Goal: Task Accomplishment & Management: Manage account settings

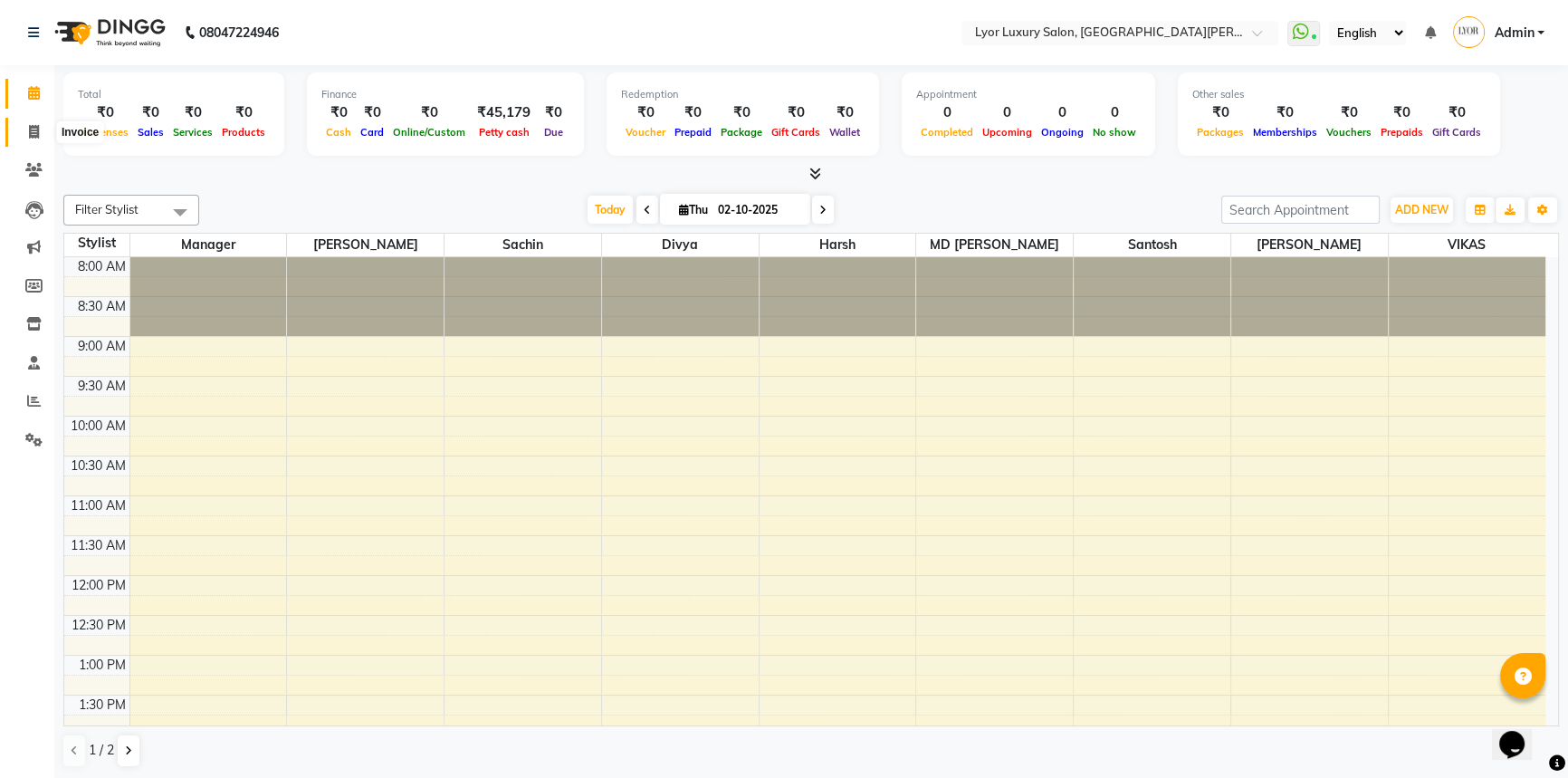
click at [29, 137] on icon at bounding box center [34, 132] width 10 height 14
select select "service"
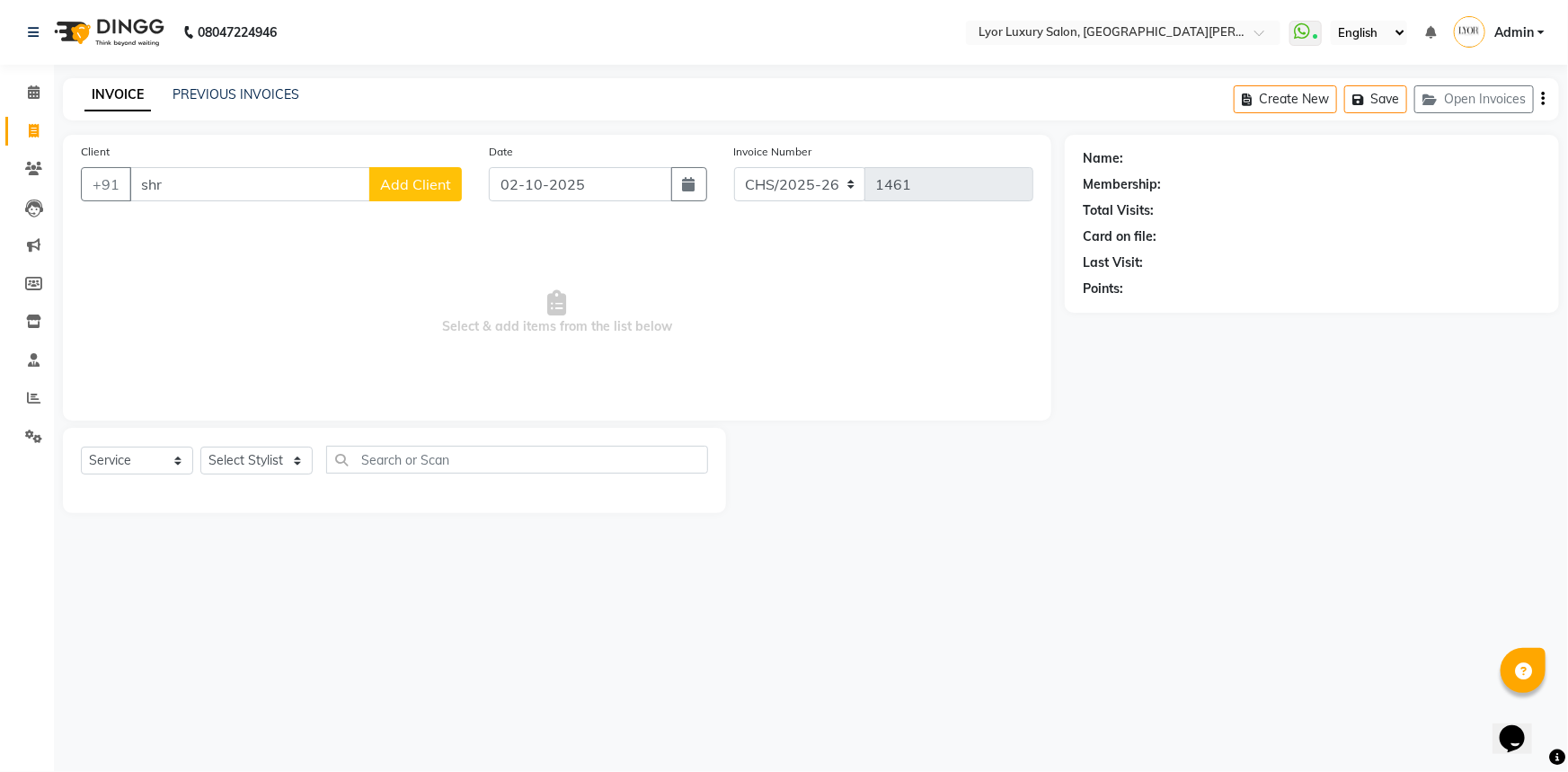
type input "shru"
select select "P"
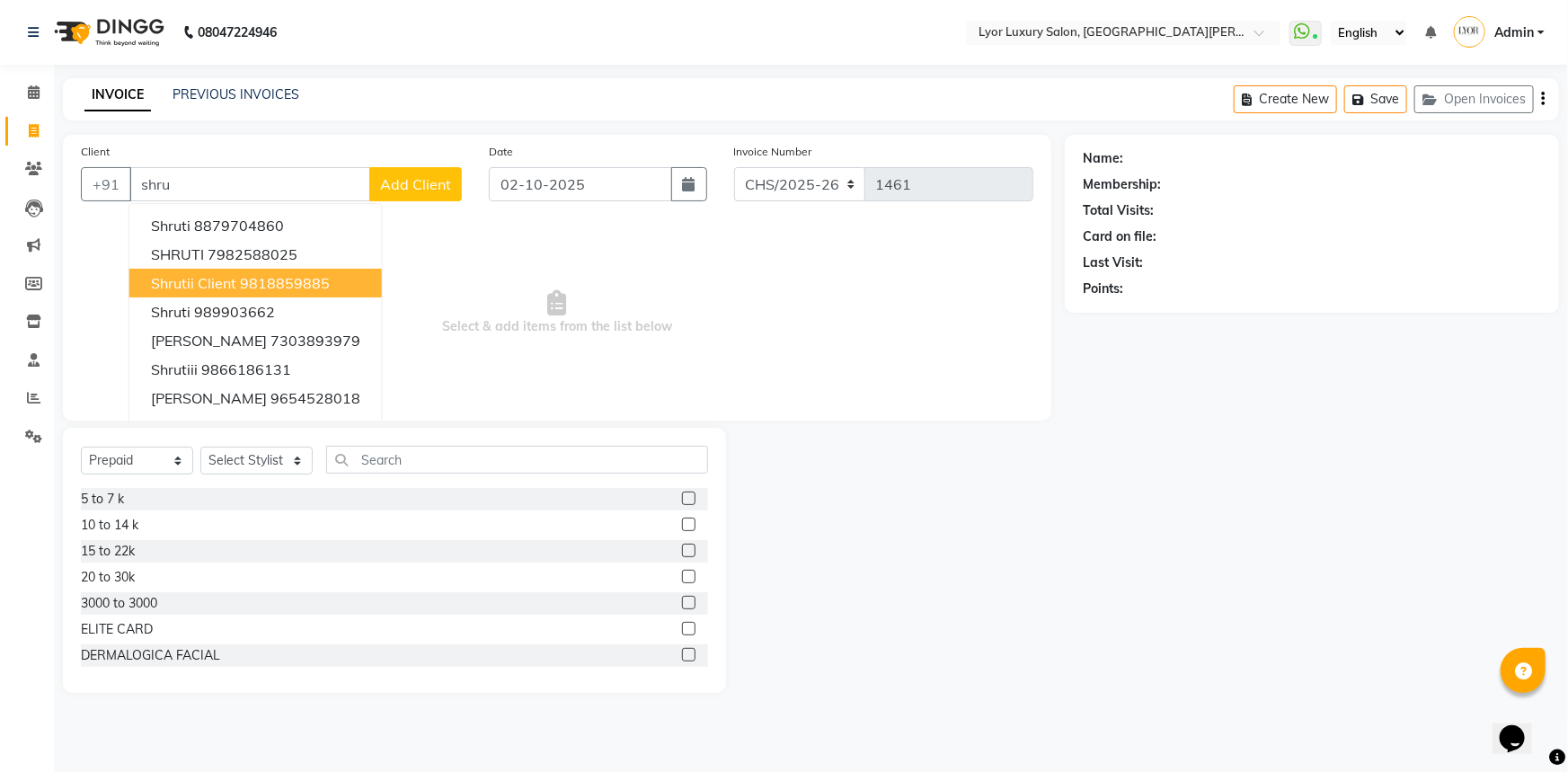
click at [296, 293] on button "shrutii client 9818859885" at bounding box center [255, 284] width 252 height 29
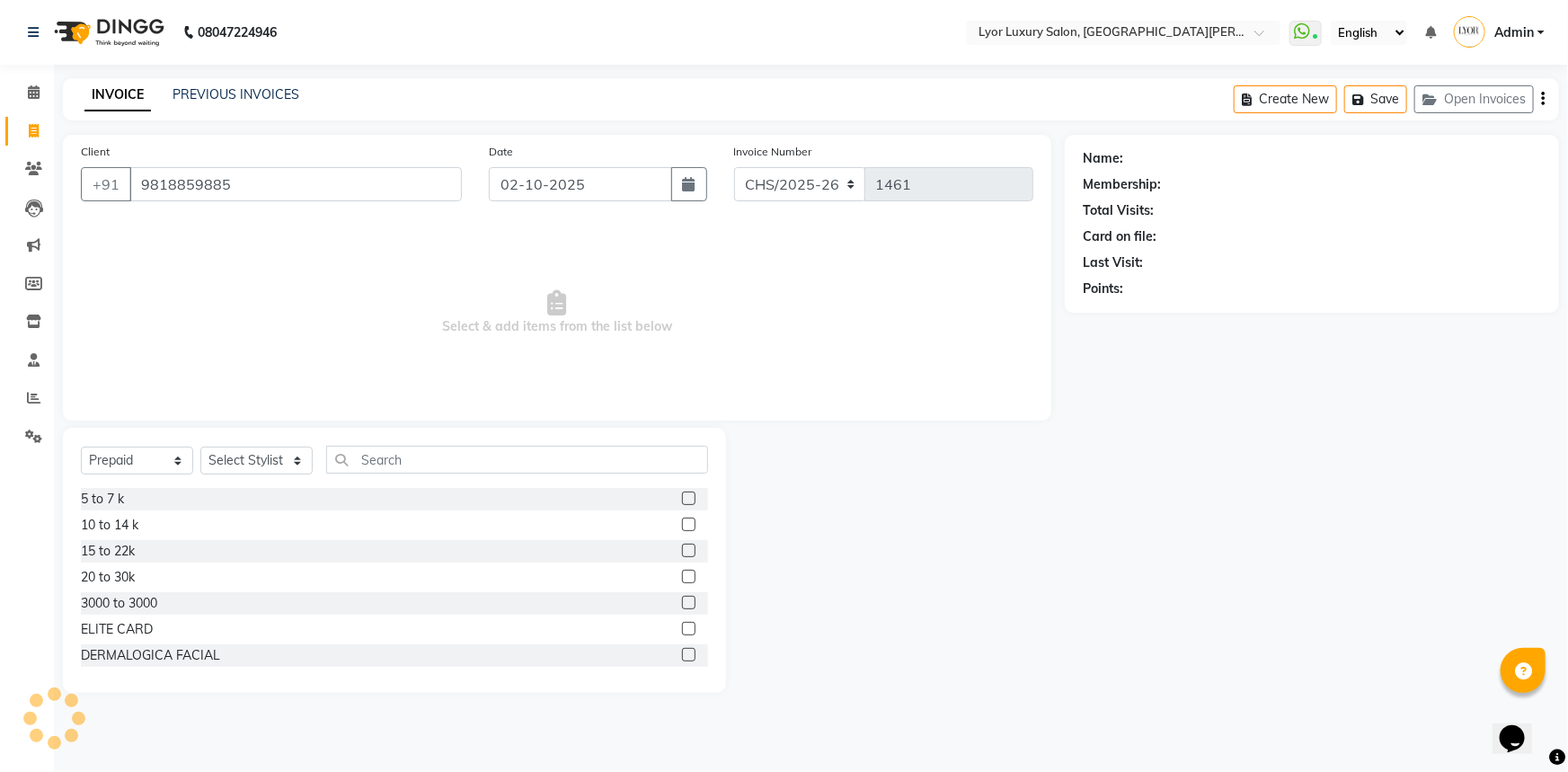
type input "9818859885"
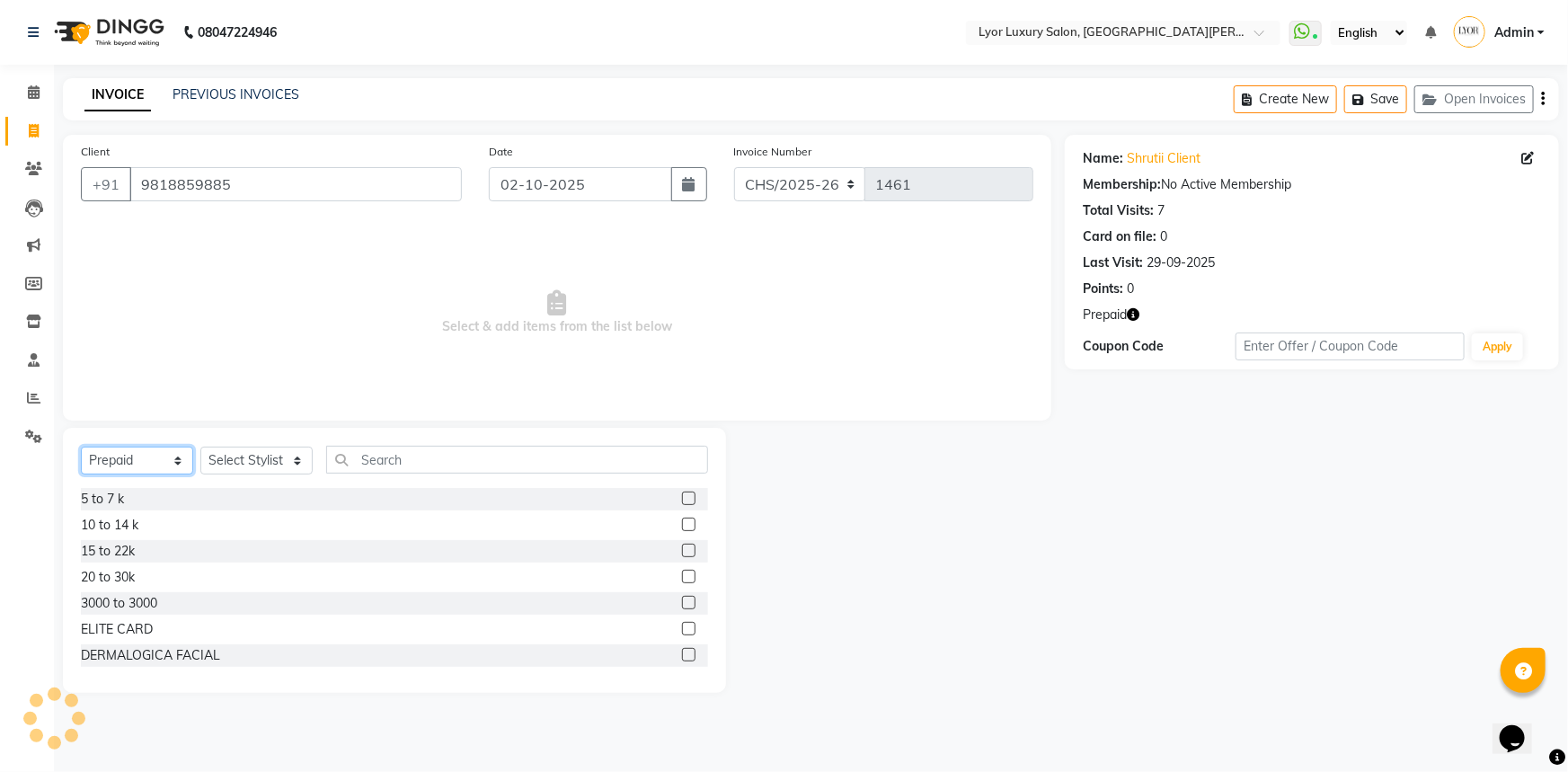
click at [178, 455] on select "Select Service Product Membership Package Voucher Prepaid Gift Card" at bounding box center [137, 460] width 113 height 28
select select "service"
click at [81, 447] on select "Select Service Product Membership Package Voucher Prepaid Gift Card" at bounding box center [137, 460] width 113 height 28
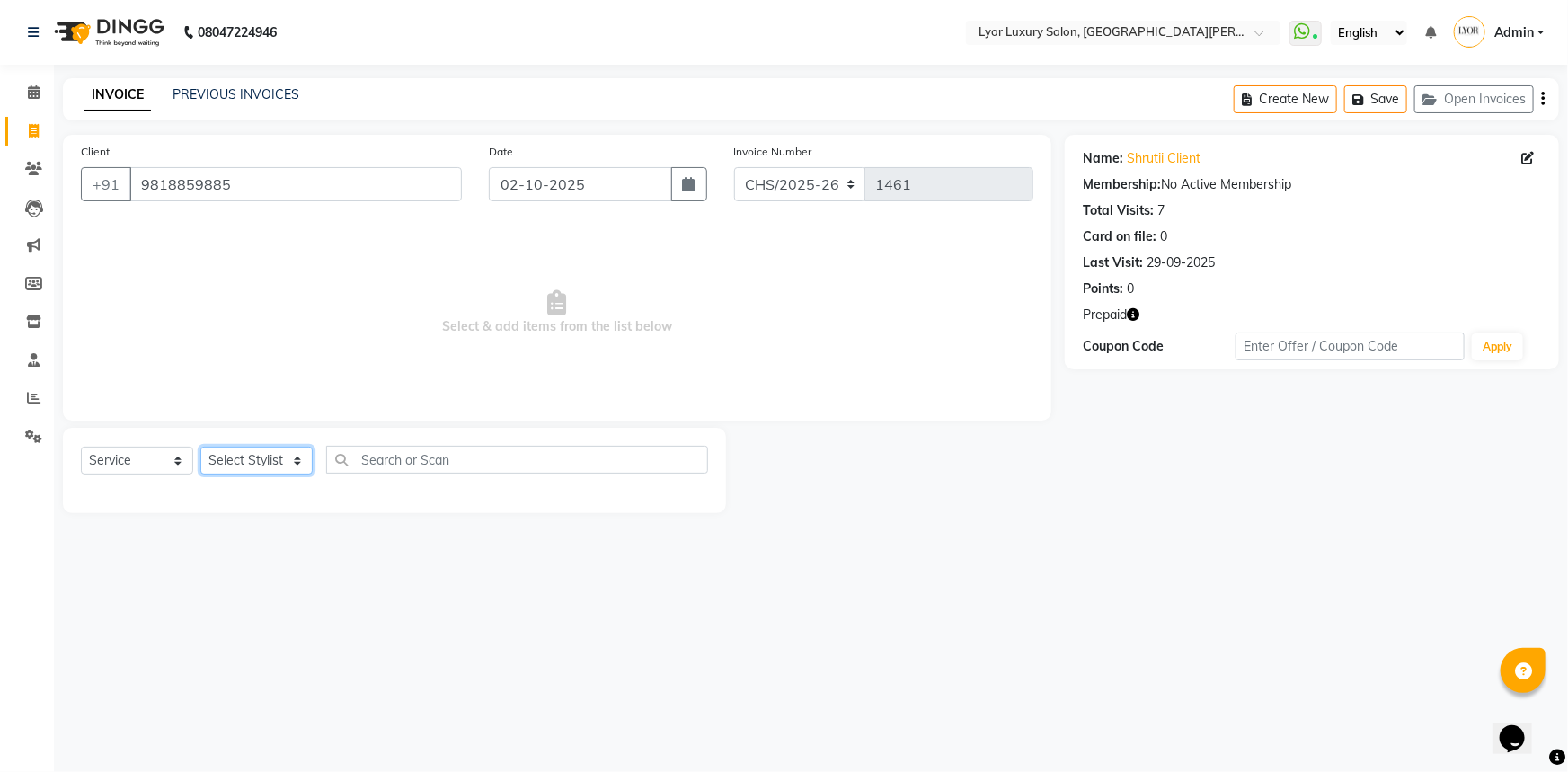
click at [232, 462] on select "Select Stylist [PERSON_NAME] Manager MD [PERSON_NAME] Sachin santosh [PERSON_NA…" at bounding box center [256, 460] width 113 height 28
select select "82631"
click at [200, 447] on select "Select Stylist [PERSON_NAME] Manager MD [PERSON_NAME] Sachin santosh [PERSON_NA…" at bounding box center [256, 460] width 113 height 28
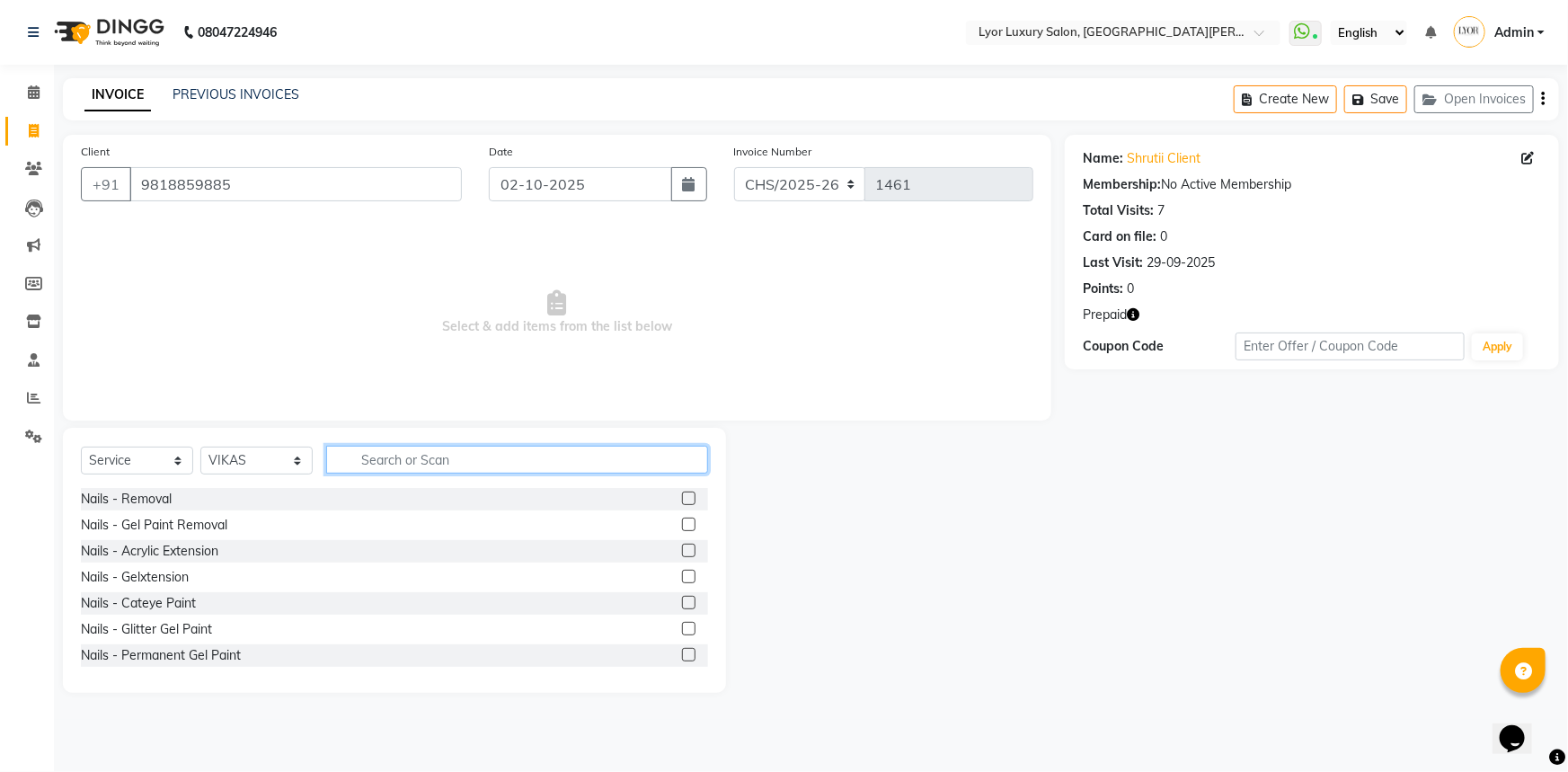
click at [431, 465] on input "text" at bounding box center [517, 459] width 382 height 28
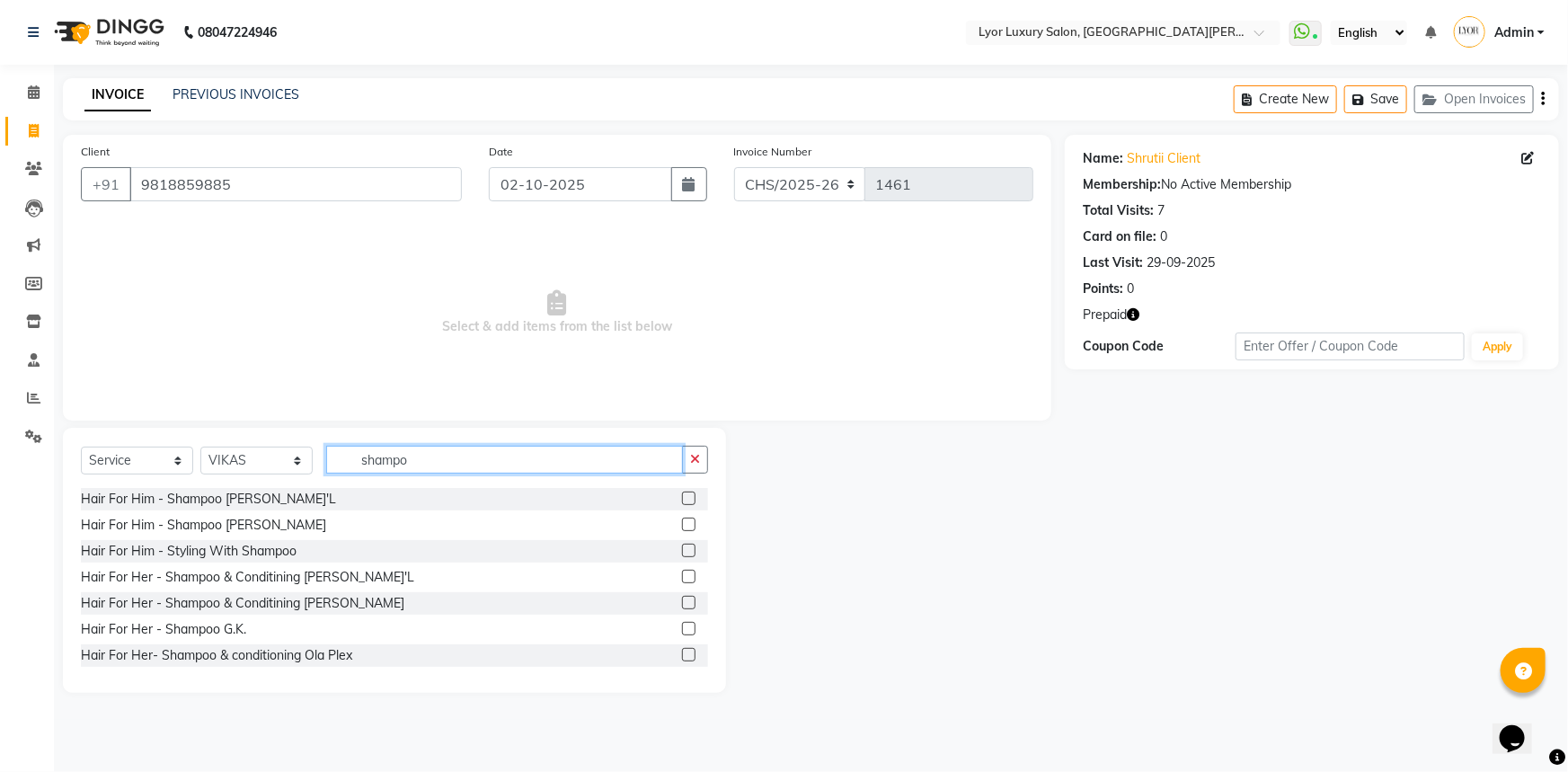
type input "shampo"
click at [682, 573] on label at bounding box center [688, 577] width 14 height 14
click at [682, 573] on input "checkbox" at bounding box center [687, 578] width 12 height 12
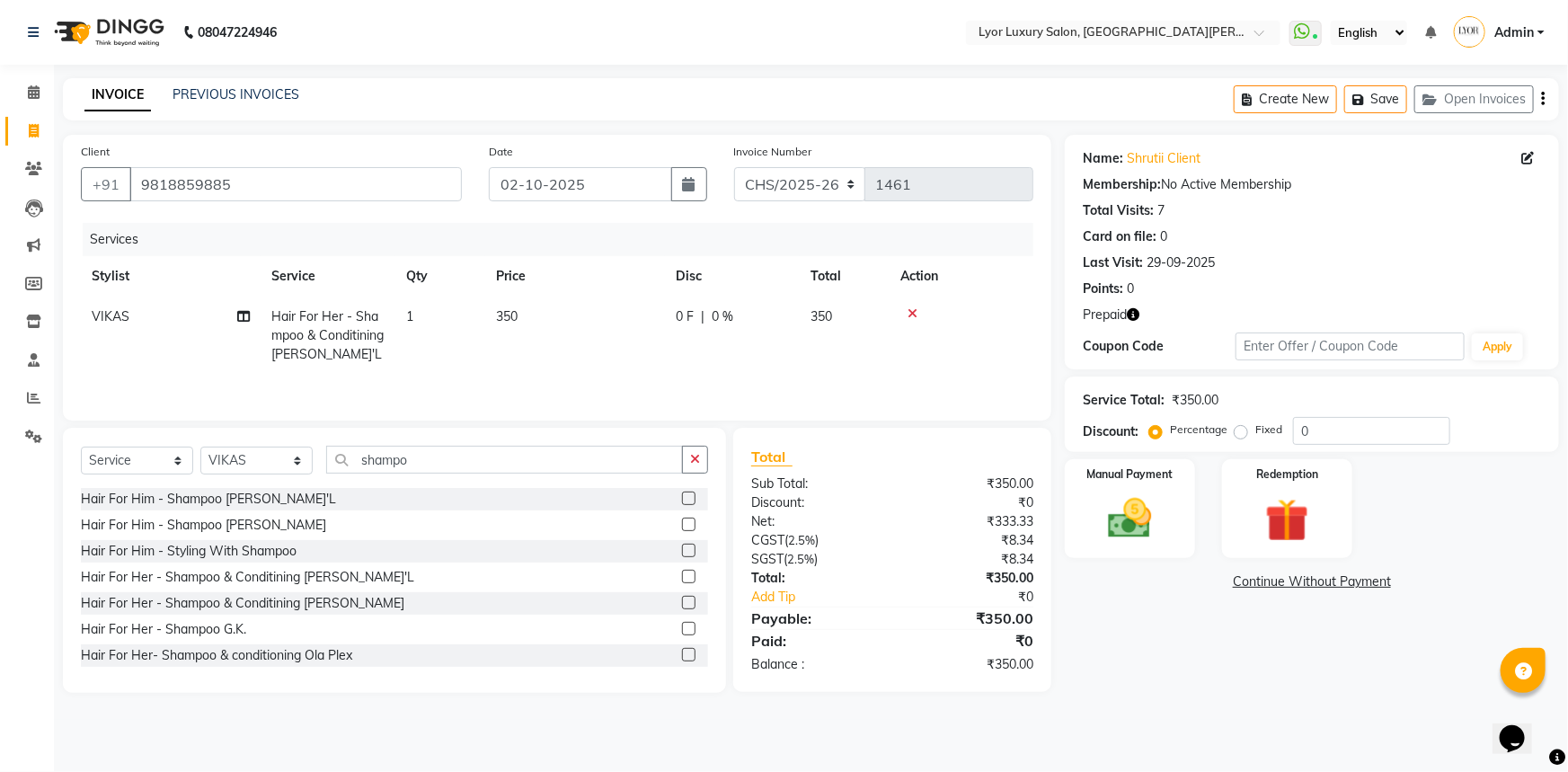
click at [682, 573] on label at bounding box center [688, 577] width 14 height 14
click at [682, 573] on input "checkbox" at bounding box center [687, 578] width 12 height 12
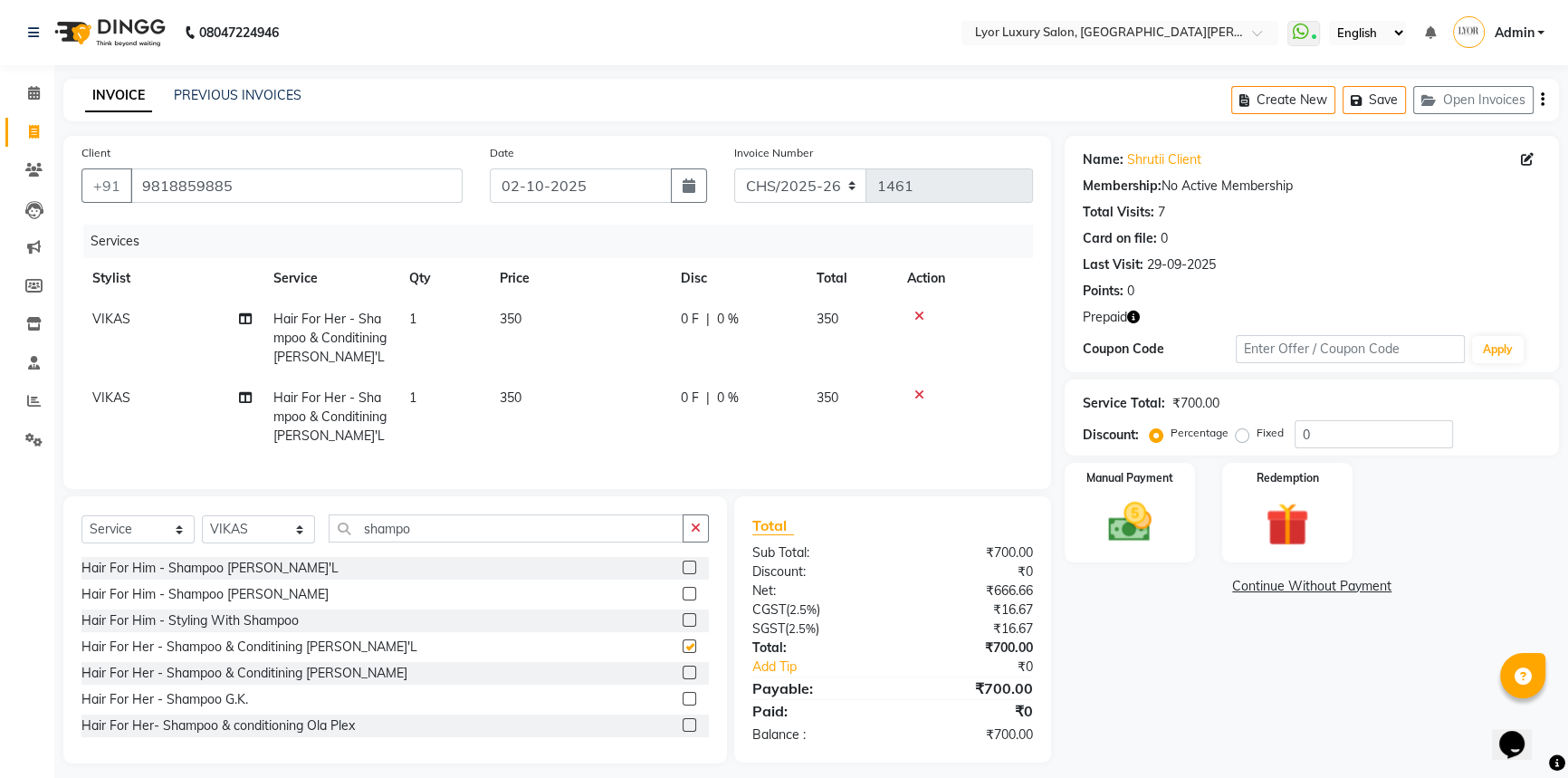
checkbox input "false"
click at [1291, 510] on img at bounding box center [1287, 524] width 73 height 56
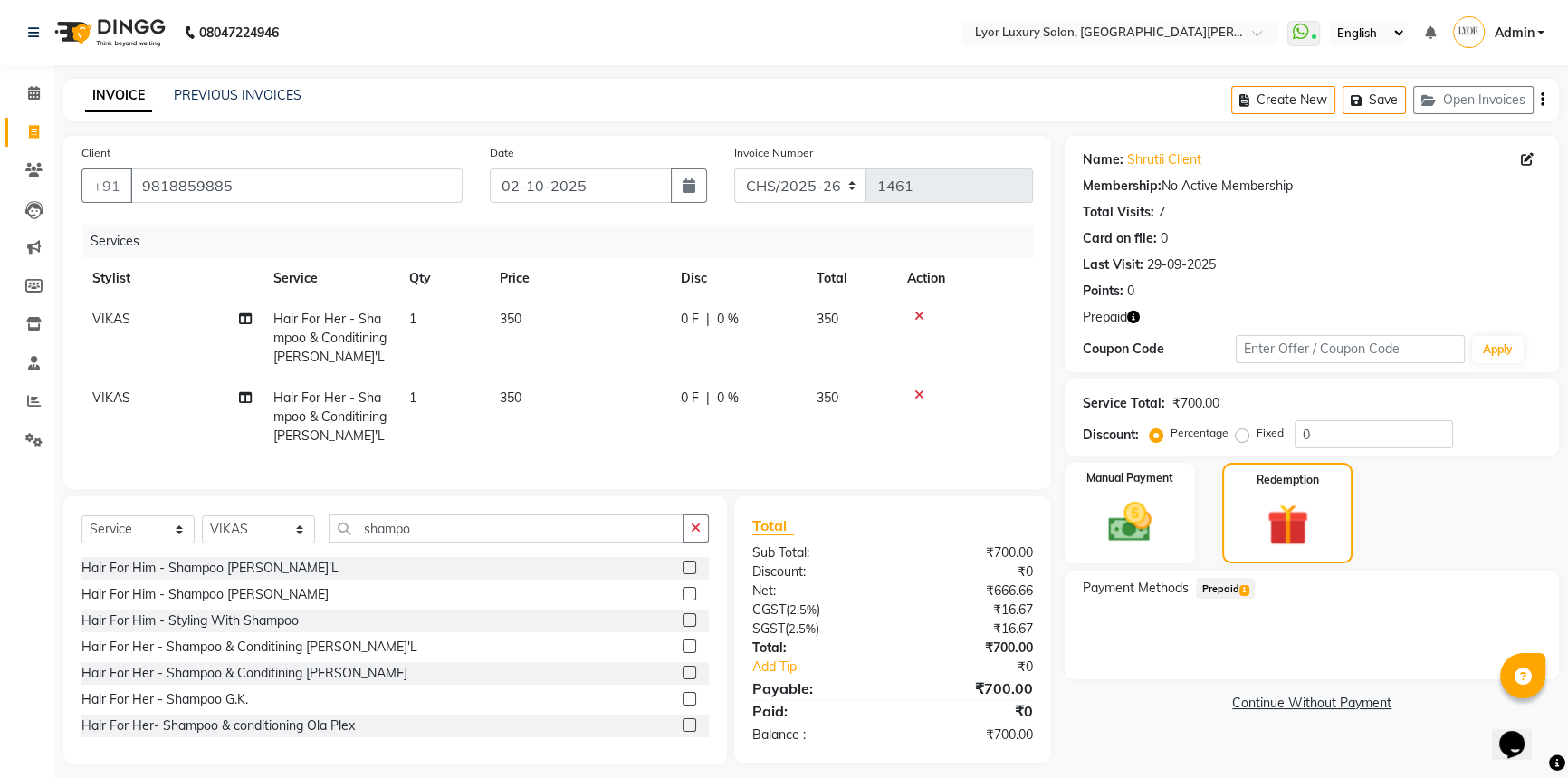
click at [1234, 592] on span "Prepaid 1" at bounding box center [1226, 587] width 59 height 21
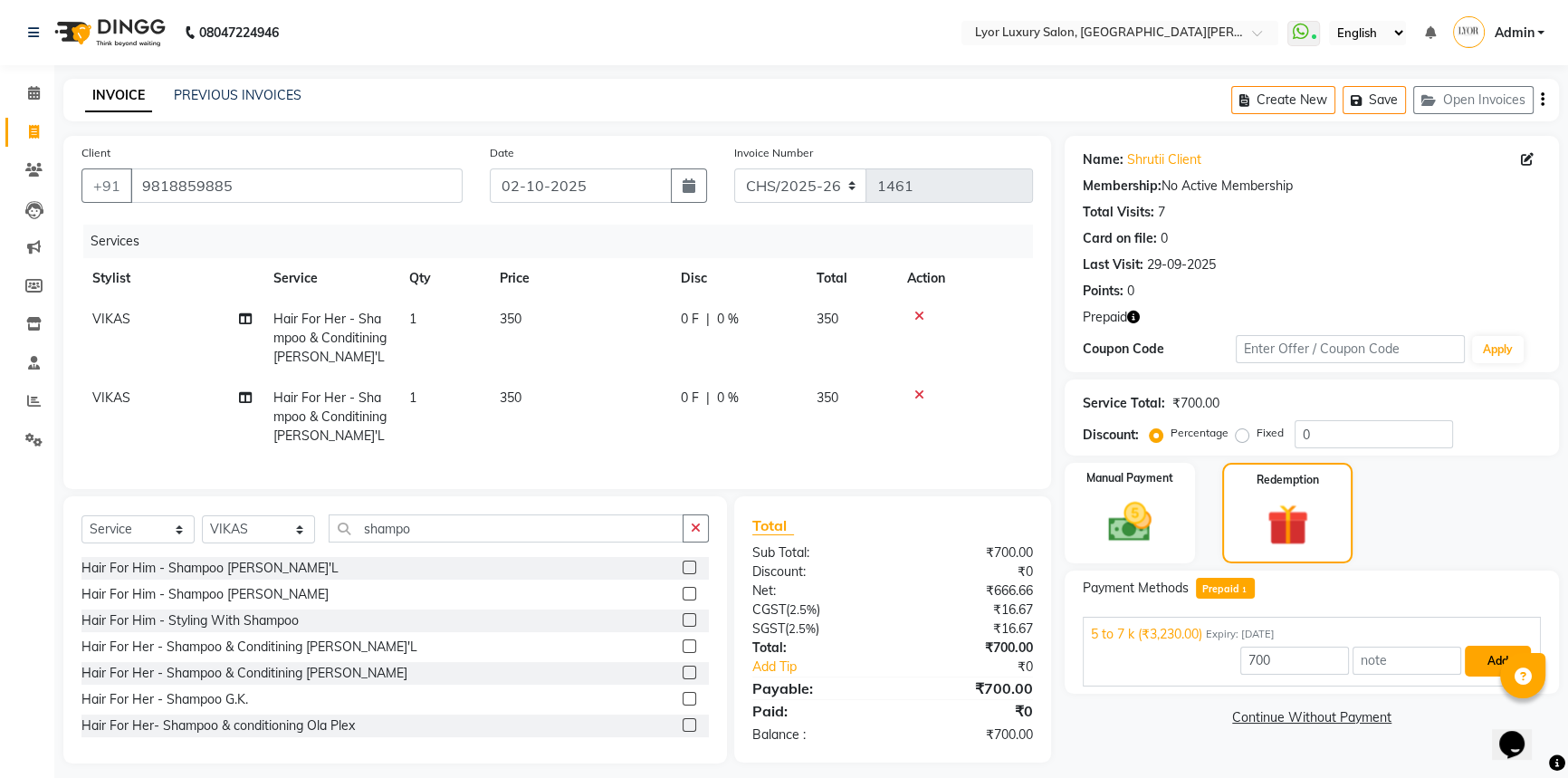
click at [1471, 652] on button "Add" at bounding box center [1499, 661] width 67 height 30
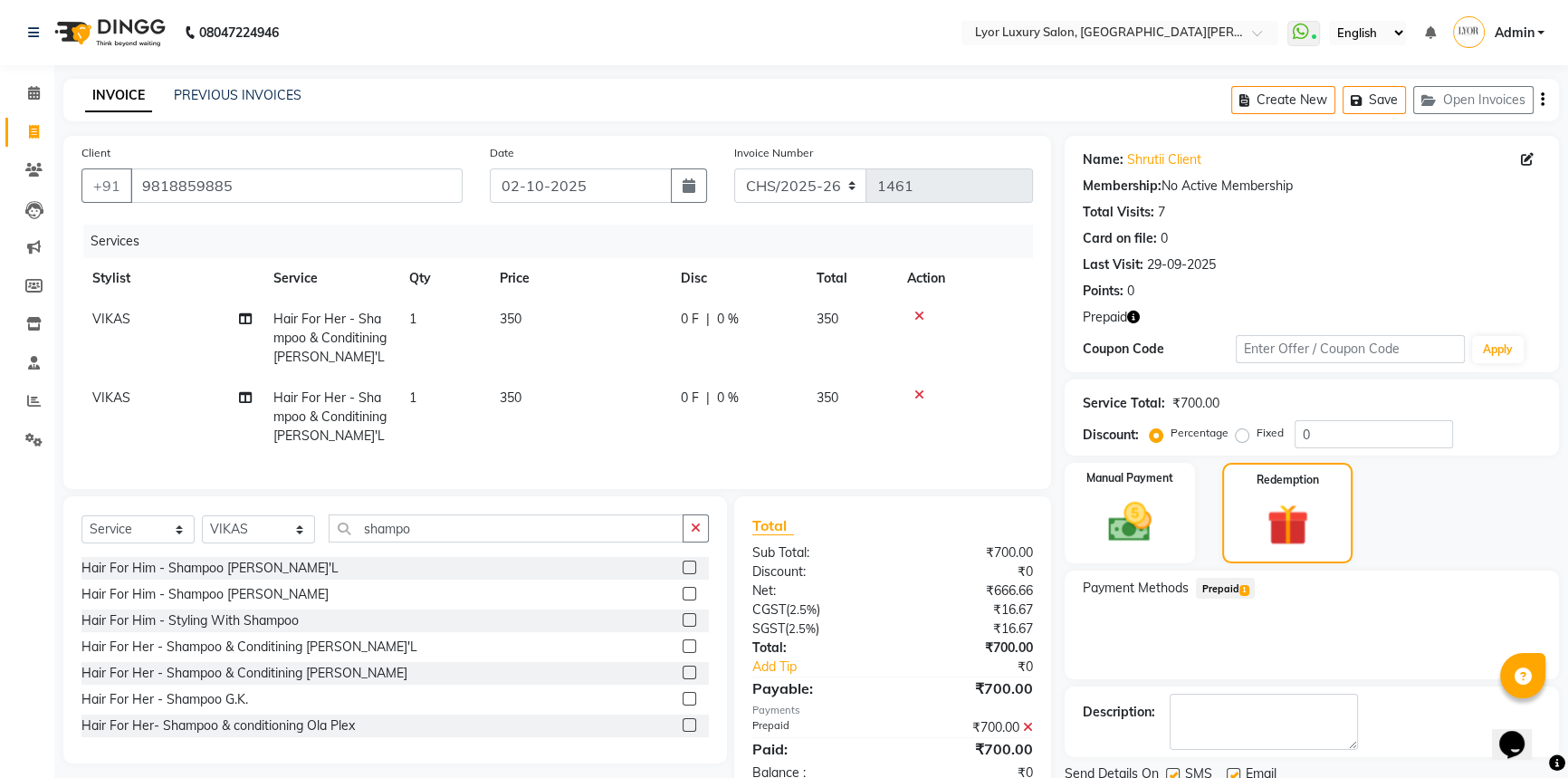
scroll to position [67, 0]
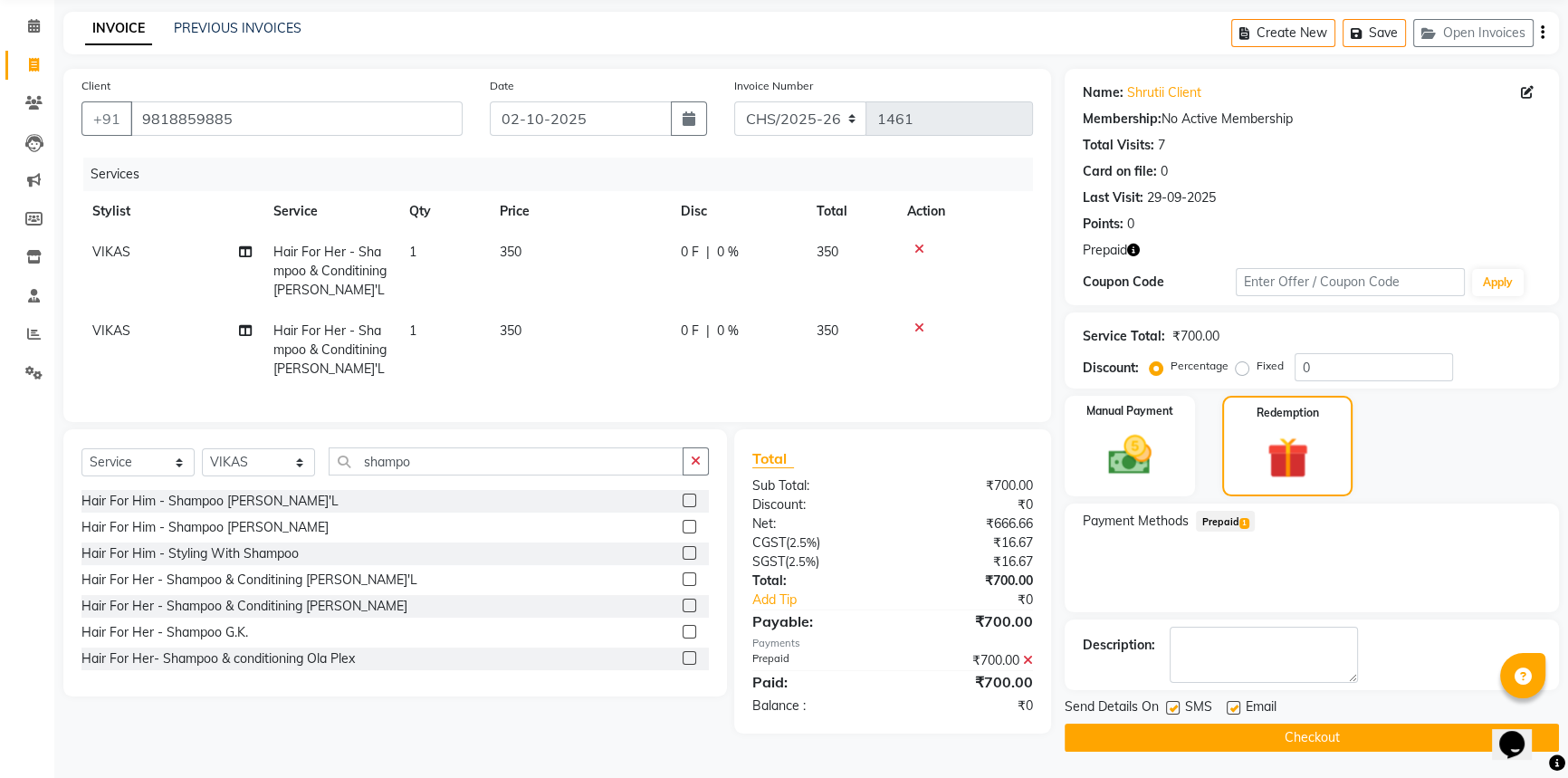
click at [1384, 724] on button "Checkout" at bounding box center [1311, 738] width 494 height 28
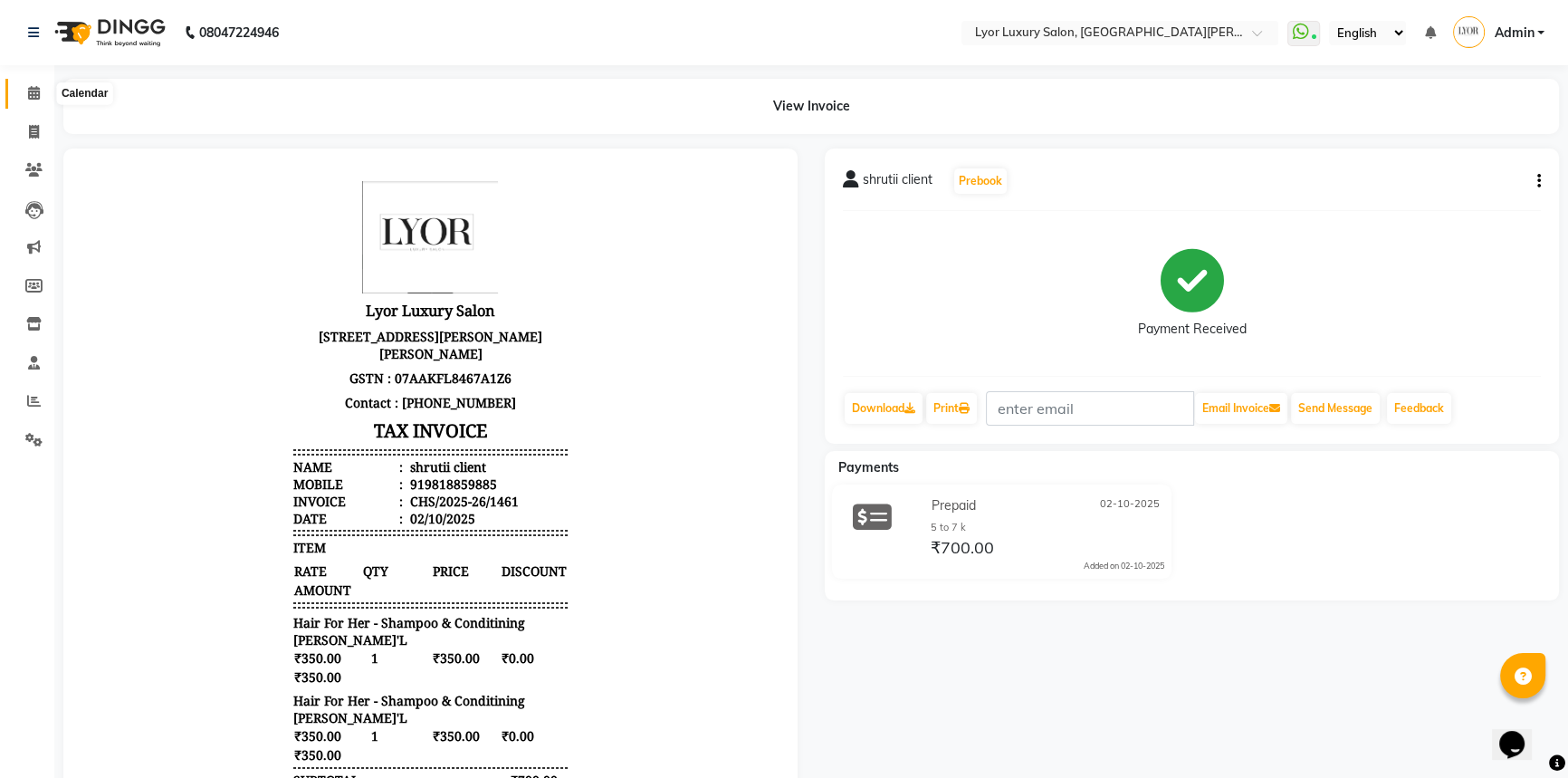
click at [24, 97] on span at bounding box center [34, 93] width 31 height 21
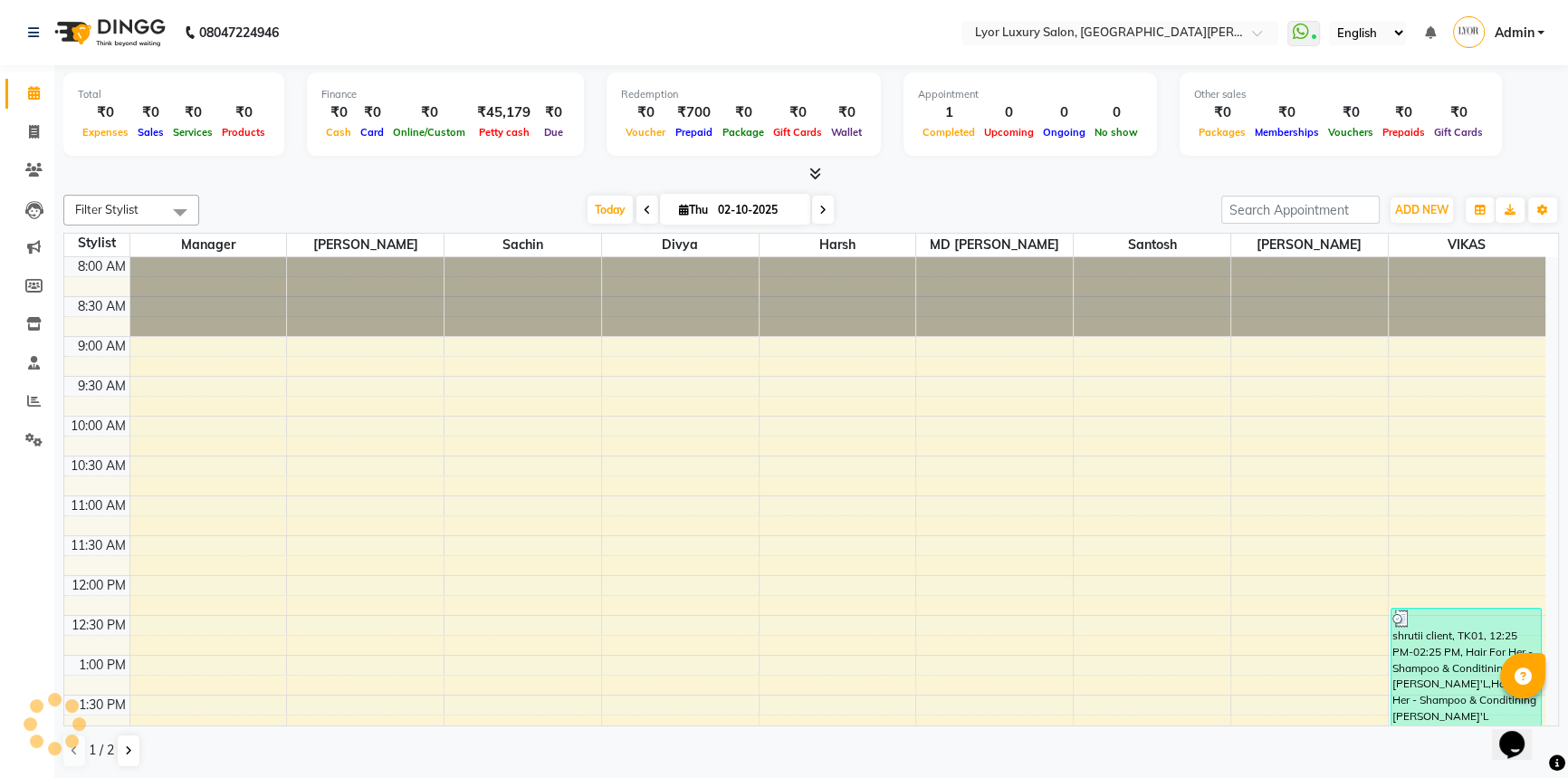
scroll to position [478, 0]
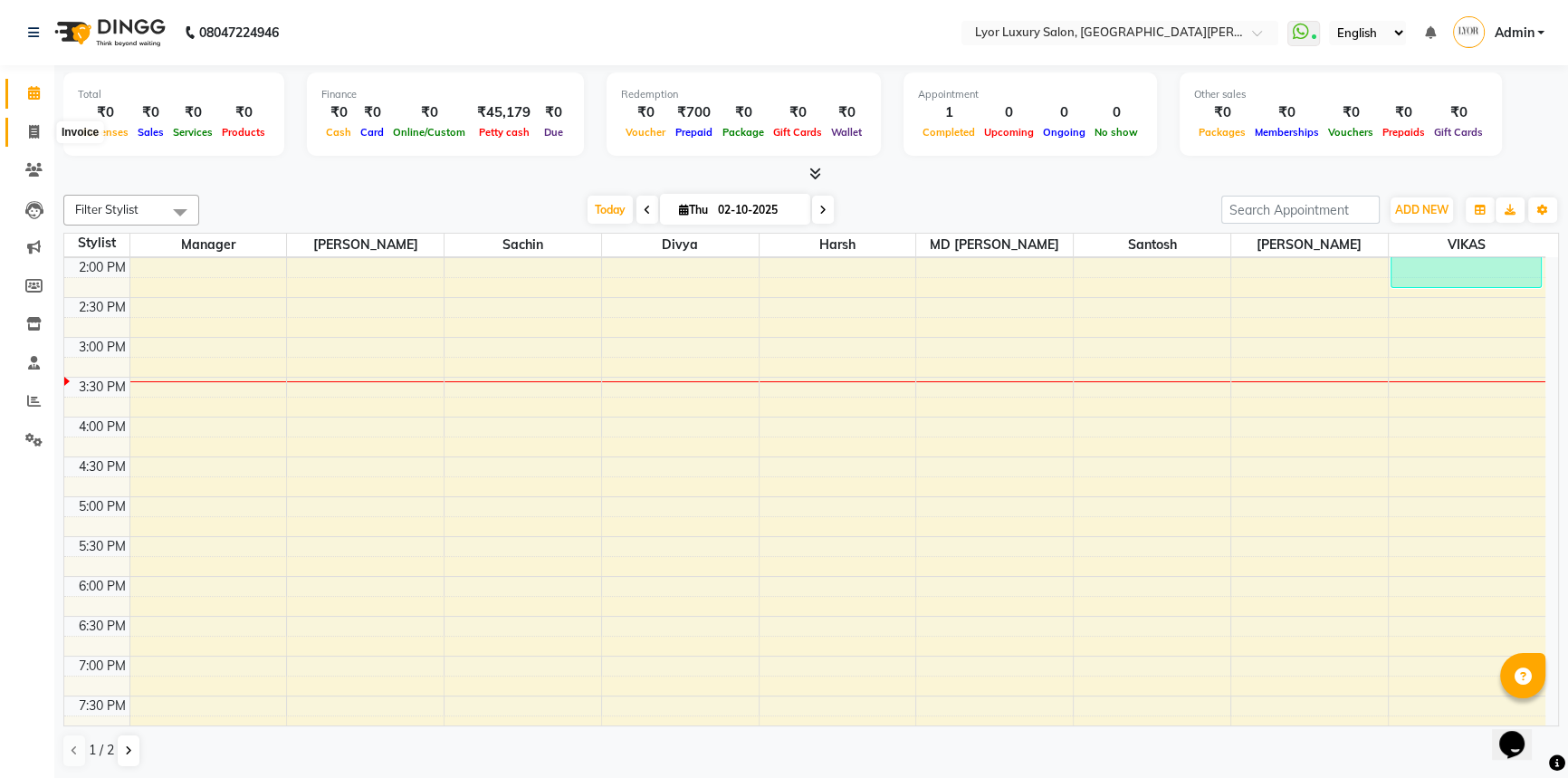
click at [29, 127] on icon at bounding box center [34, 132] width 10 height 14
select select "service"
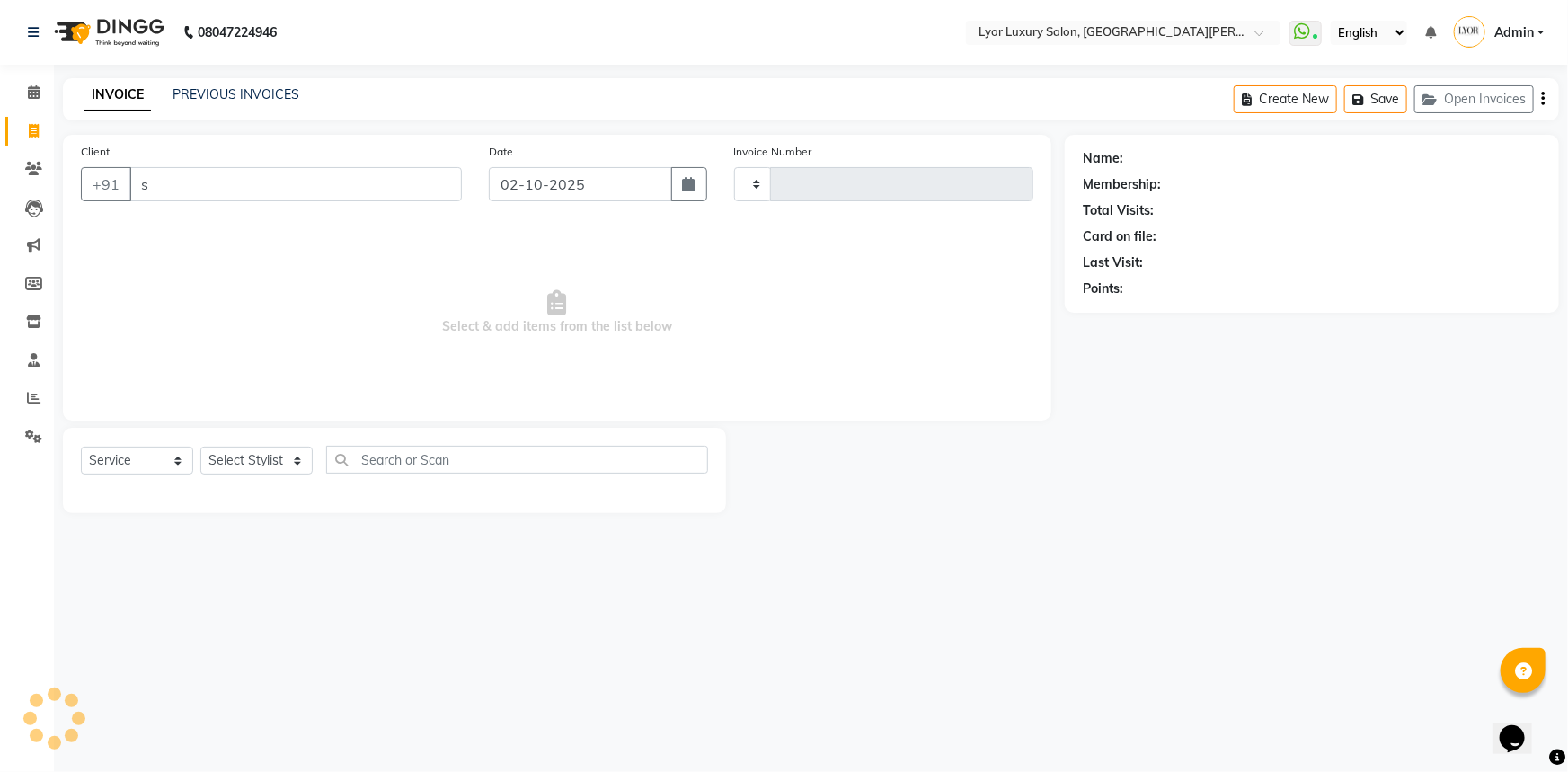
type input "sh"
type input "1462"
select select "6597"
type input "[PERSON_NAME]"
select select "P"
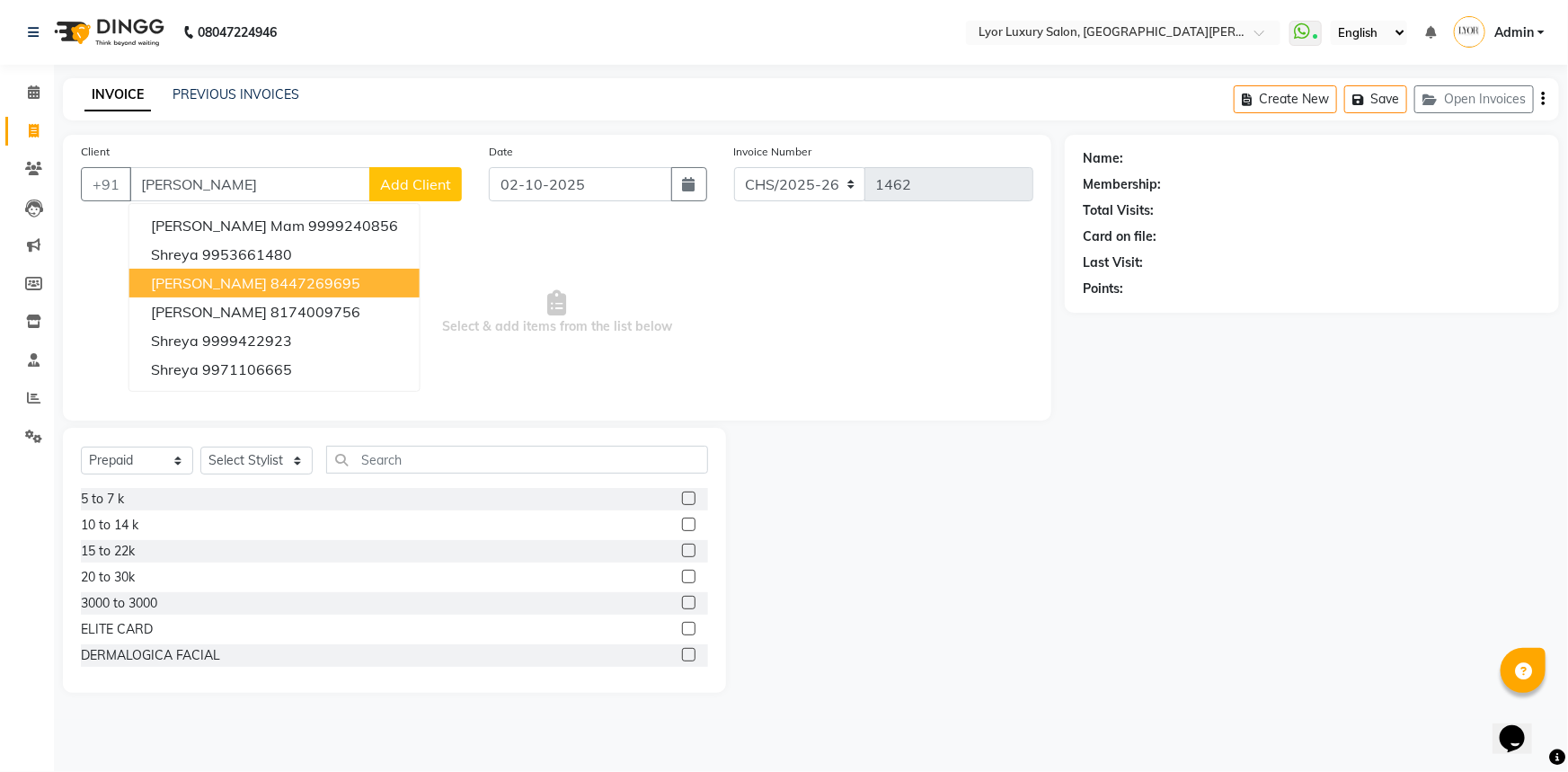
click at [288, 270] on button "[PERSON_NAME] 8447269695" at bounding box center [274, 284] width 290 height 29
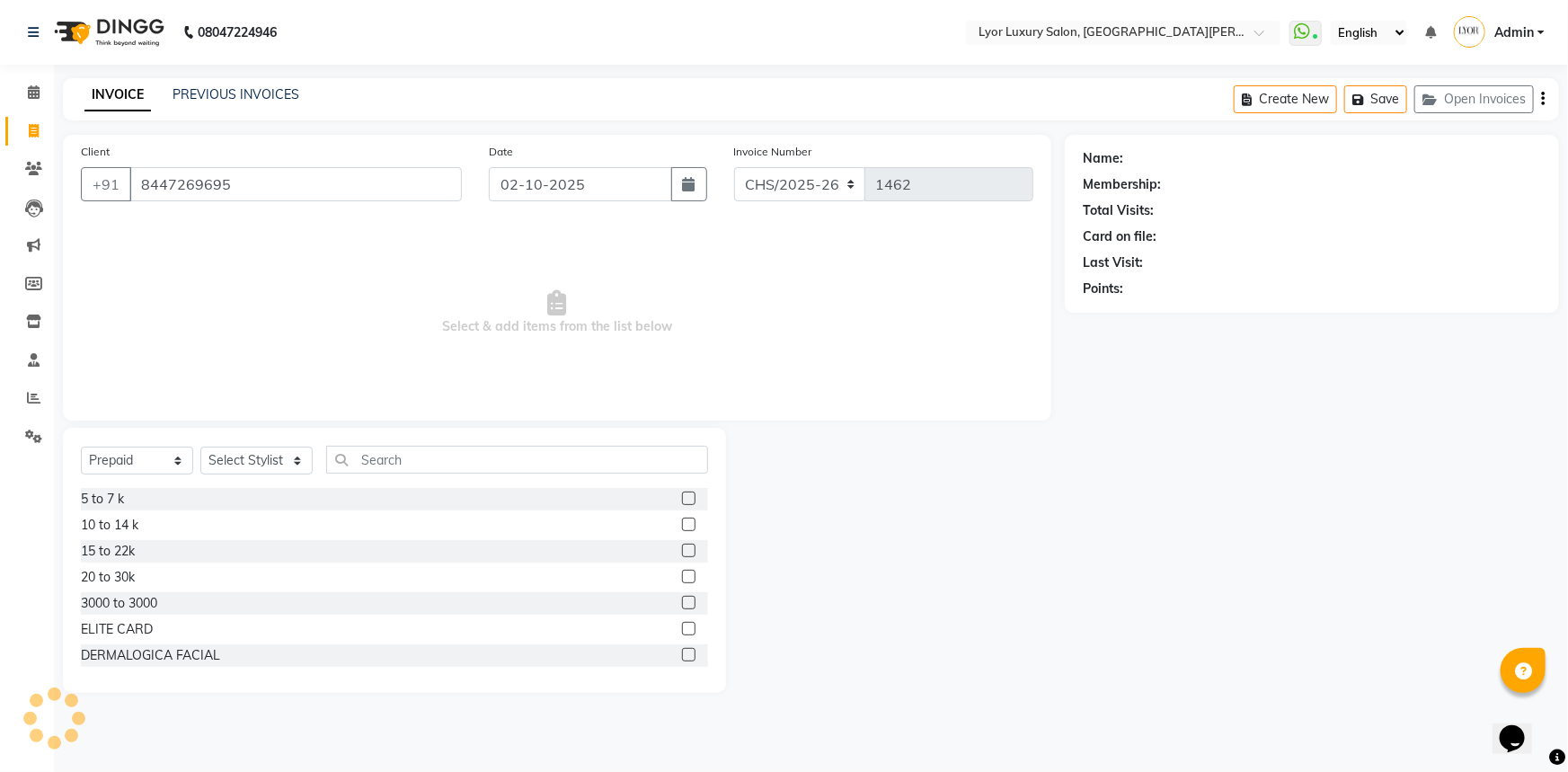
type input "8447269695"
click at [173, 458] on select "Select Service Product Membership Package Voucher Prepaid Gift Card" at bounding box center [137, 460] width 113 height 28
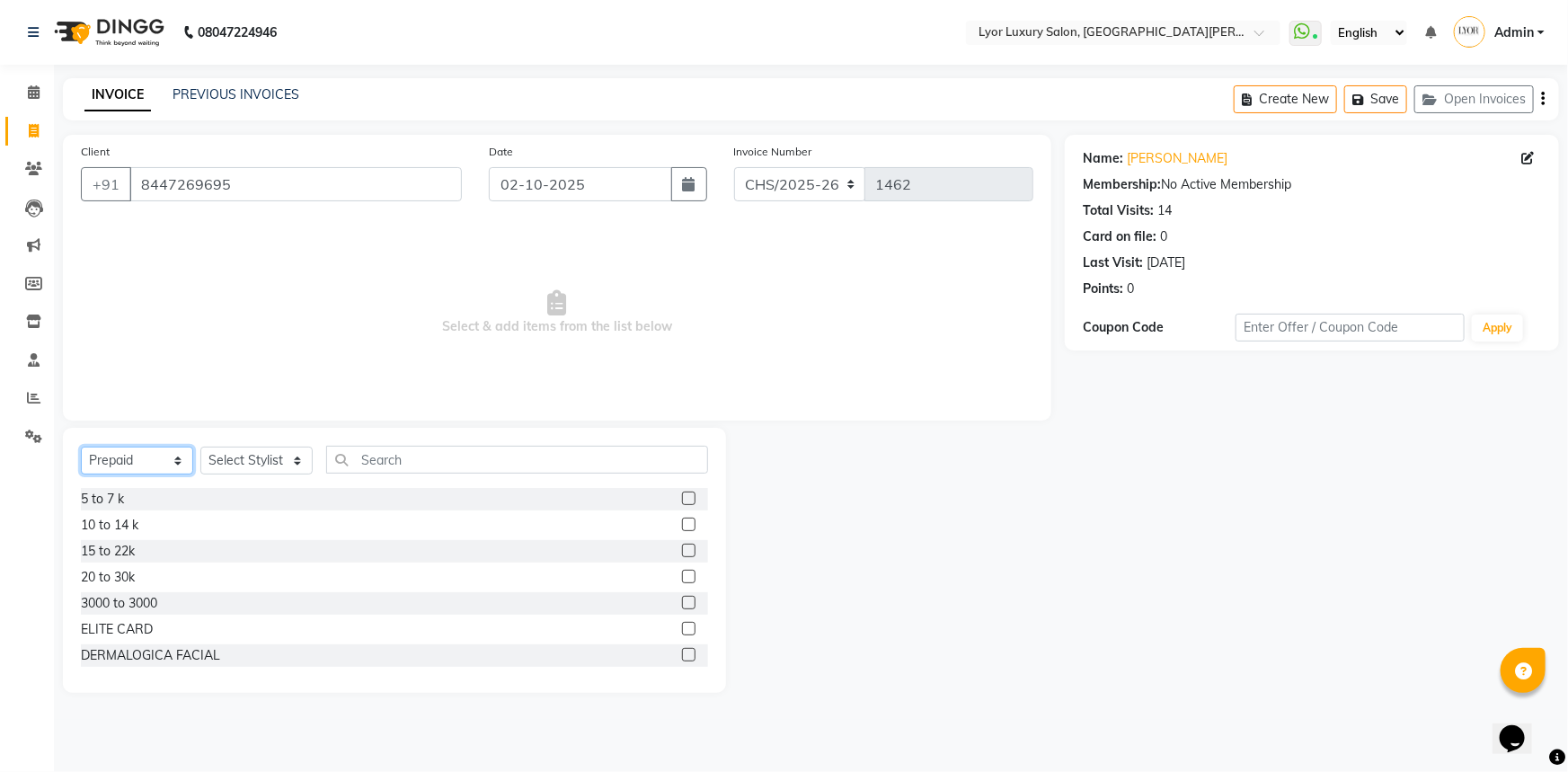
select select "service"
click at [81, 447] on select "Select Service Product Membership Package Voucher Prepaid Gift Card" at bounding box center [137, 460] width 113 height 28
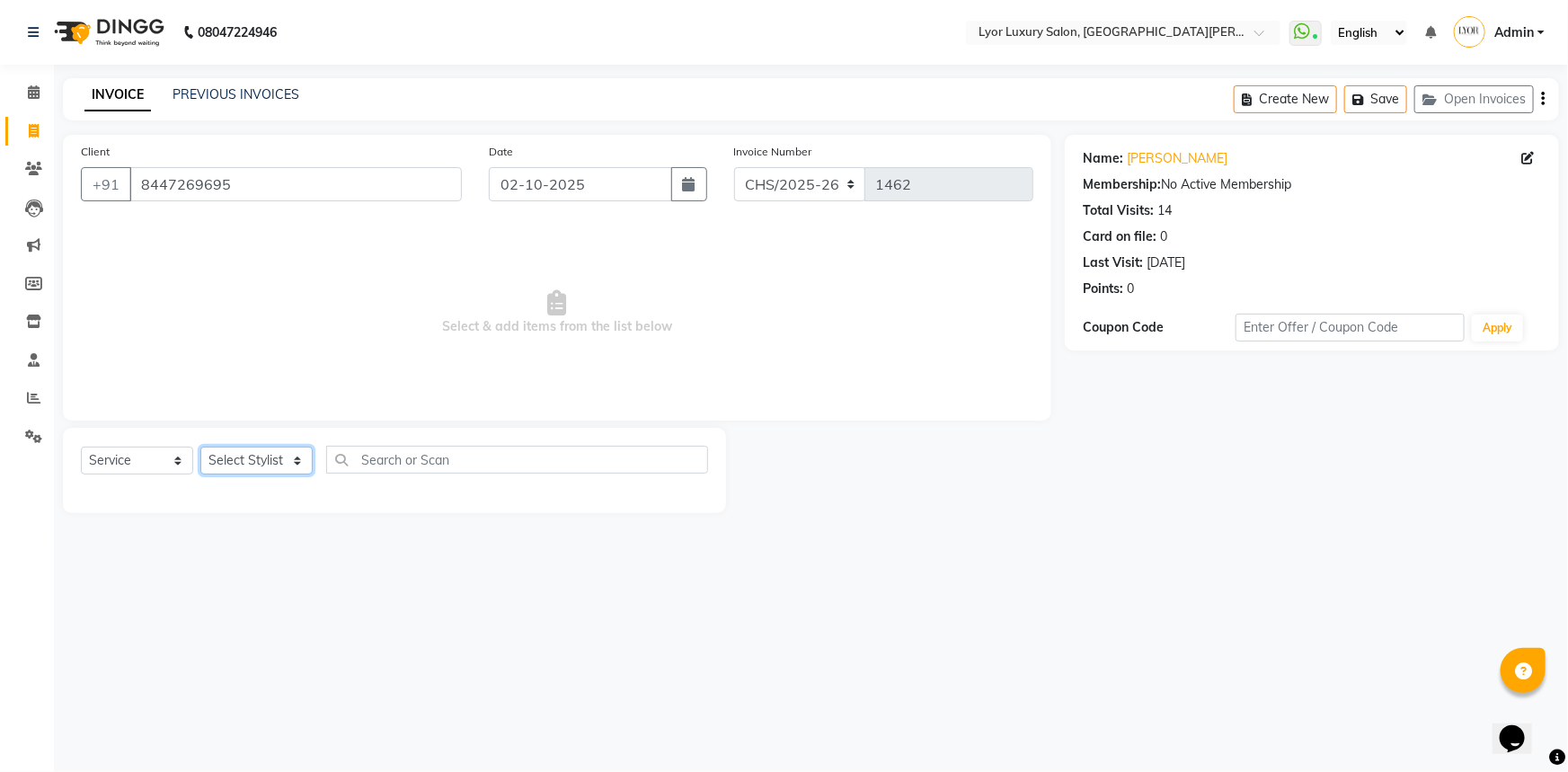
click at [260, 456] on select "Select Stylist [PERSON_NAME] Manager MD [PERSON_NAME] Sachin santosh [PERSON_NA…" at bounding box center [256, 460] width 113 height 28
select select "82631"
click at [200, 447] on select "Select Stylist [PERSON_NAME] Manager MD [PERSON_NAME] Sachin santosh [PERSON_NA…" at bounding box center [256, 460] width 113 height 28
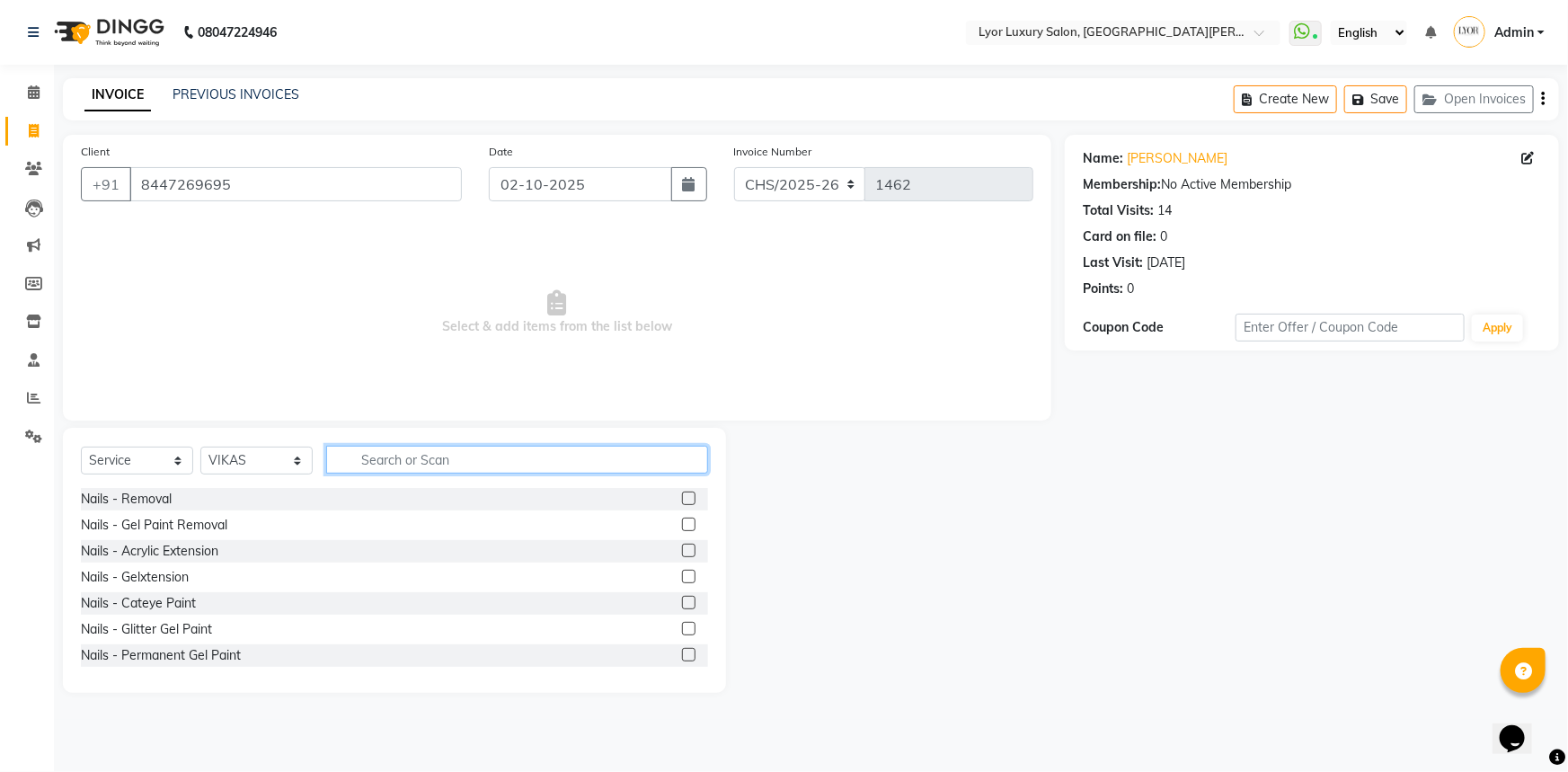
click at [463, 452] on input "text" at bounding box center [517, 459] width 382 height 28
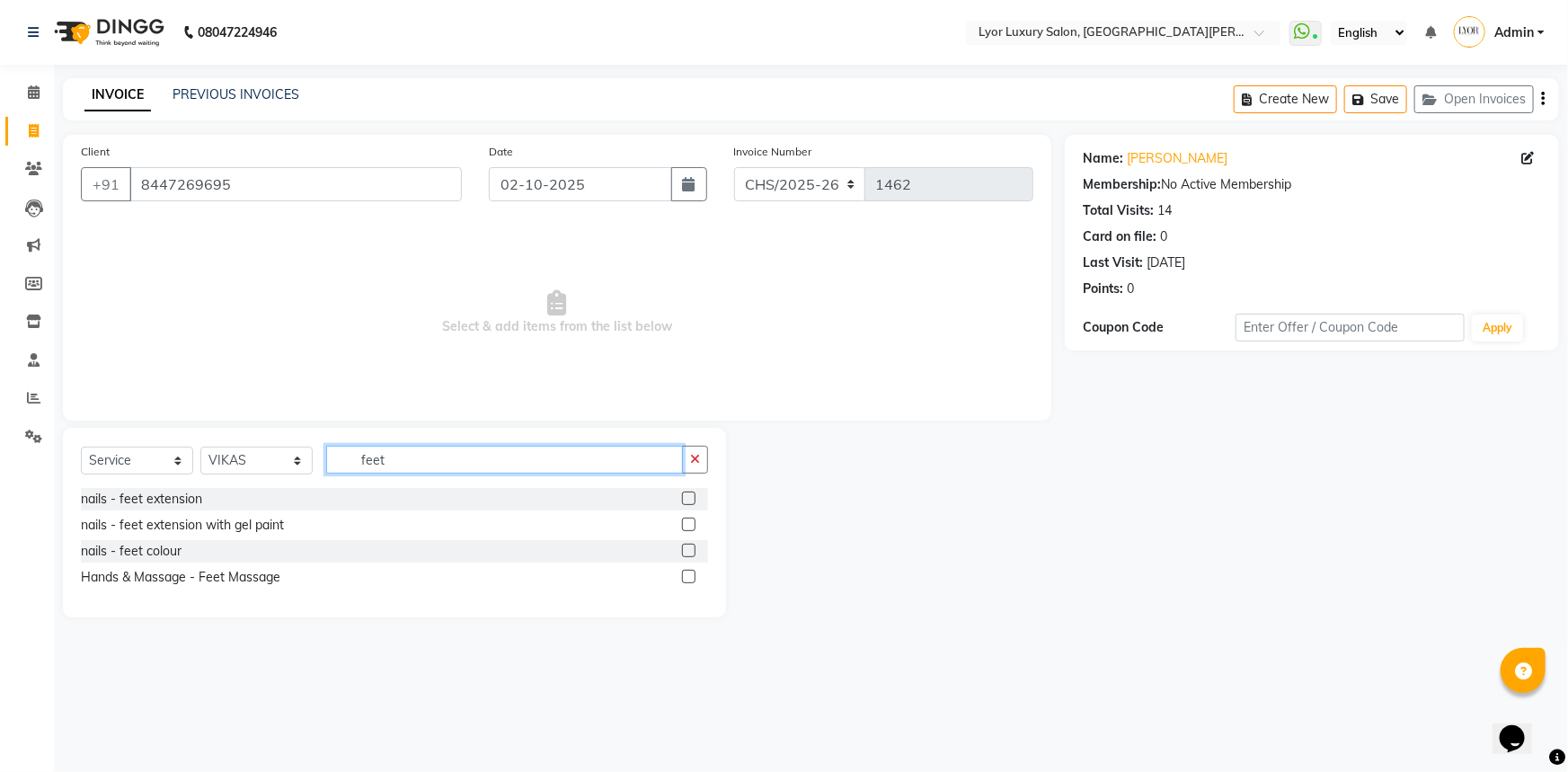
type input "feet"
click at [692, 578] on label at bounding box center [688, 577] width 14 height 14
click at [692, 578] on input "checkbox" at bounding box center [687, 578] width 12 height 12
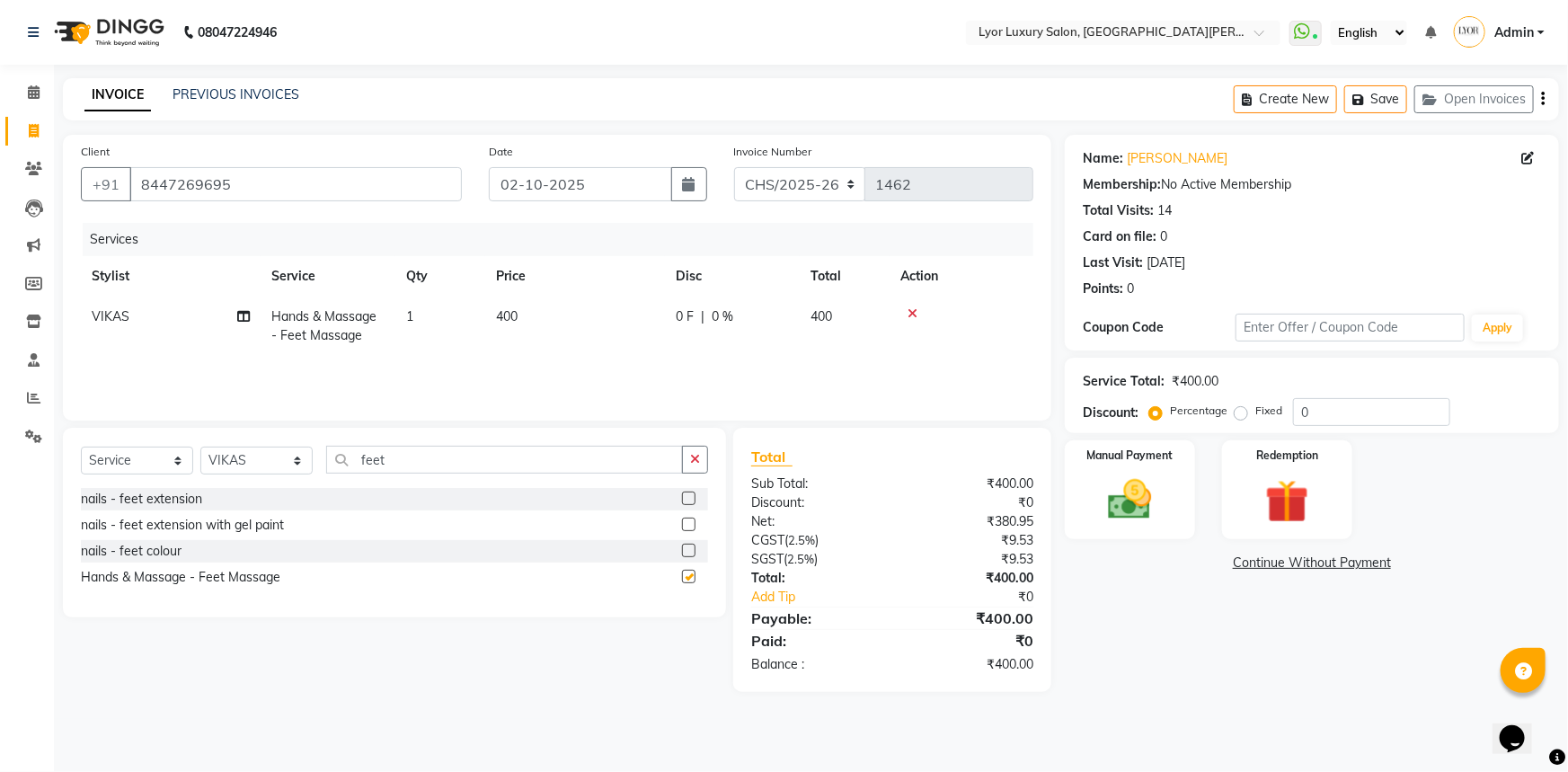
checkbox input "false"
click at [589, 317] on td "400" at bounding box center [575, 325] width 180 height 59
select select "82631"
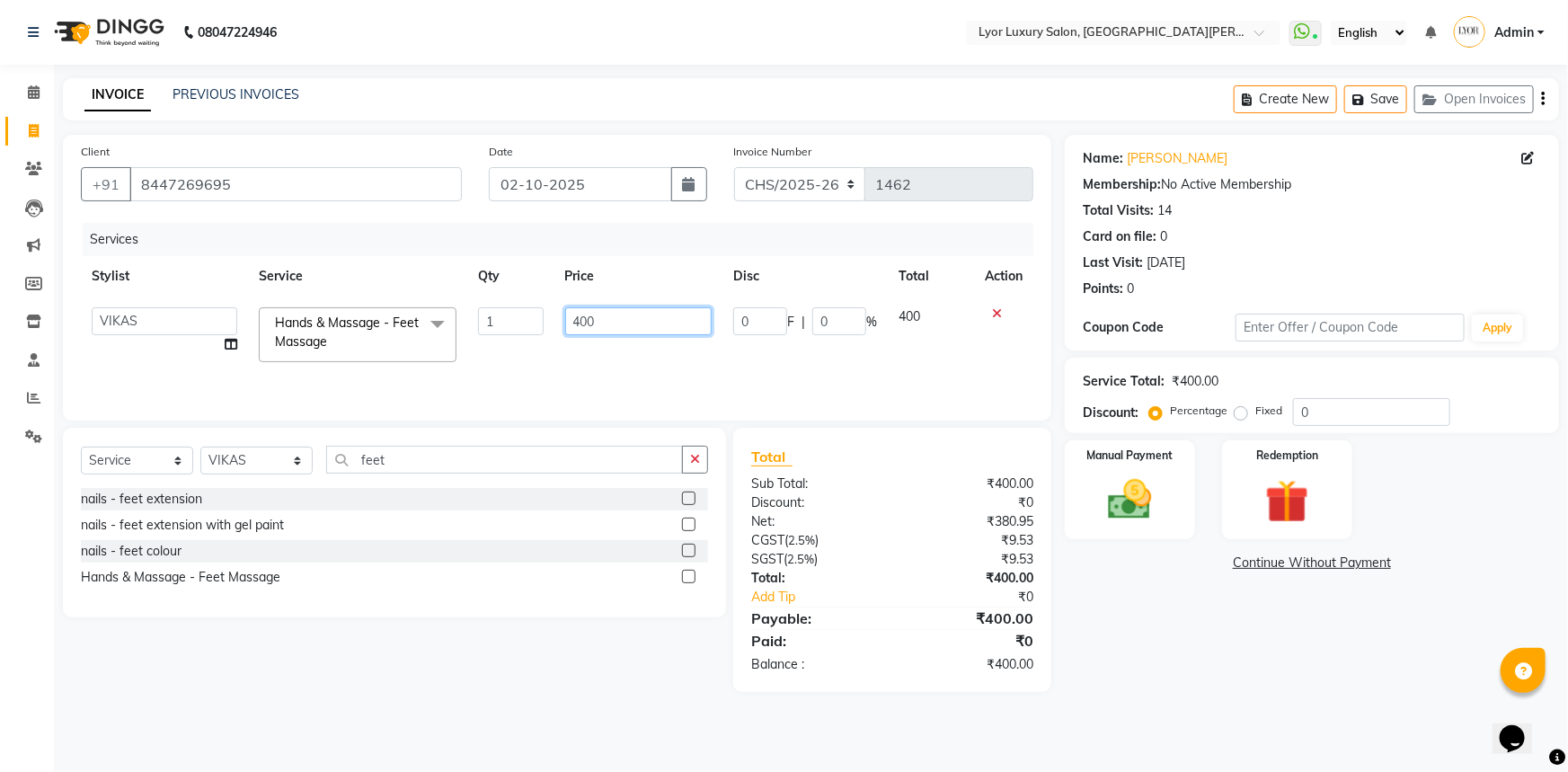
click at [612, 315] on input "400" at bounding box center [639, 321] width 148 height 28
type input "4"
type input "1000"
click at [1123, 657] on div "Name: [PERSON_NAME] Membership: No Active Membership Total Visits: 14 Card on f…" at bounding box center [1318, 414] width 508 height 557
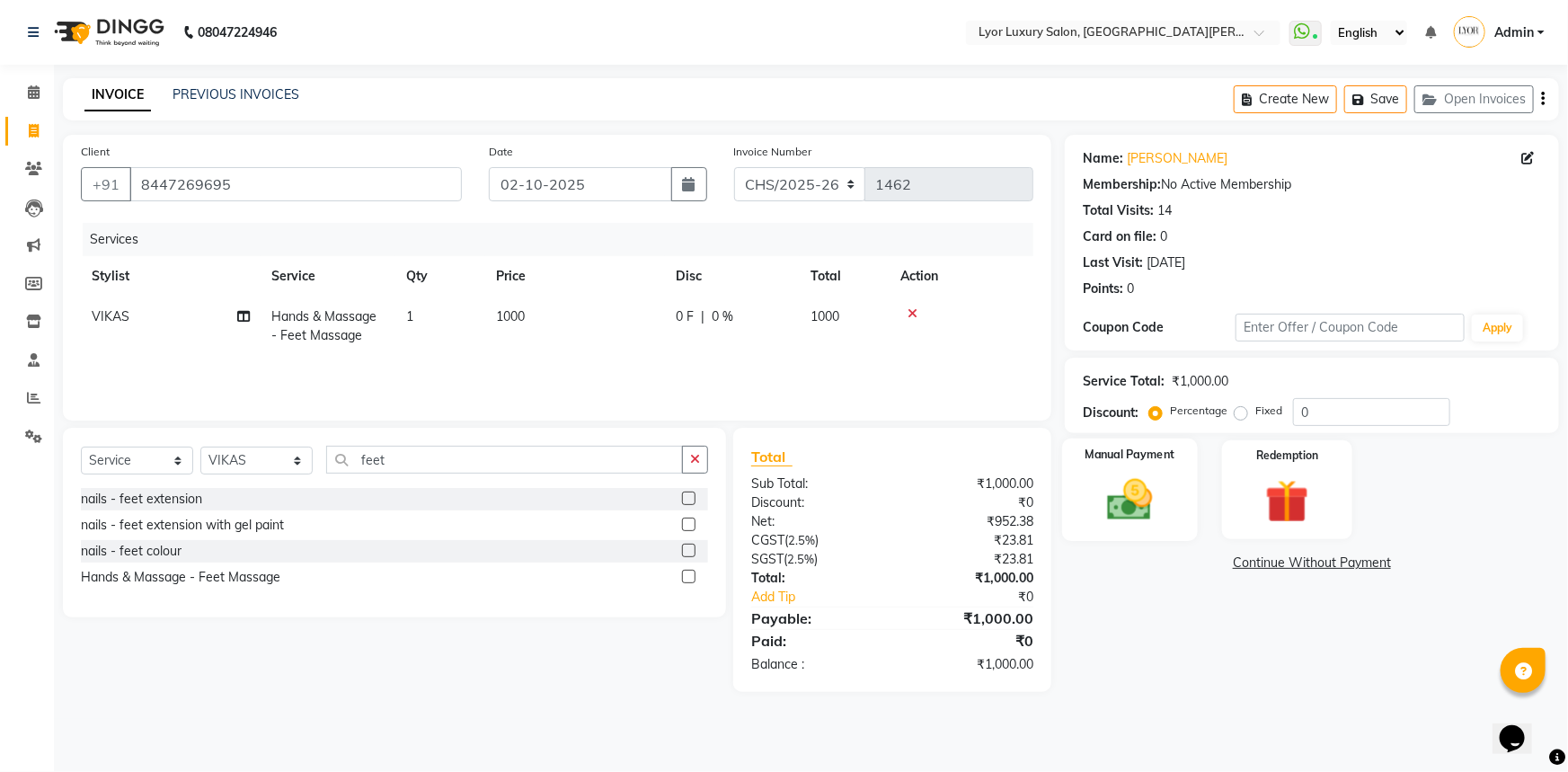
click at [1151, 487] on img at bounding box center [1130, 500] width 74 height 52
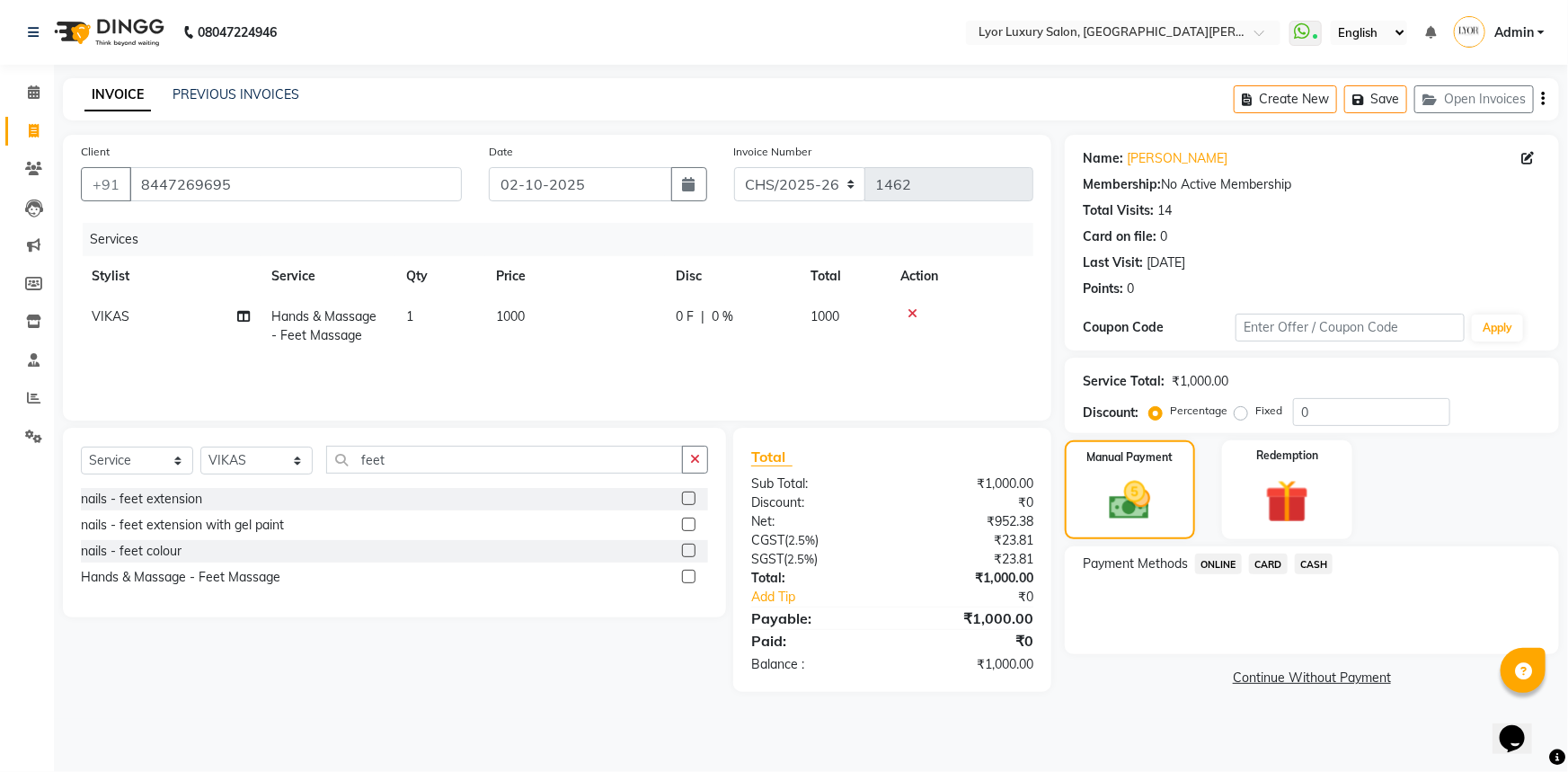
click at [1308, 561] on span "CASH" at bounding box center [1315, 563] width 39 height 20
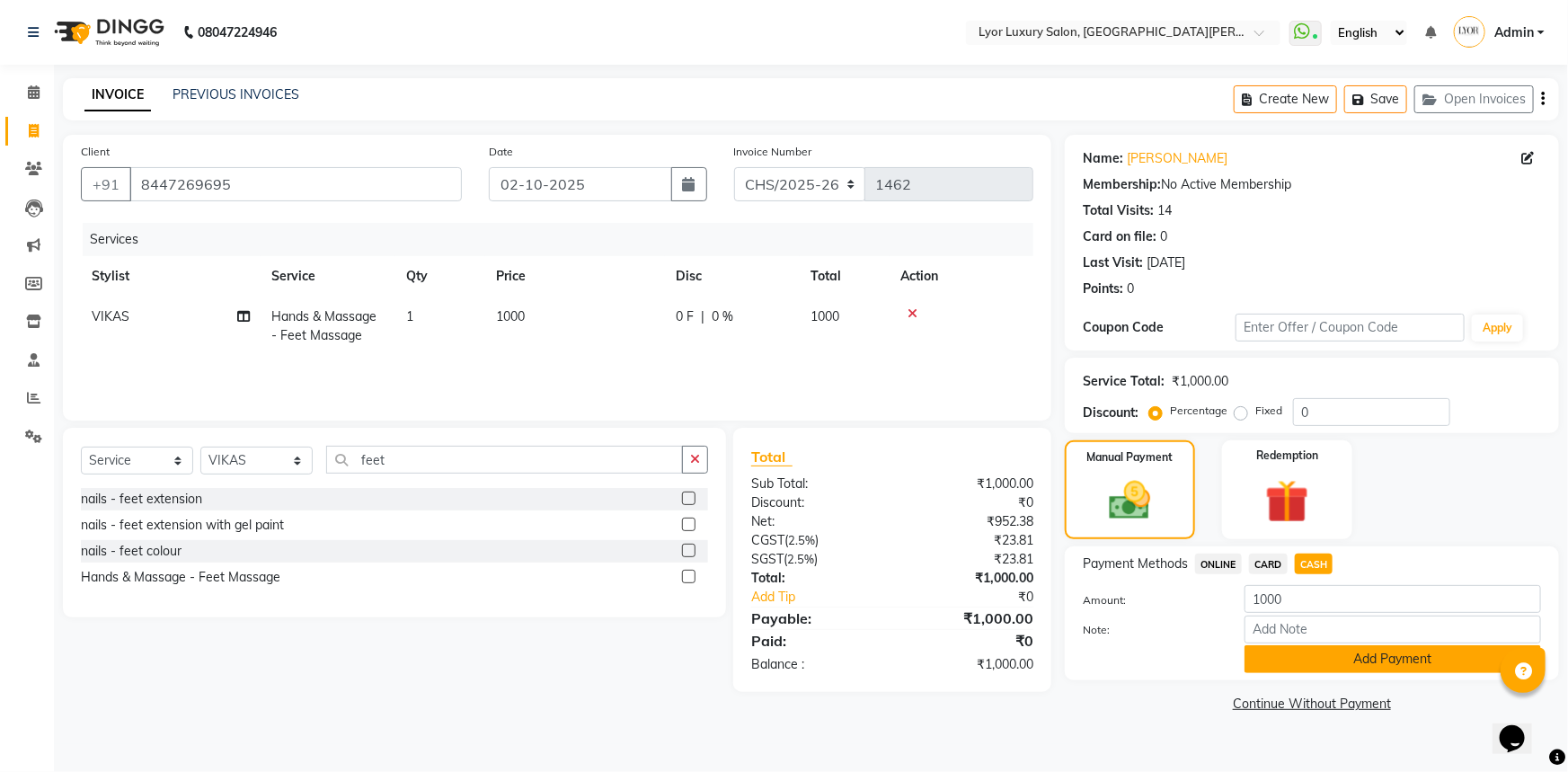
click at [1313, 655] on button "Add Payment" at bounding box center [1392, 659] width 296 height 28
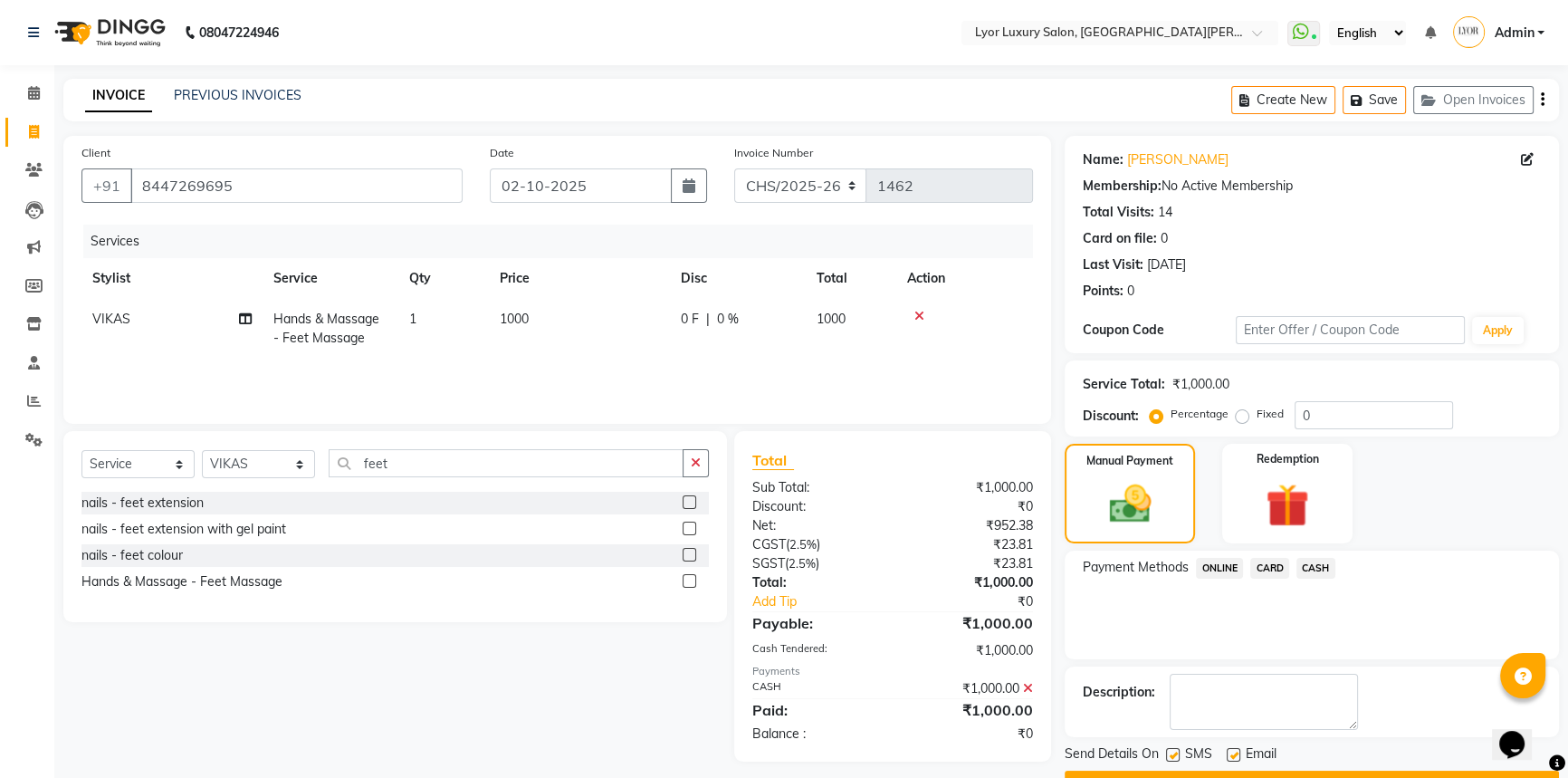
click at [1170, 755] on label at bounding box center [1173, 755] width 14 height 14
click at [1170, 755] on input "checkbox" at bounding box center [1172, 755] width 12 height 12
checkbox input "false"
click at [1172, 776] on button "Checkout" at bounding box center [1311, 785] width 494 height 28
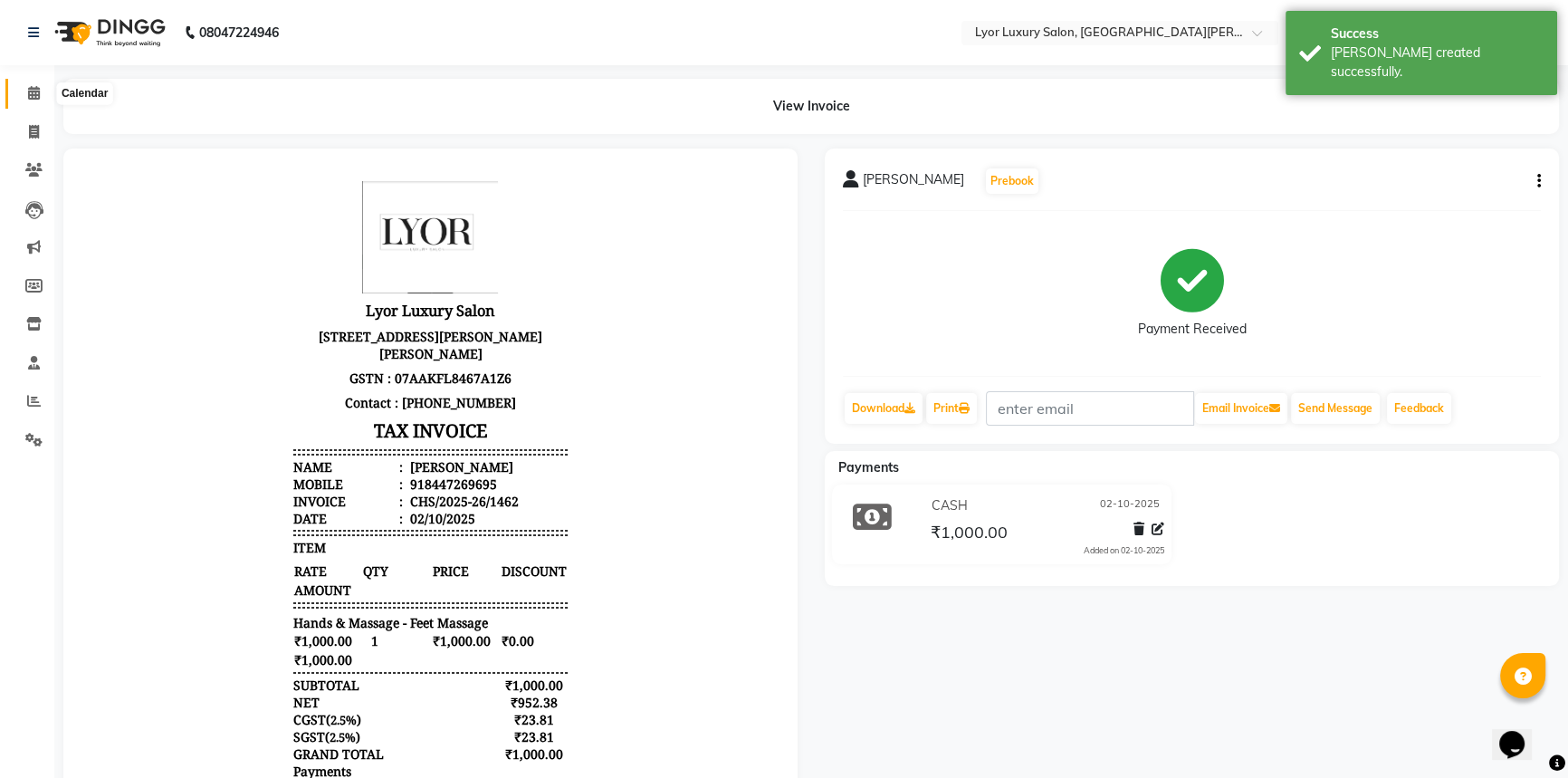
click at [19, 83] on span at bounding box center [34, 93] width 31 height 21
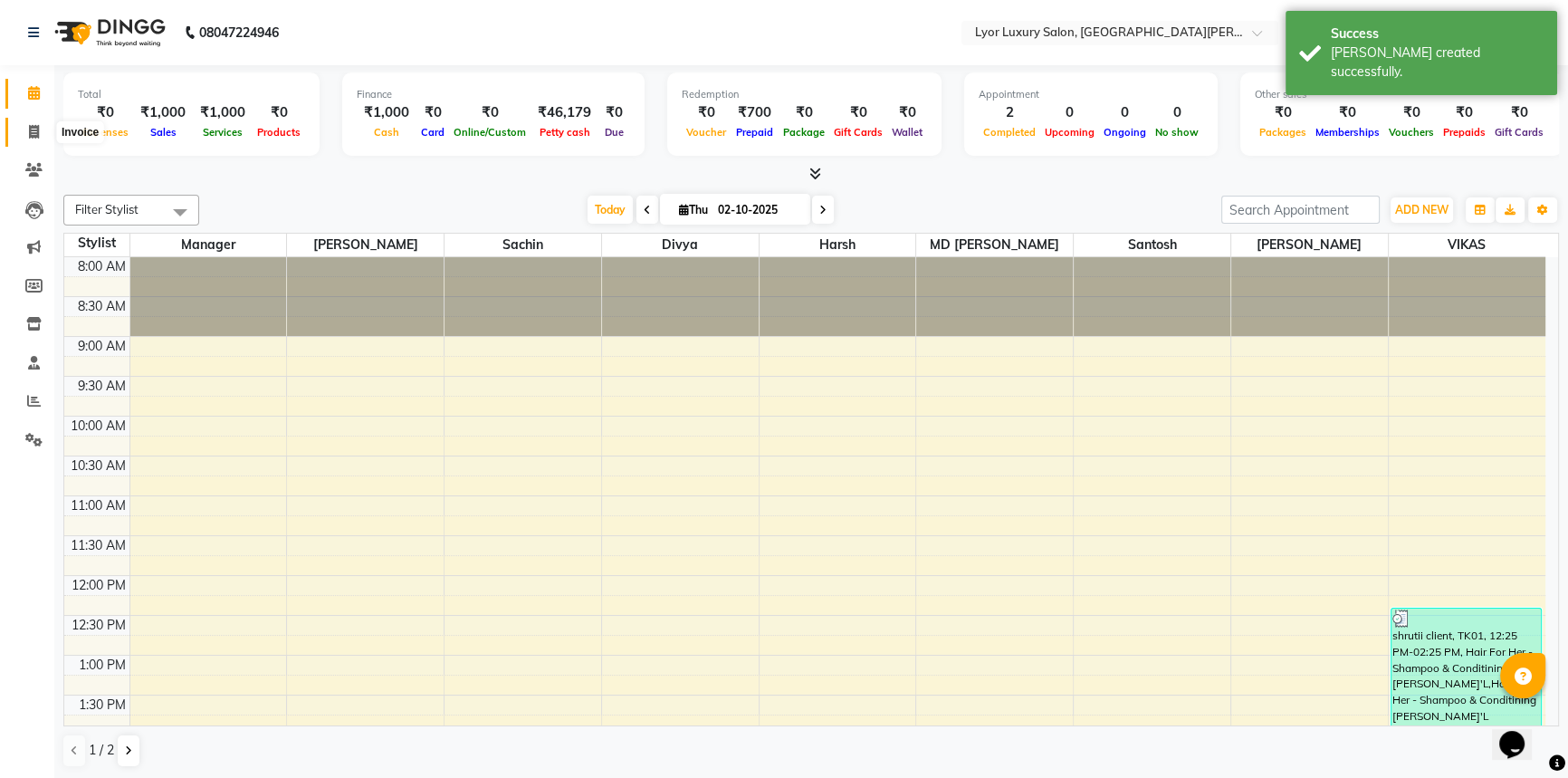
click at [26, 135] on span at bounding box center [34, 132] width 31 height 21
select select "service"
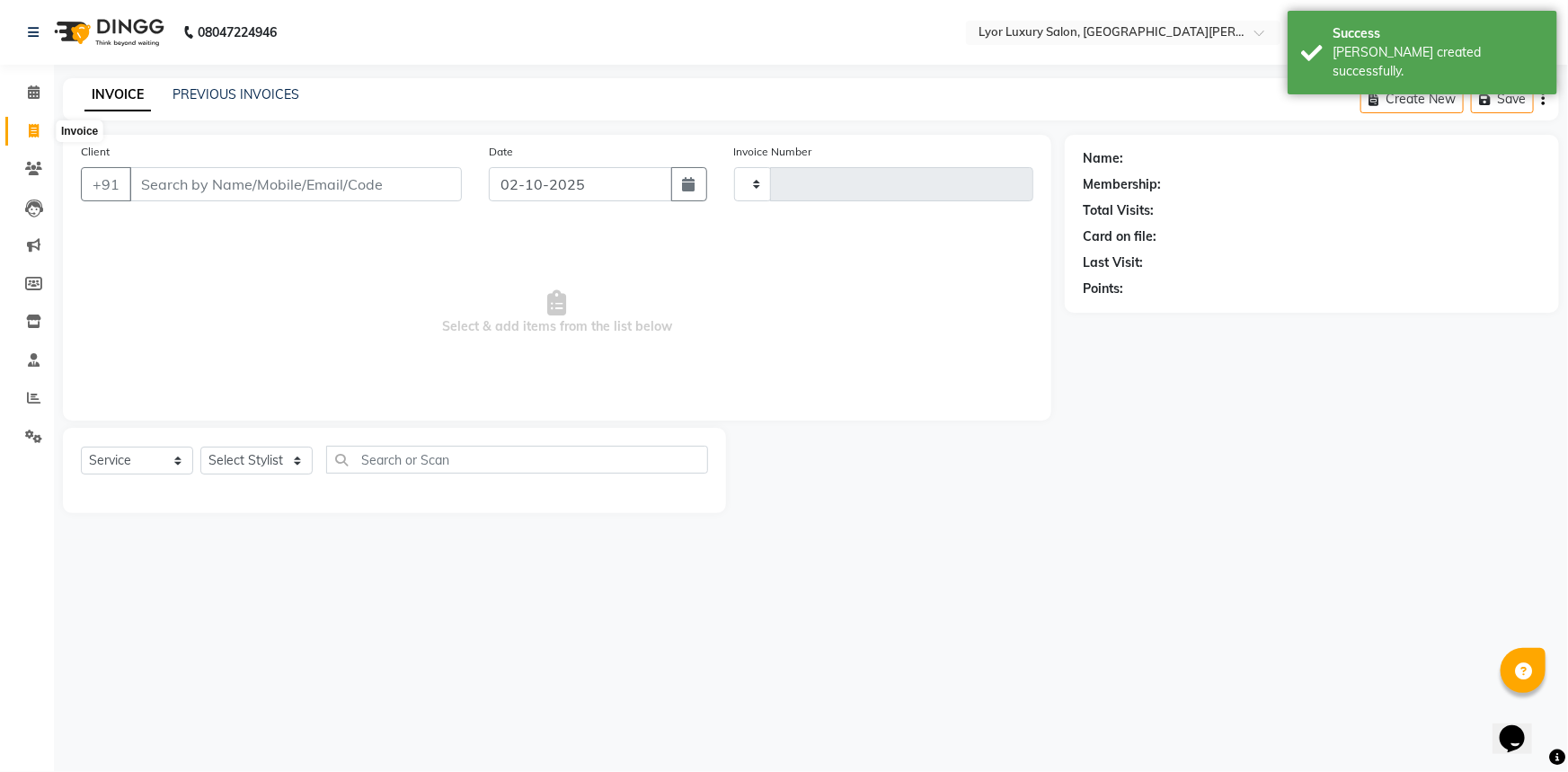
type input "1463"
select select "6597"
select select "P"
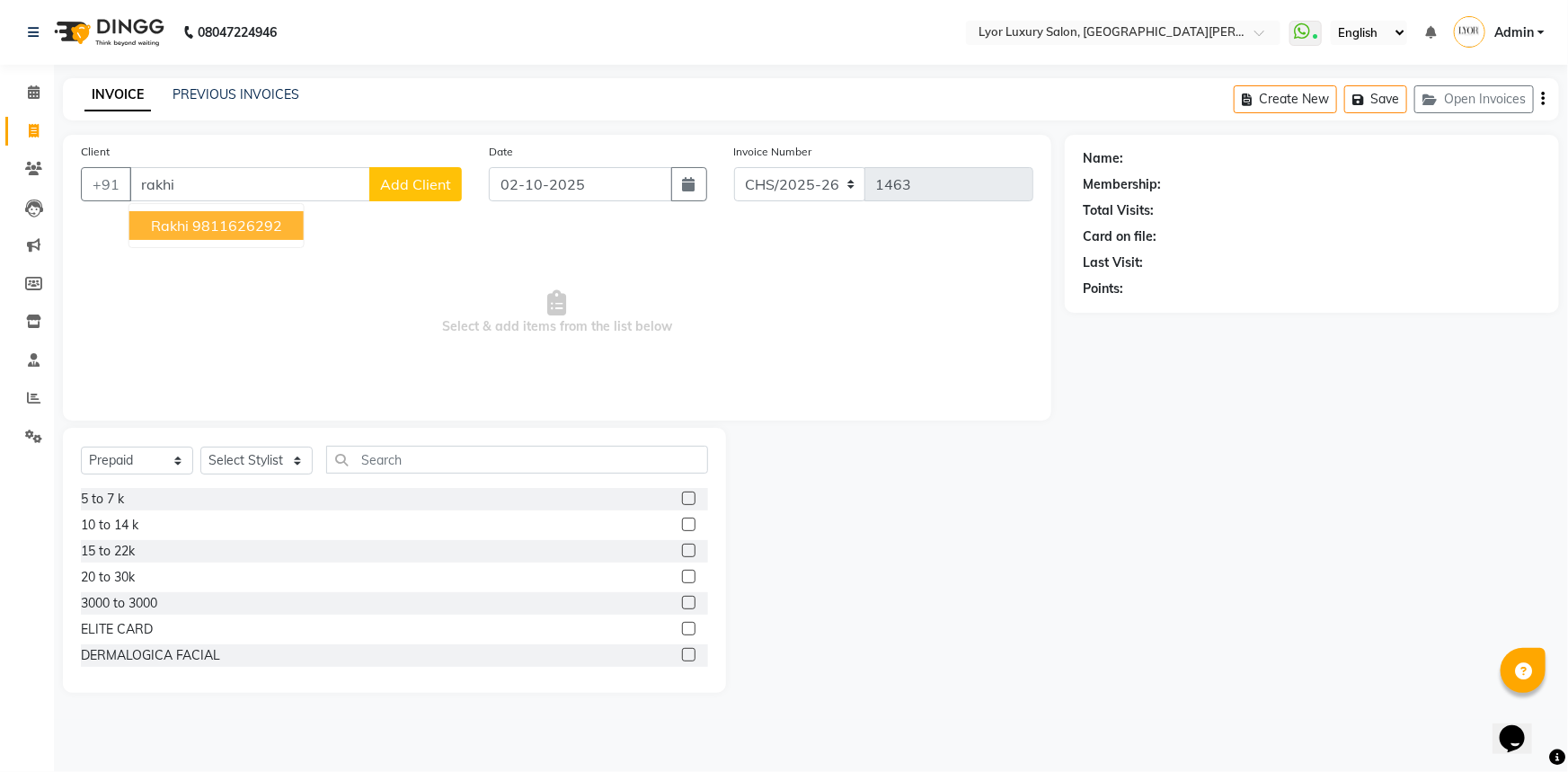
click at [274, 226] on ngb-highlight "9811626292" at bounding box center [237, 225] width 90 height 18
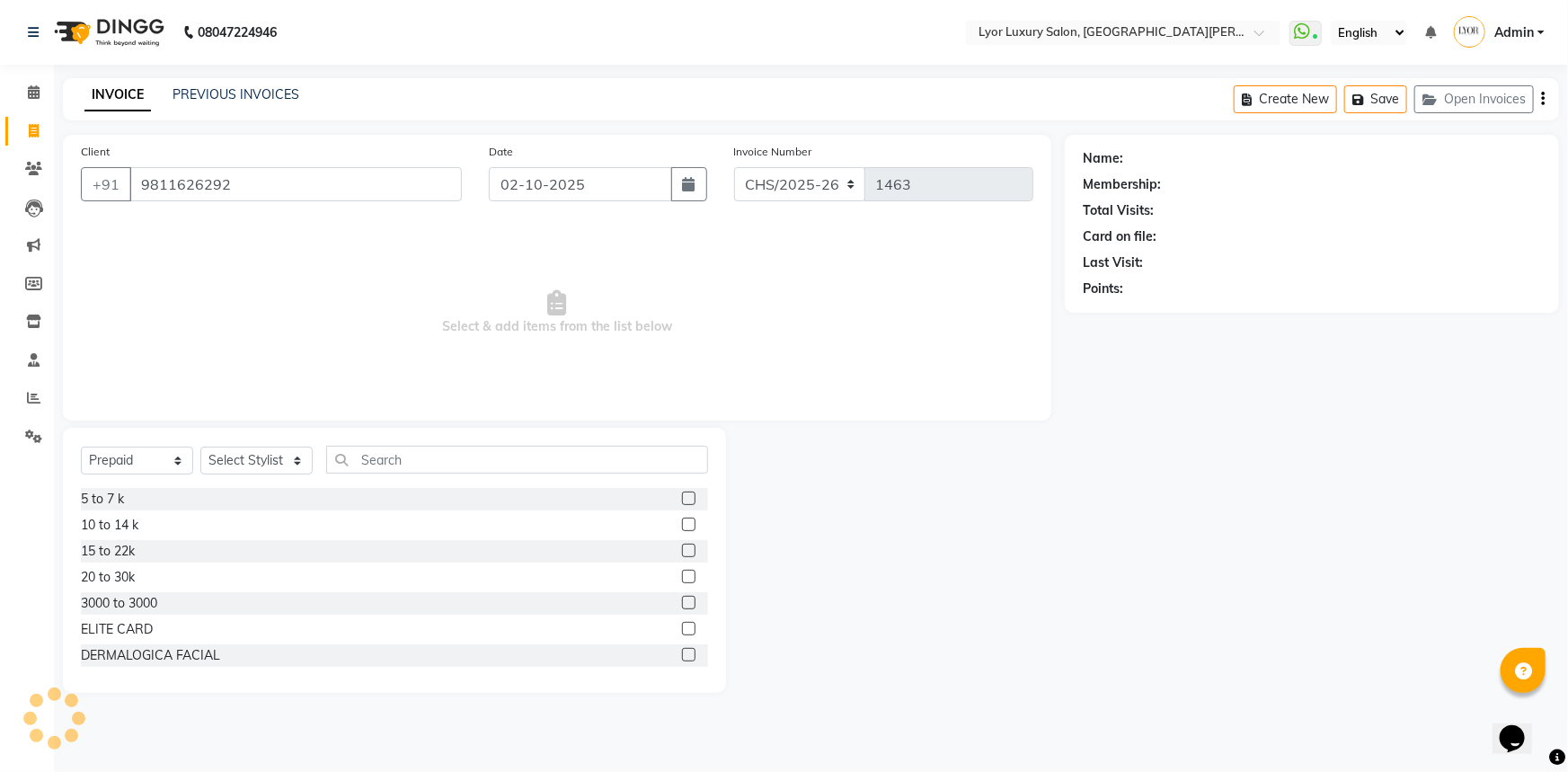
type input "9811626292"
click at [142, 457] on select "Select Service Product Membership Package Voucher Prepaid Gift Card" at bounding box center [137, 460] width 113 height 28
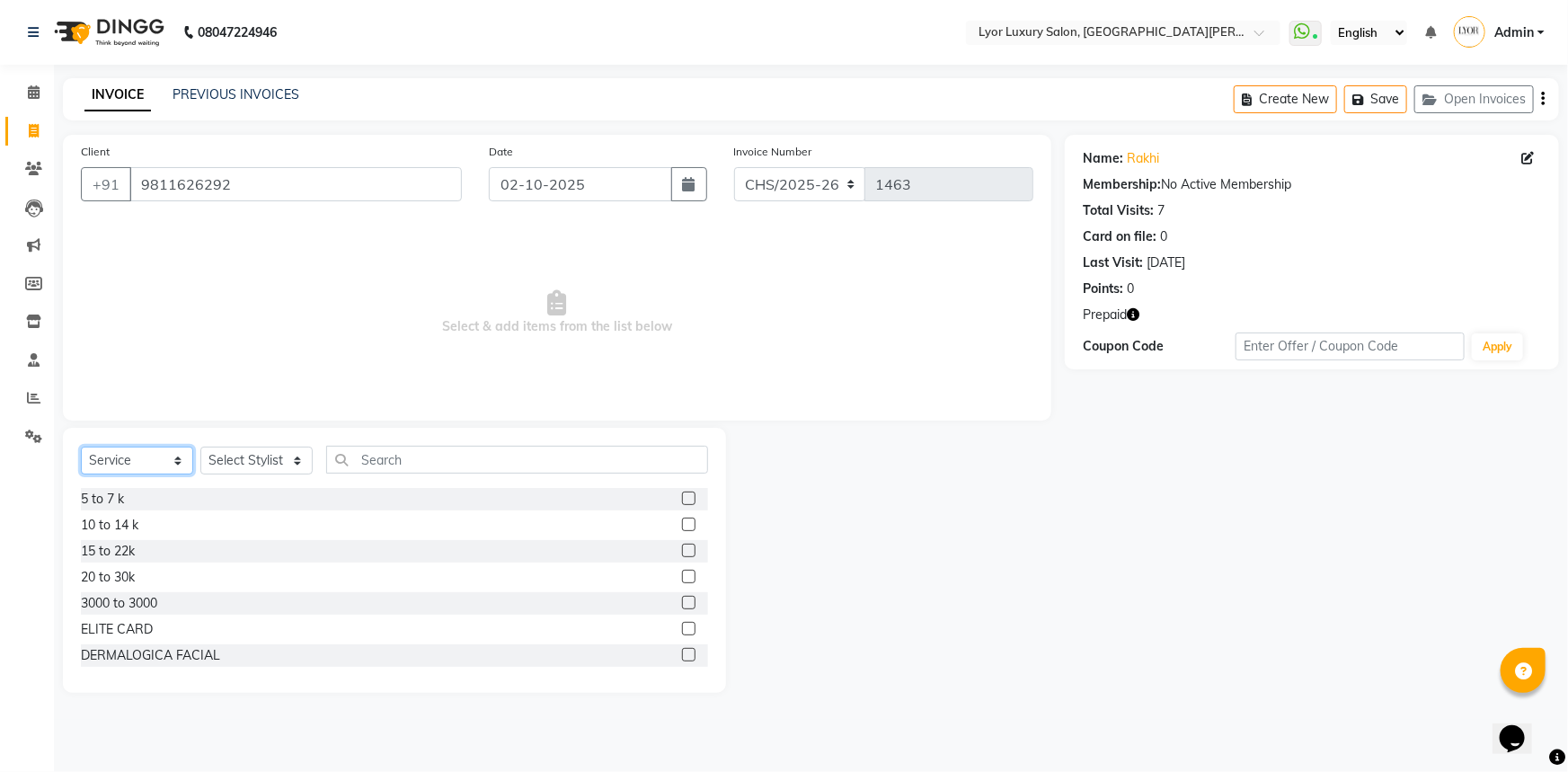
click at [81, 447] on select "Select Service Product Membership Package Voucher Prepaid Gift Card" at bounding box center [137, 460] width 113 height 28
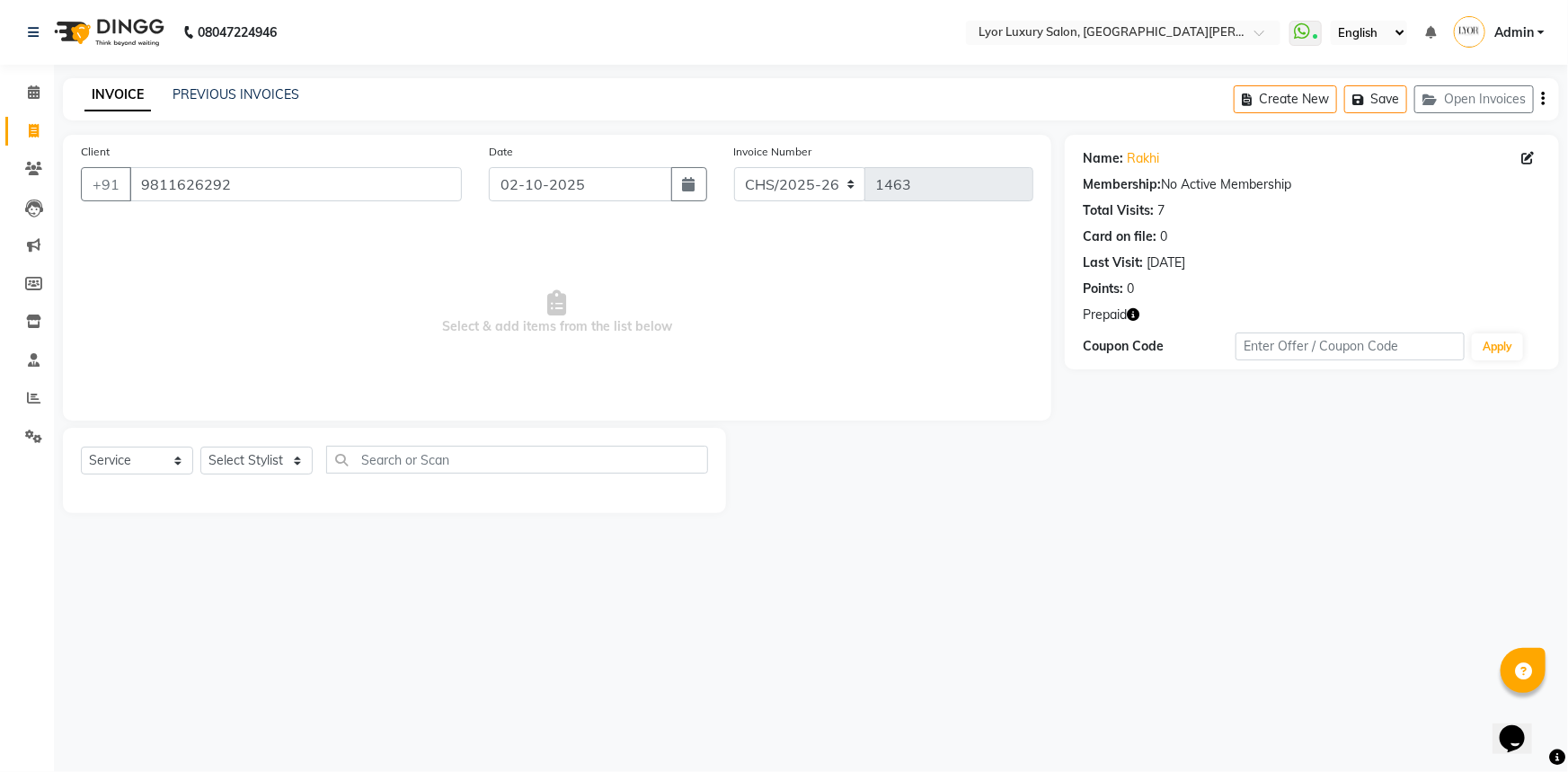
click at [1132, 313] on icon "button" at bounding box center [1133, 314] width 13 height 13
click at [162, 459] on select "Select Service Product Membership Package Voucher Prepaid Gift Card" at bounding box center [137, 460] width 113 height 28
select select "P"
click at [81, 447] on select "Select Service Product Membership Package Voucher Prepaid Gift Card" at bounding box center [137, 460] width 113 height 28
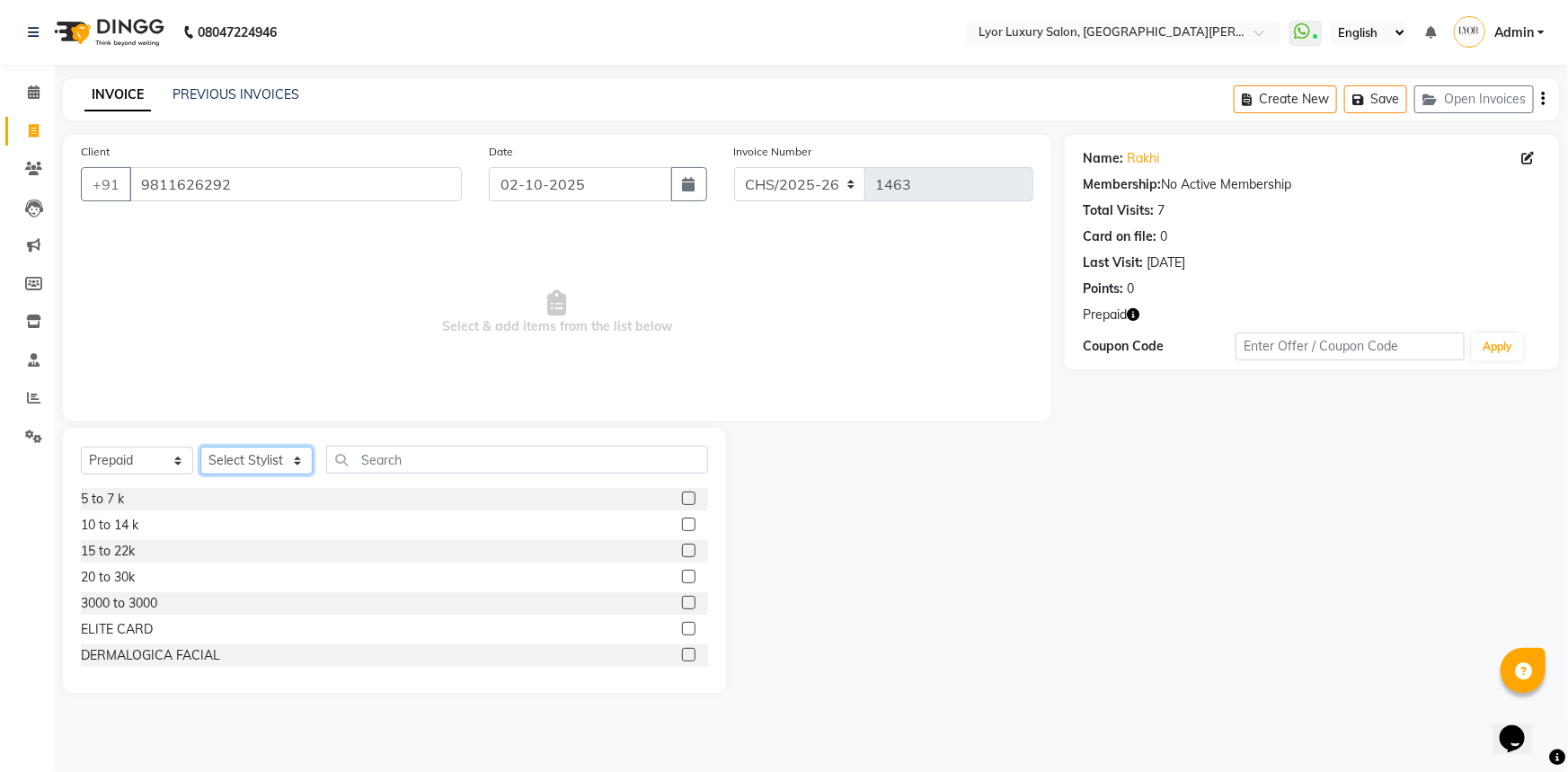
click at [282, 460] on select "Select Stylist [PERSON_NAME] Manager MD [PERSON_NAME] Sachin santosh [PERSON_NA…" at bounding box center [256, 460] width 113 height 28
select select "30451"
click at [200, 447] on select "Select Stylist [PERSON_NAME] Manager MD [PERSON_NAME] Sachin santosh [PERSON_NA…" at bounding box center [256, 460] width 113 height 28
click at [682, 493] on label at bounding box center [688, 498] width 14 height 14
click at [682, 493] on input "checkbox" at bounding box center [687, 499] width 12 height 12
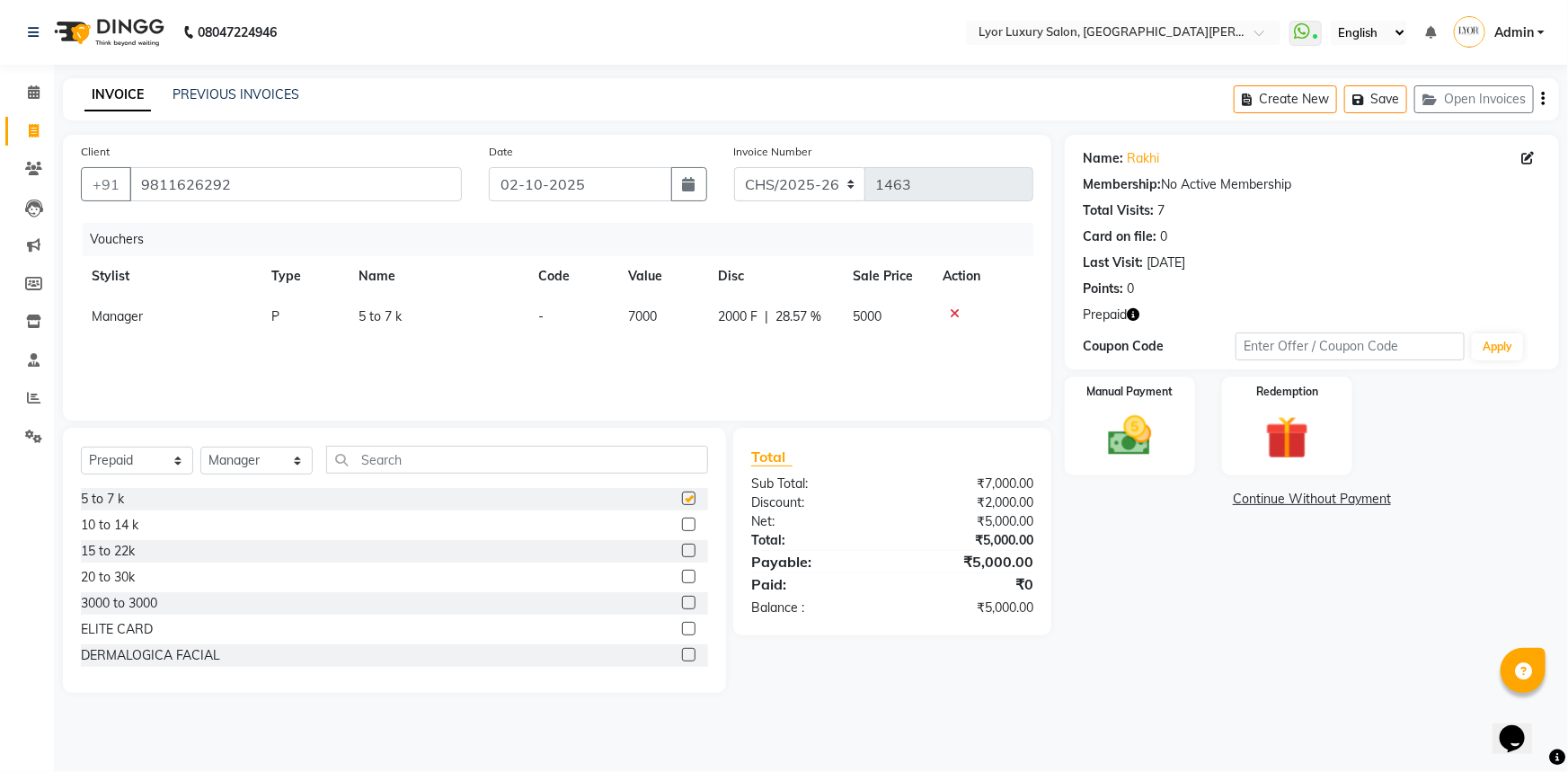
checkbox input "false"
click at [1141, 458] on img at bounding box center [1130, 436] width 74 height 52
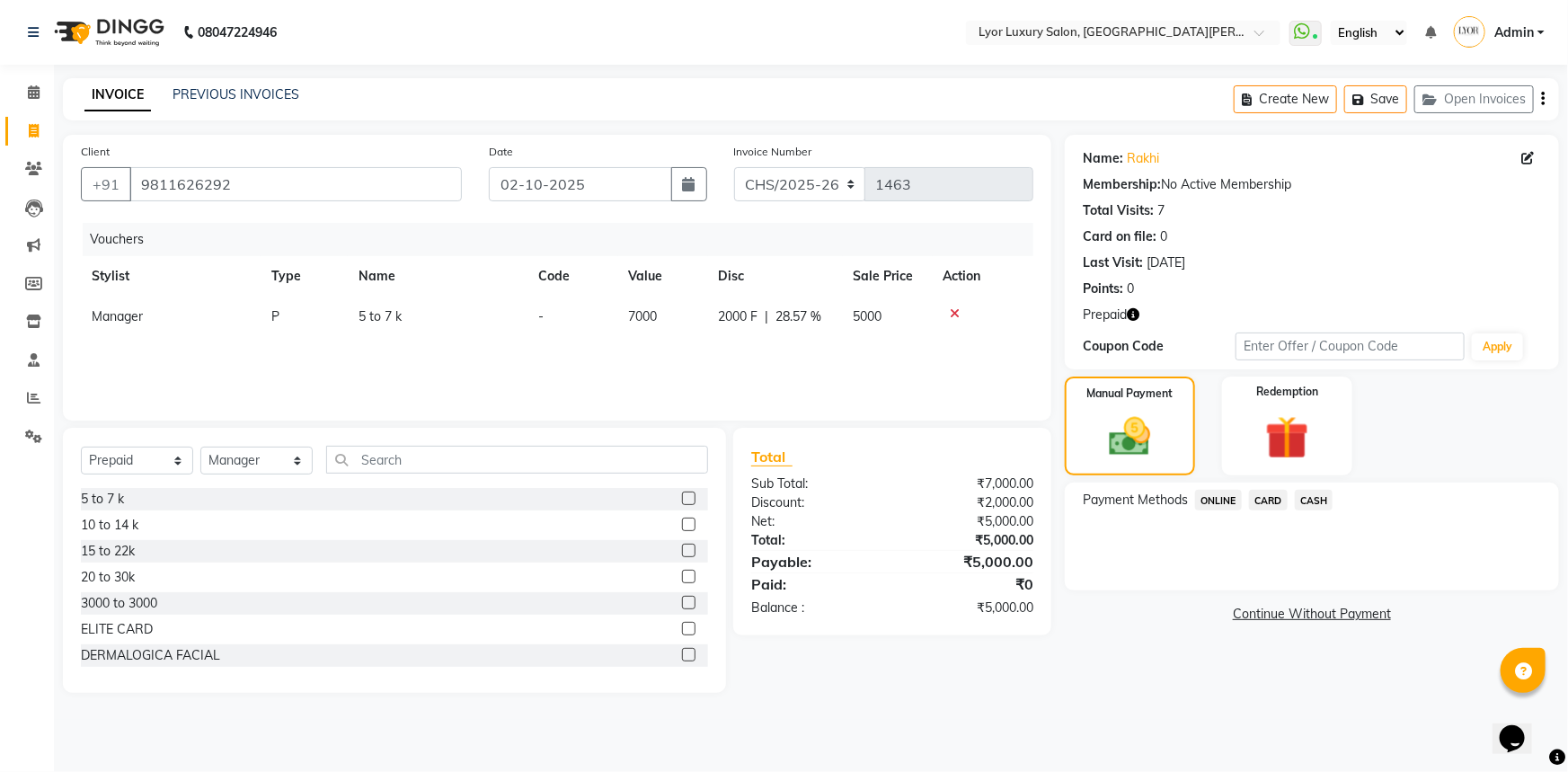
click at [1314, 504] on span "CASH" at bounding box center [1315, 499] width 39 height 20
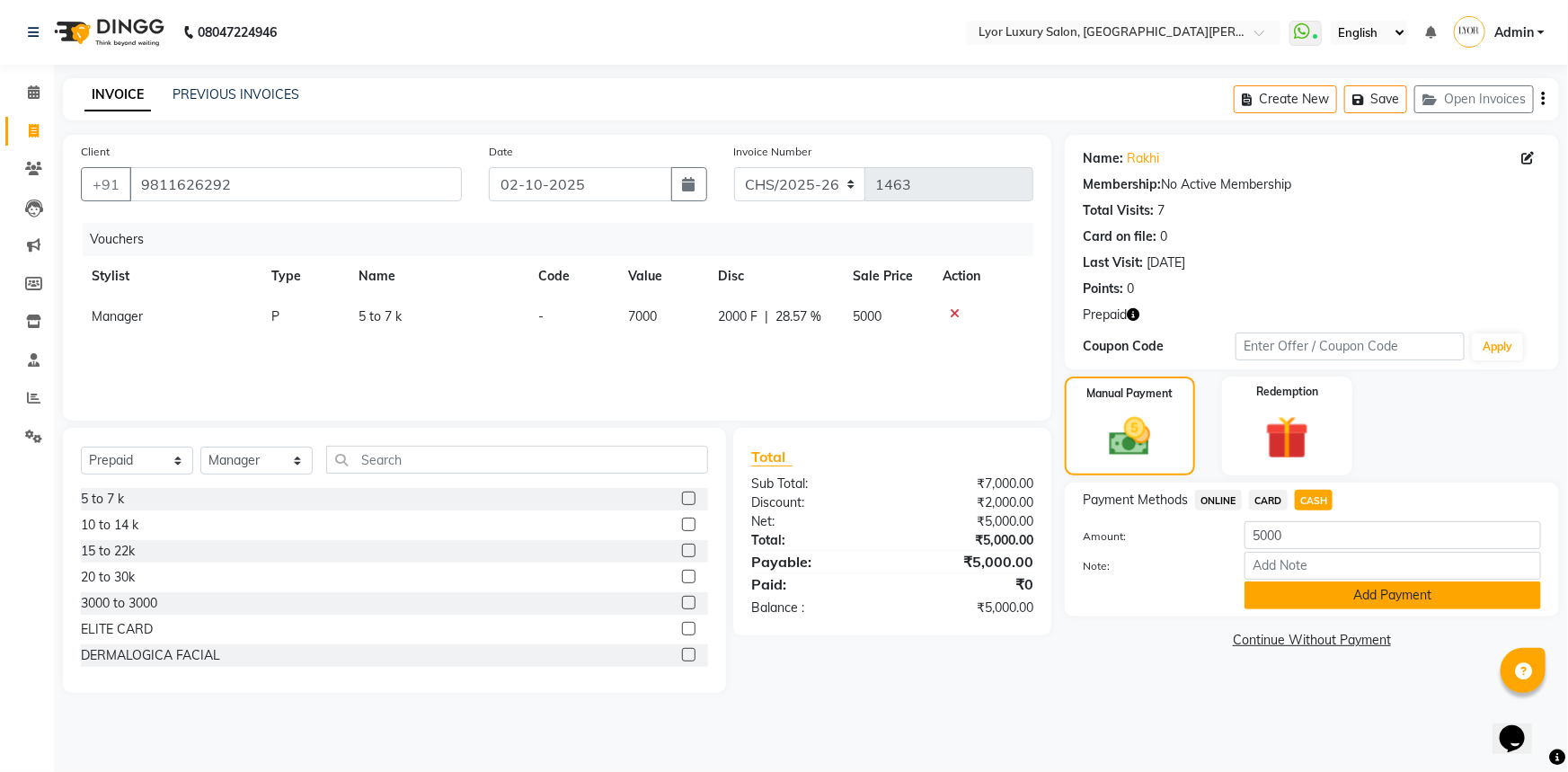
click at [1318, 606] on button "Add Payment" at bounding box center [1392, 595] width 296 height 28
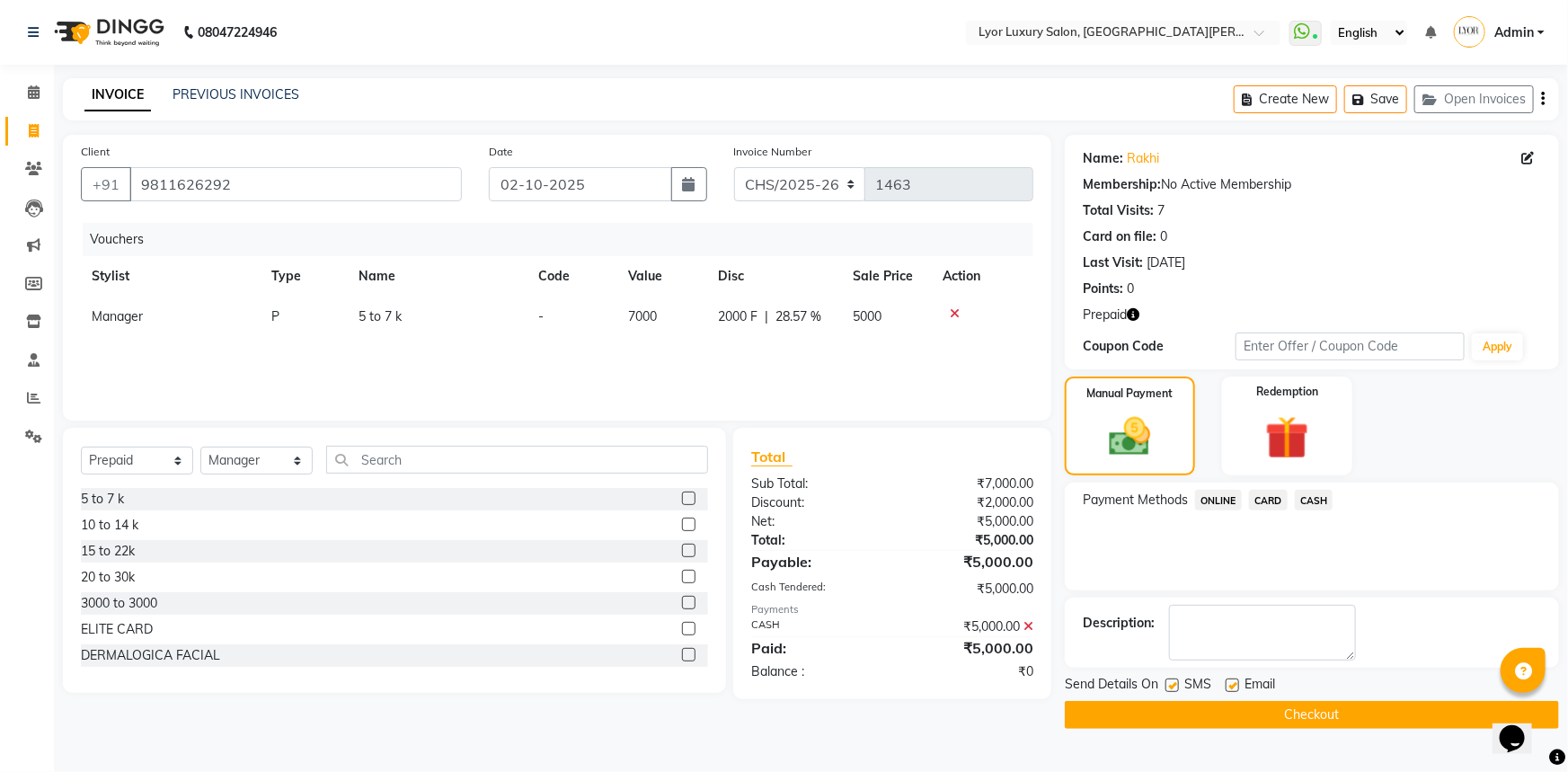
click at [1261, 721] on button "Checkout" at bounding box center [1312, 715] width 494 height 28
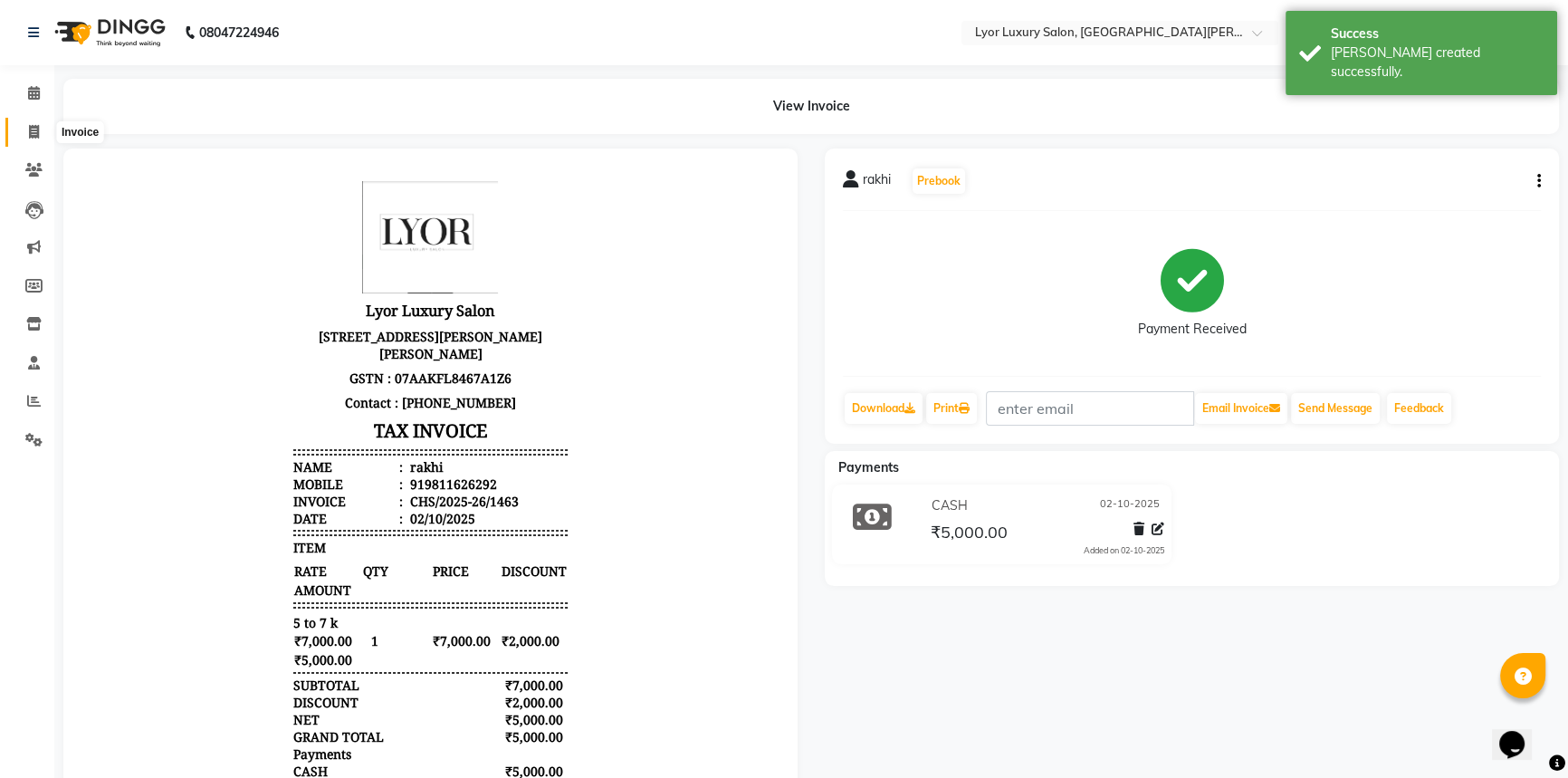
click at [30, 136] on icon at bounding box center [34, 132] width 10 height 14
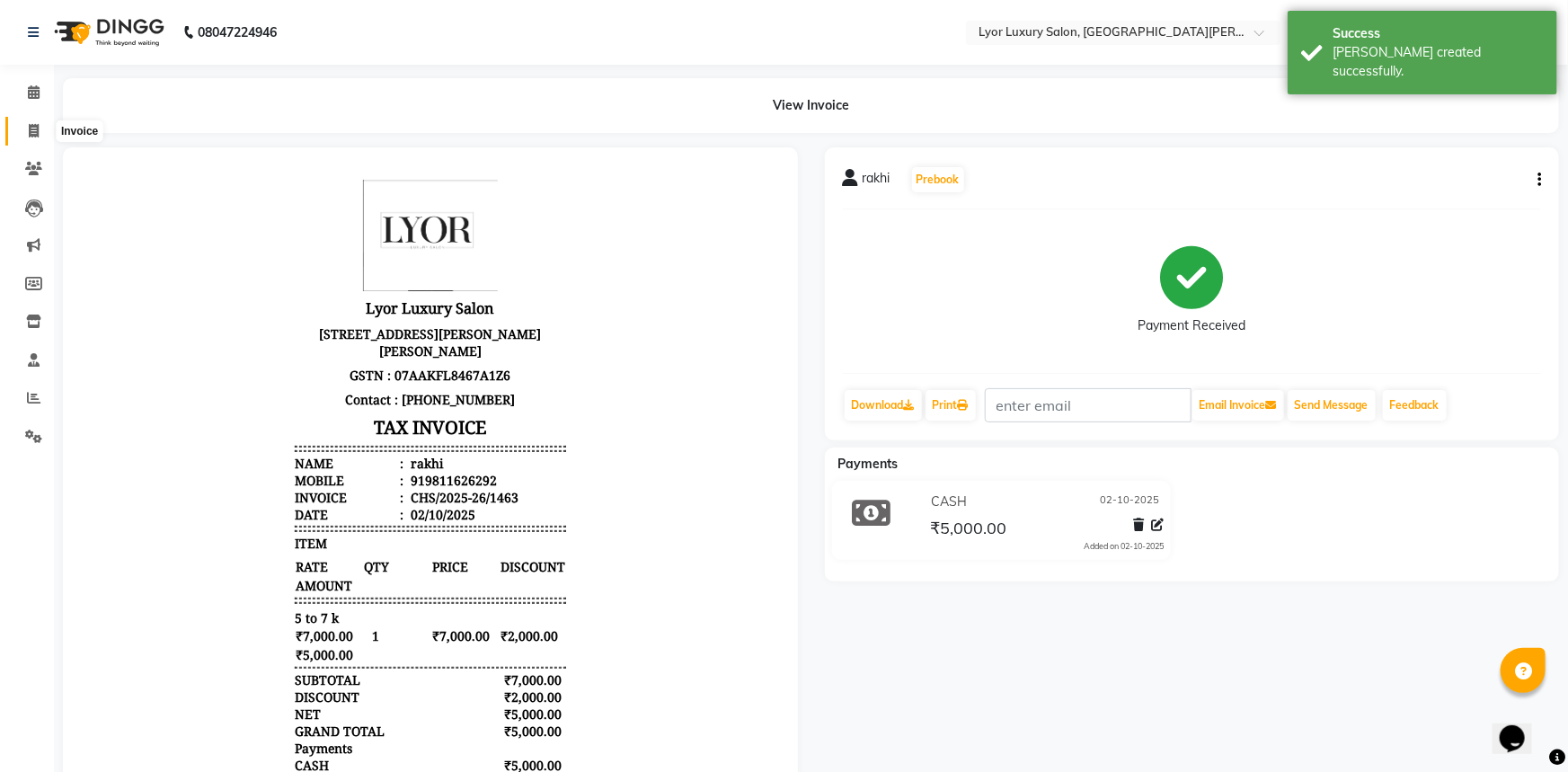
select select "service"
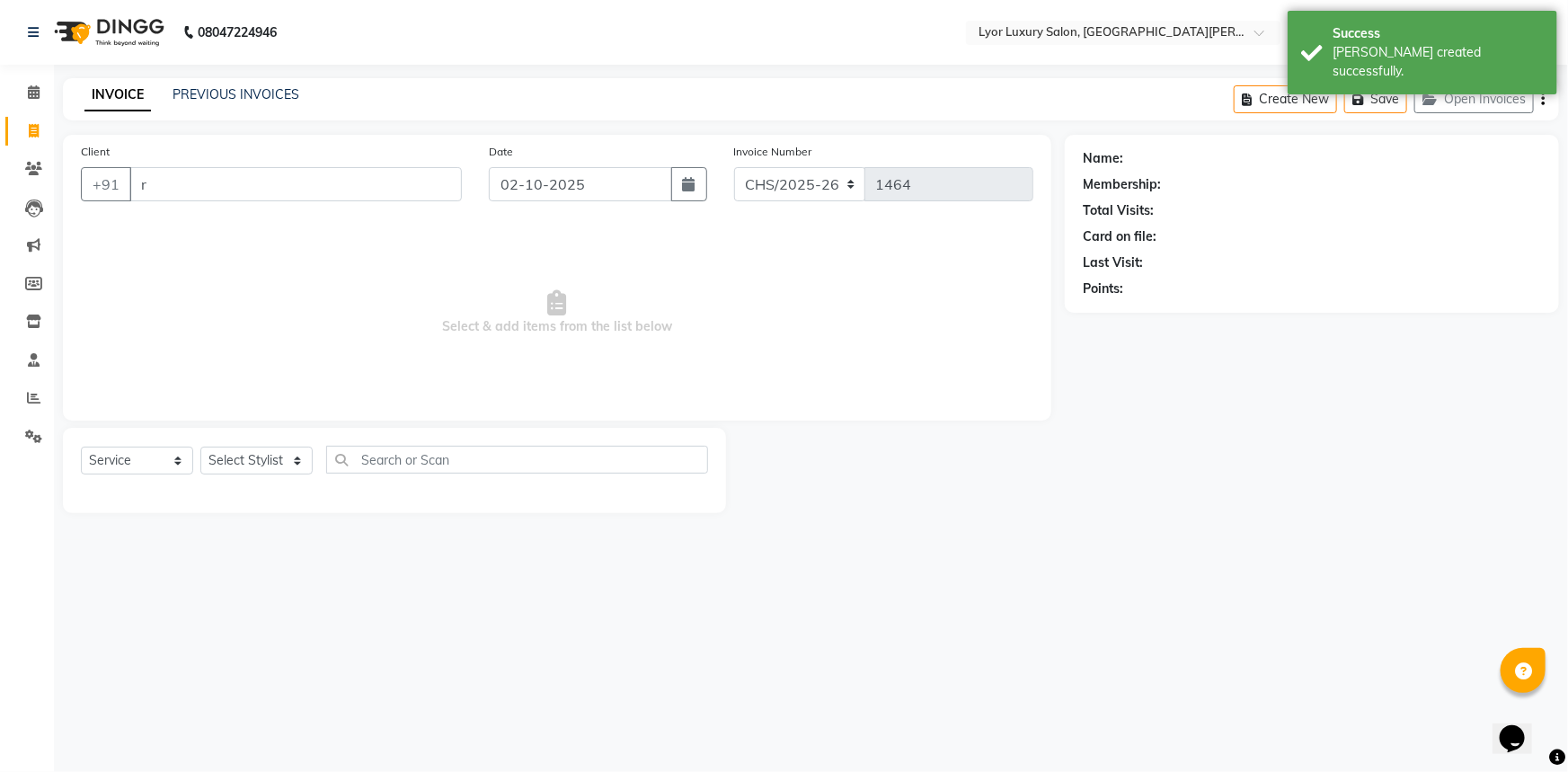
type input "ra"
select select "P"
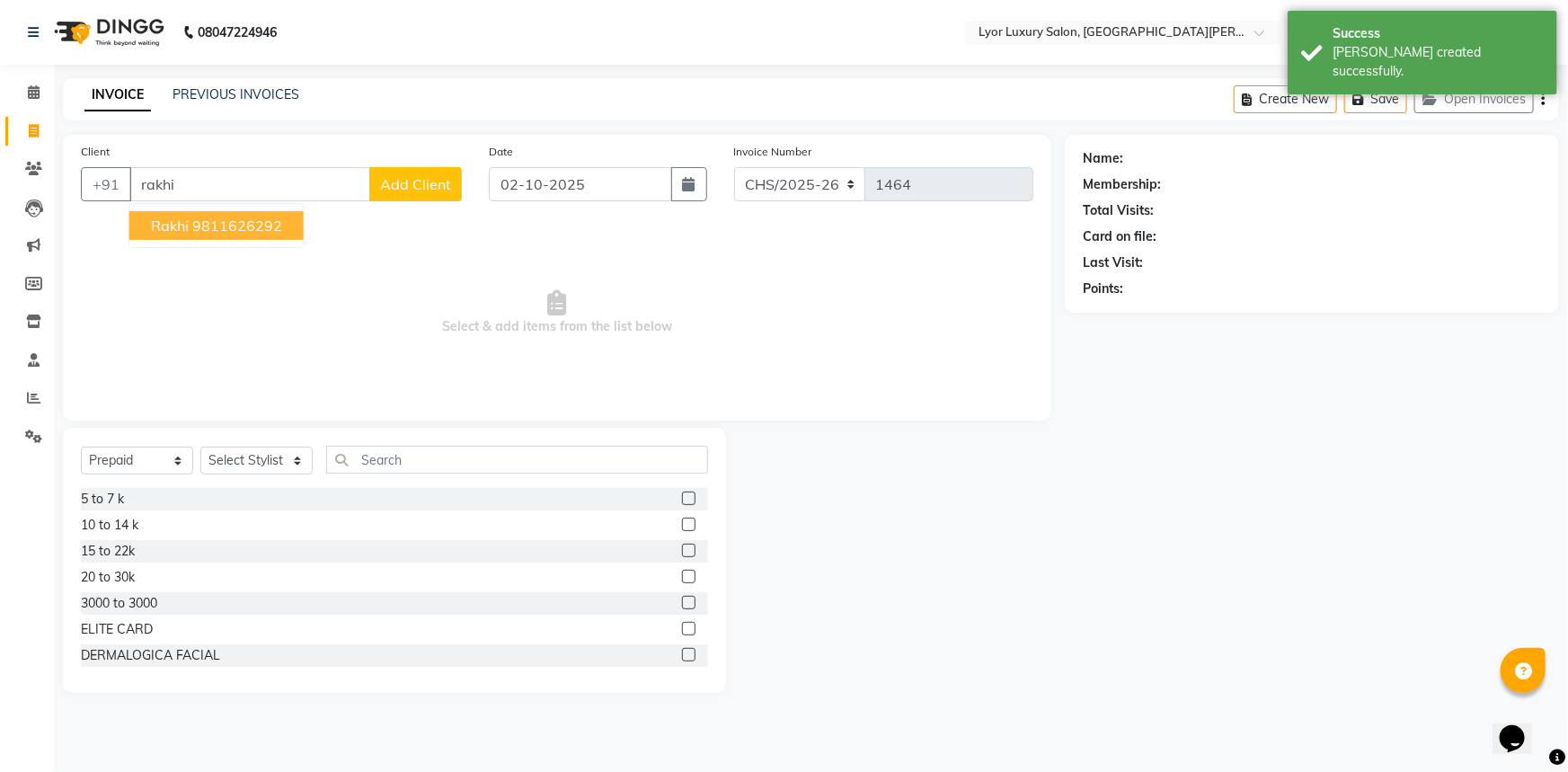
click at [184, 222] on span "rakhi" at bounding box center [169, 225] width 38 height 18
type input "9811626292"
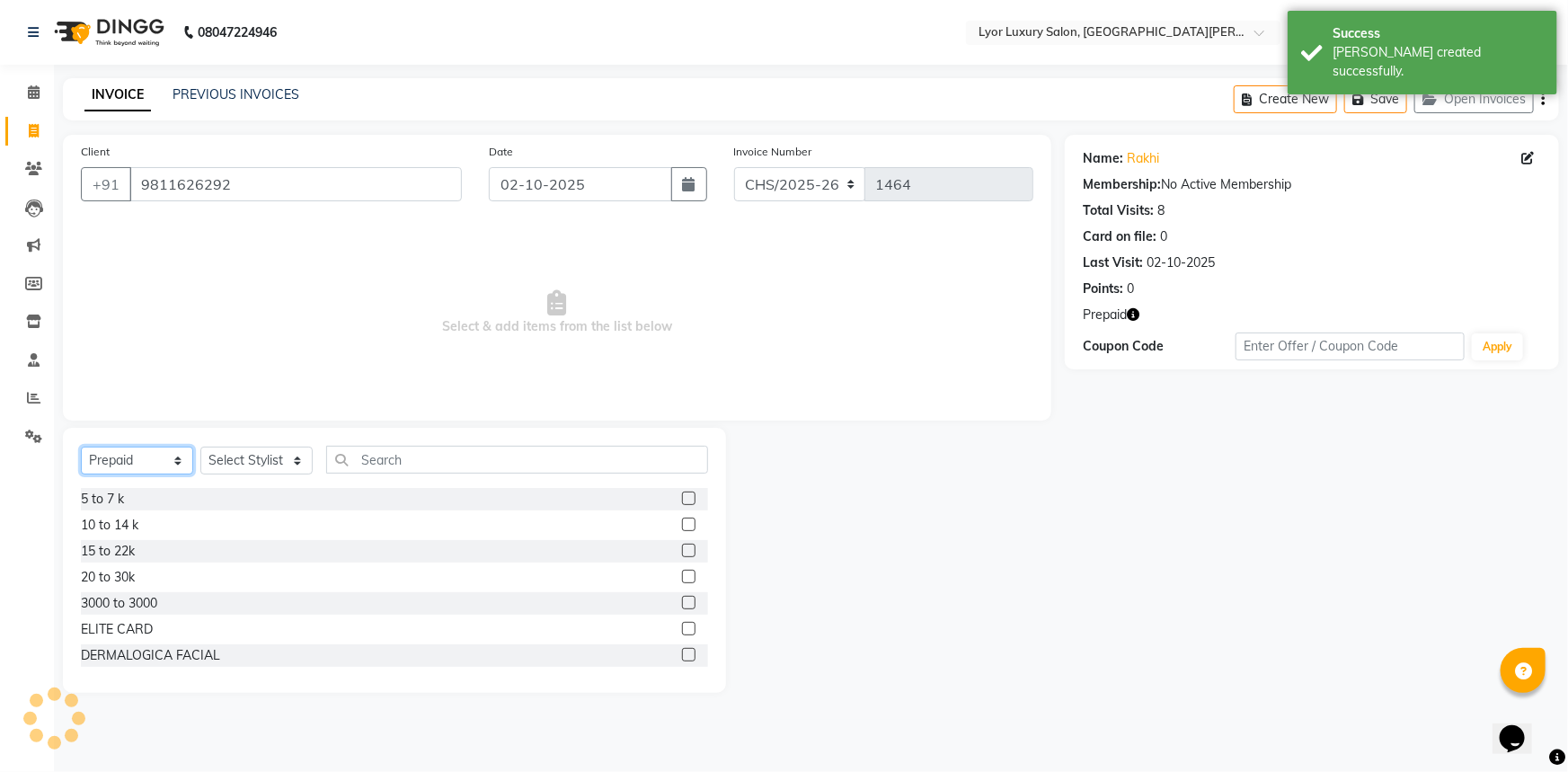
click at [126, 455] on select "Select Service Product Membership Package Voucher Prepaid Gift Card" at bounding box center [137, 460] width 113 height 28
select select "service"
click at [81, 447] on select "Select Service Product Membership Package Voucher Prepaid Gift Card" at bounding box center [137, 460] width 113 height 28
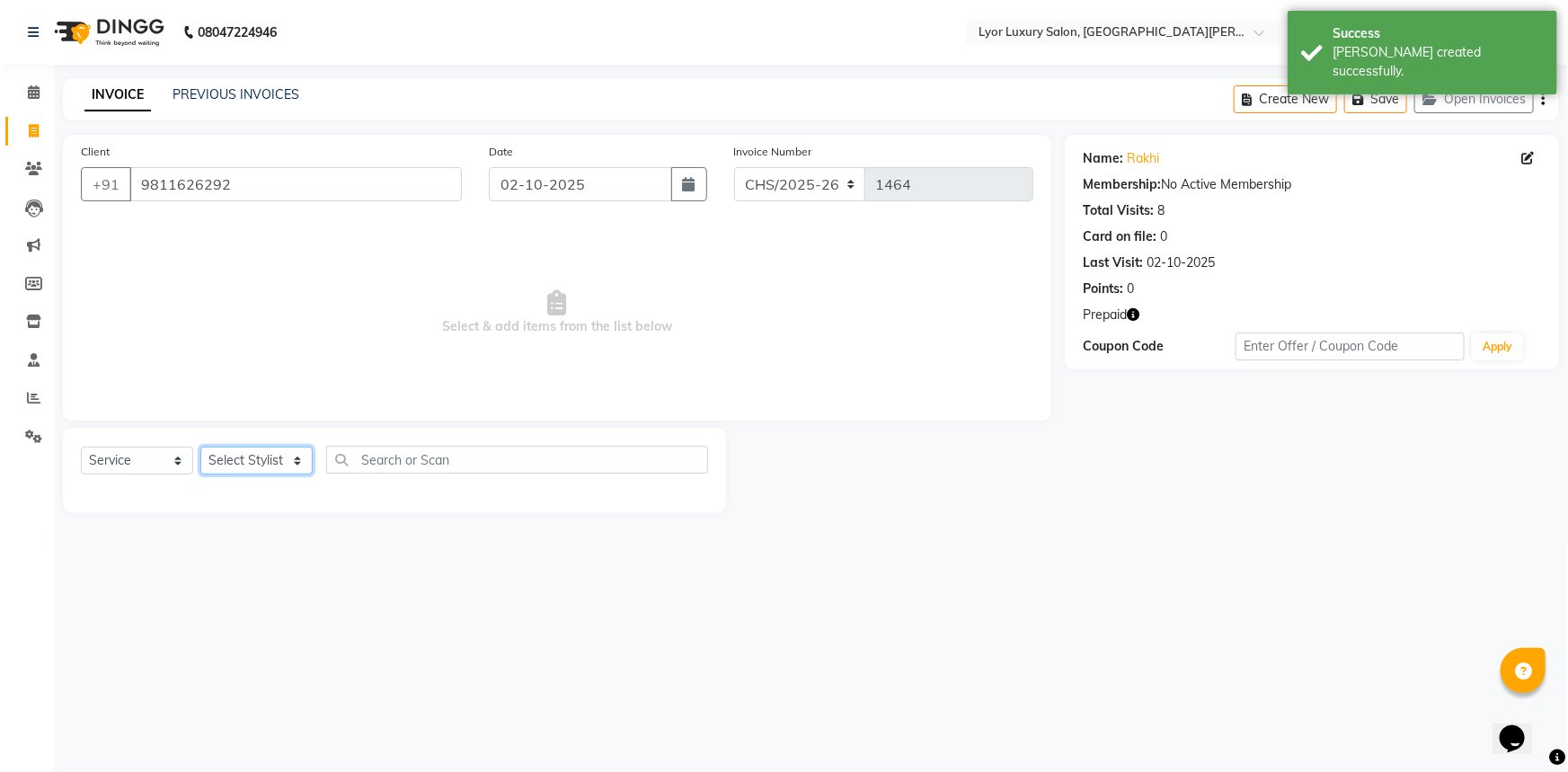
click at [240, 462] on select "Select Stylist [PERSON_NAME] Manager MD [PERSON_NAME] Sachin santosh [PERSON_NA…" at bounding box center [256, 460] width 113 height 28
select select "33184"
click at [200, 447] on select "Select Stylist [PERSON_NAME] Manager MD [PERSON_NAME] Sachin santosh [PERSON_NA…" at bounding box center [256, 460] width 113 height 28
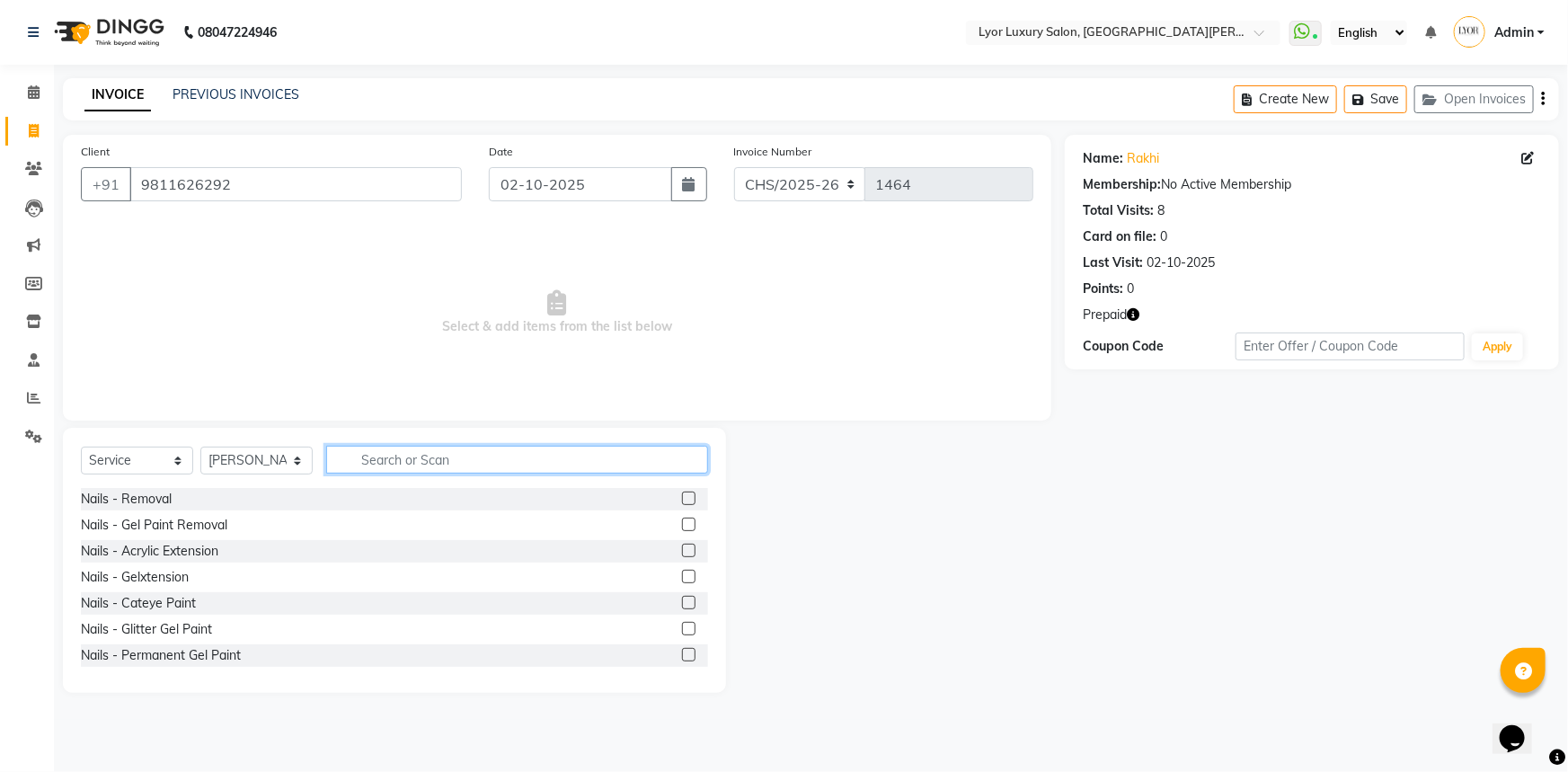
click at [433, 460] on input "text" at bounding box center [517, 459] width 382 height 28
type input "global"
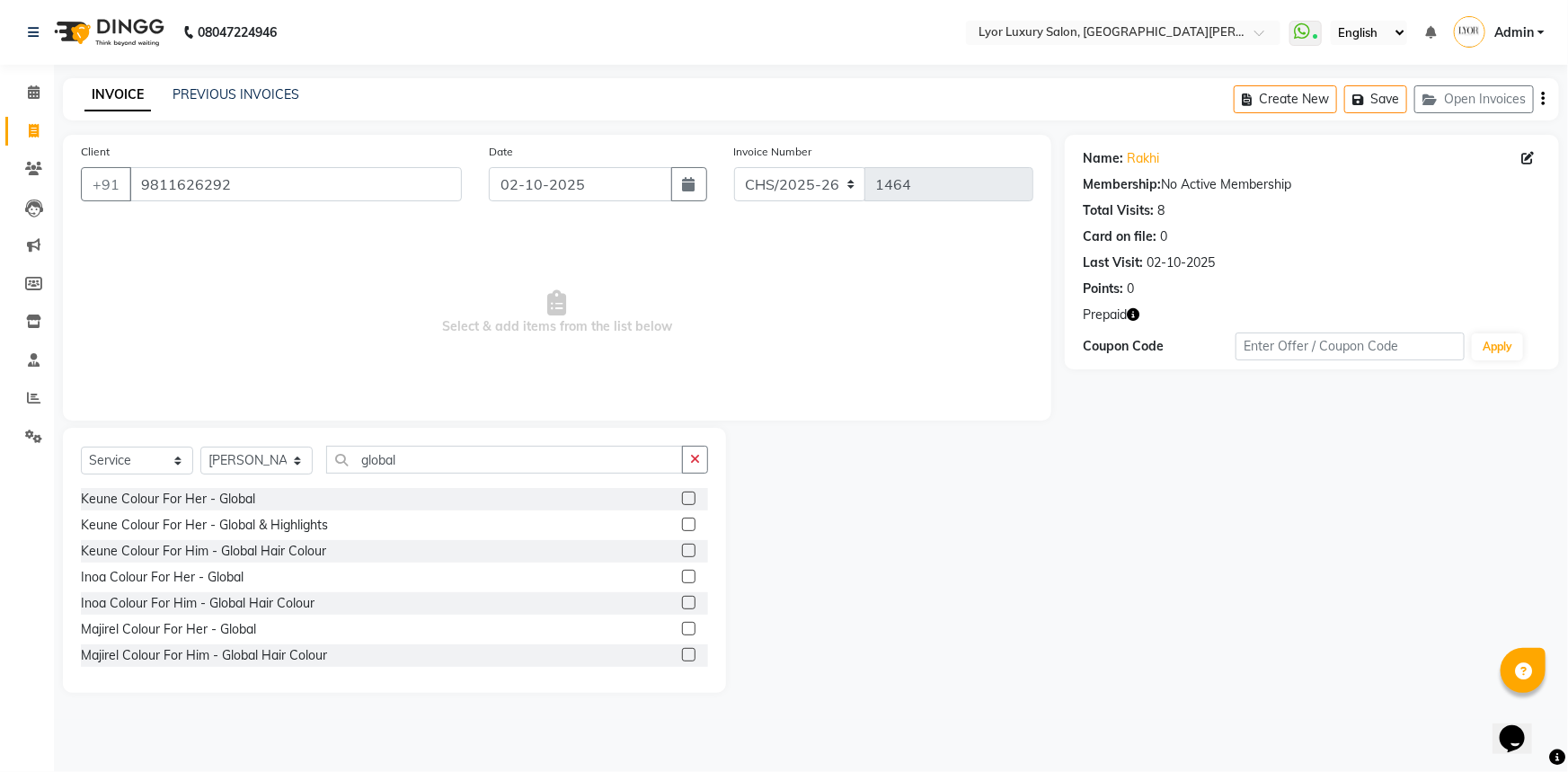
click at [682, 629] on label at bounding box center [688, 628] width 14 height 14
click at [682, 629] on input "checkbox" at bounding box center [687, 629] width 12 height 12
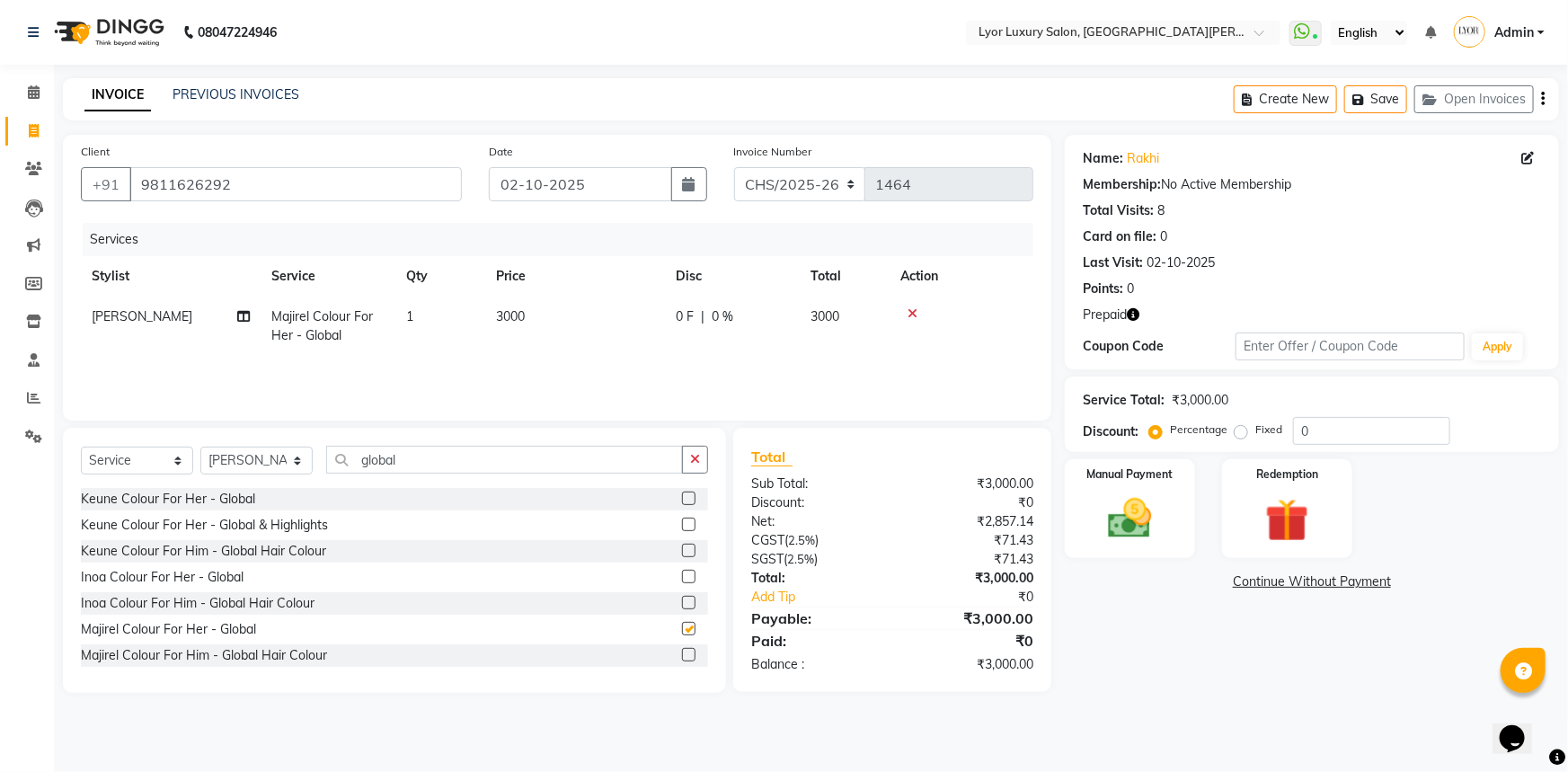
checkbox input "false"
click at [600, 332] on td "3000" at bounding box center [575, 325] width 180 height 59
select select "33184"
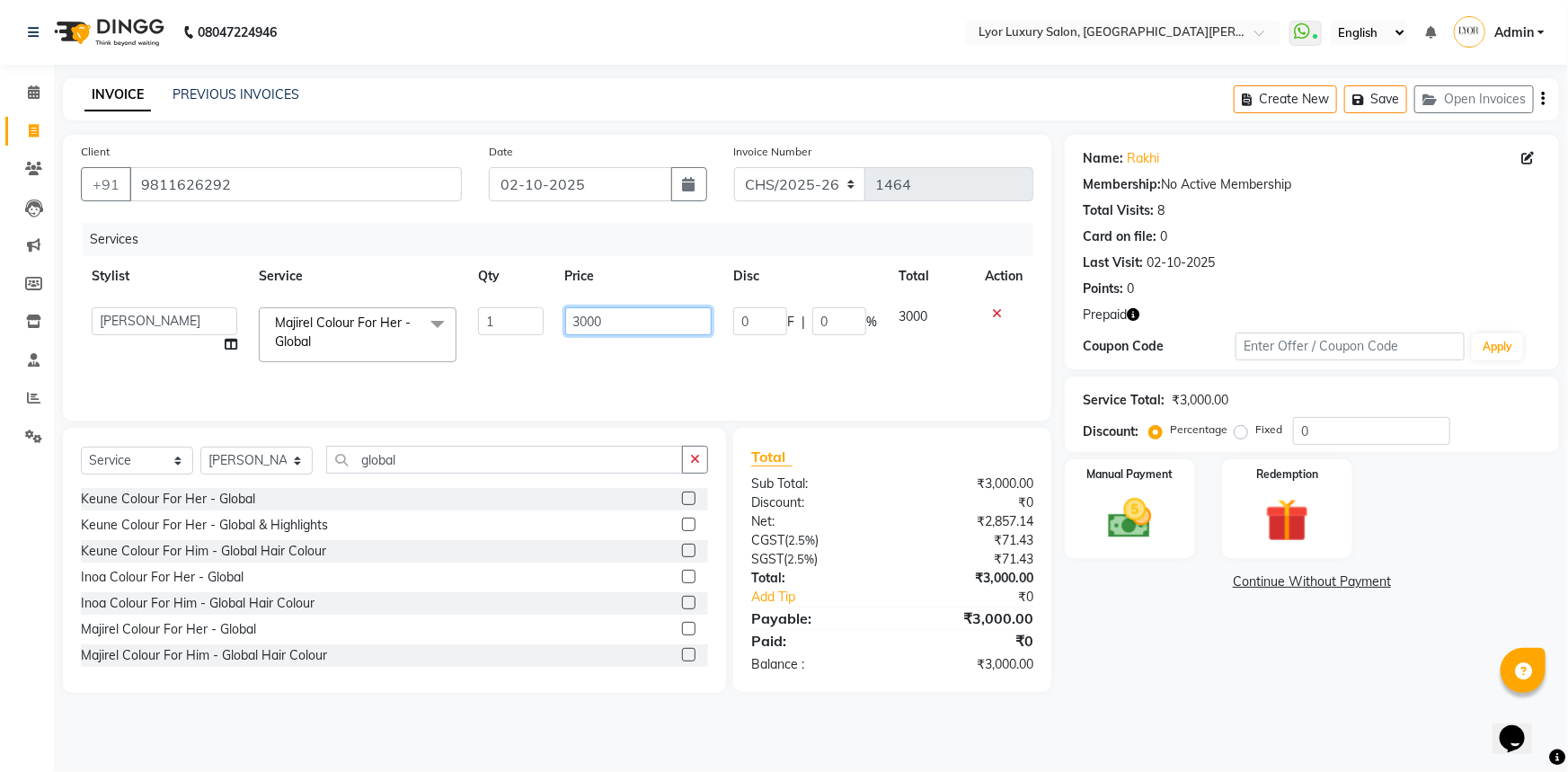
click at [580, 317] on input "3000" at bounding box center [639, 321] width 148 height 28
type input "5000"
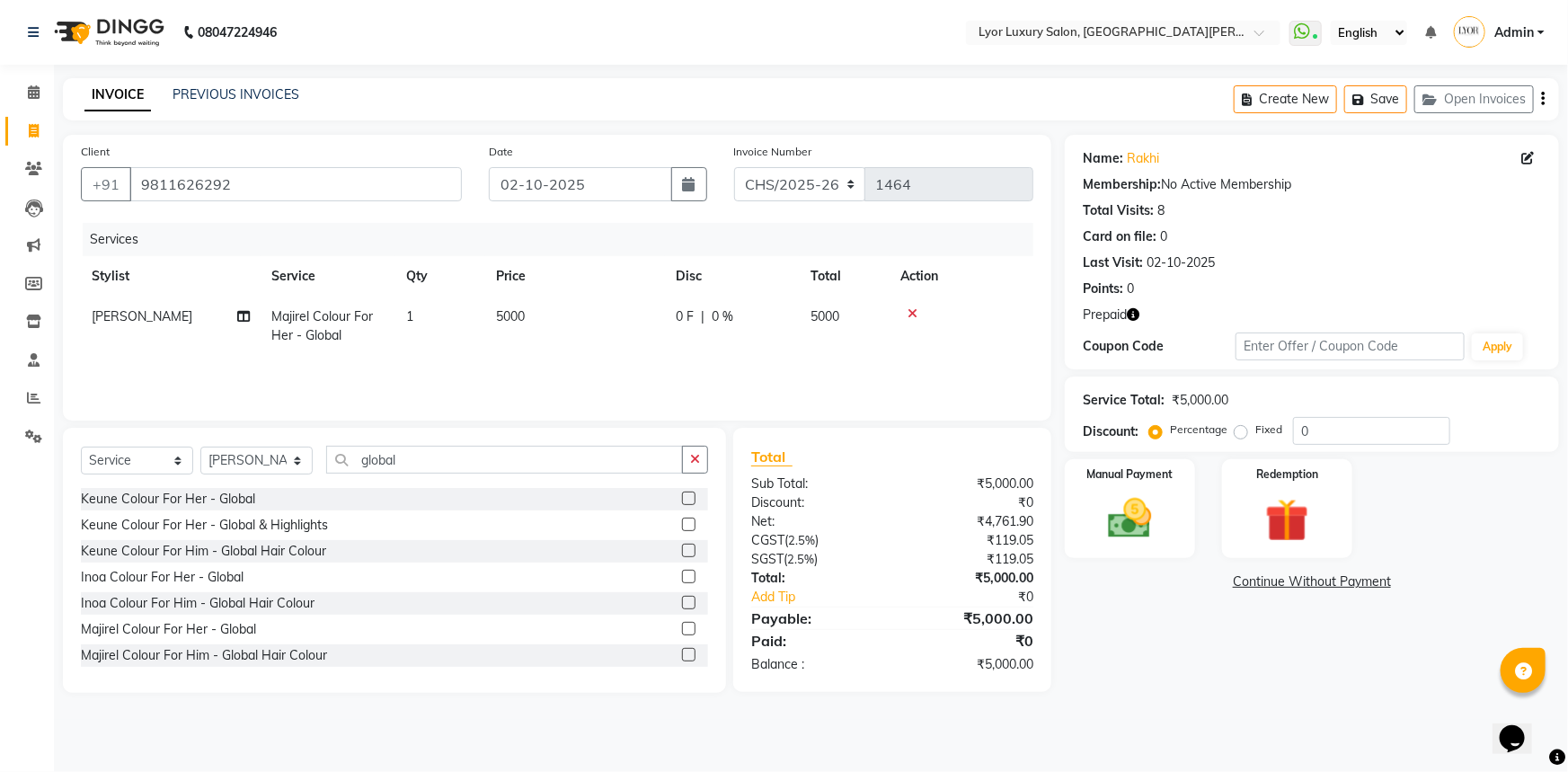
click at [1152, 657] on div "Name: Rakhi Membership: No Active Membership Total Visits: 8 Card on file: 0 La…" at bounding box center [1318, 414] width 508 height 558
click at [1123, 502] on img at bounding box center [1130, 519] width 74 height 52
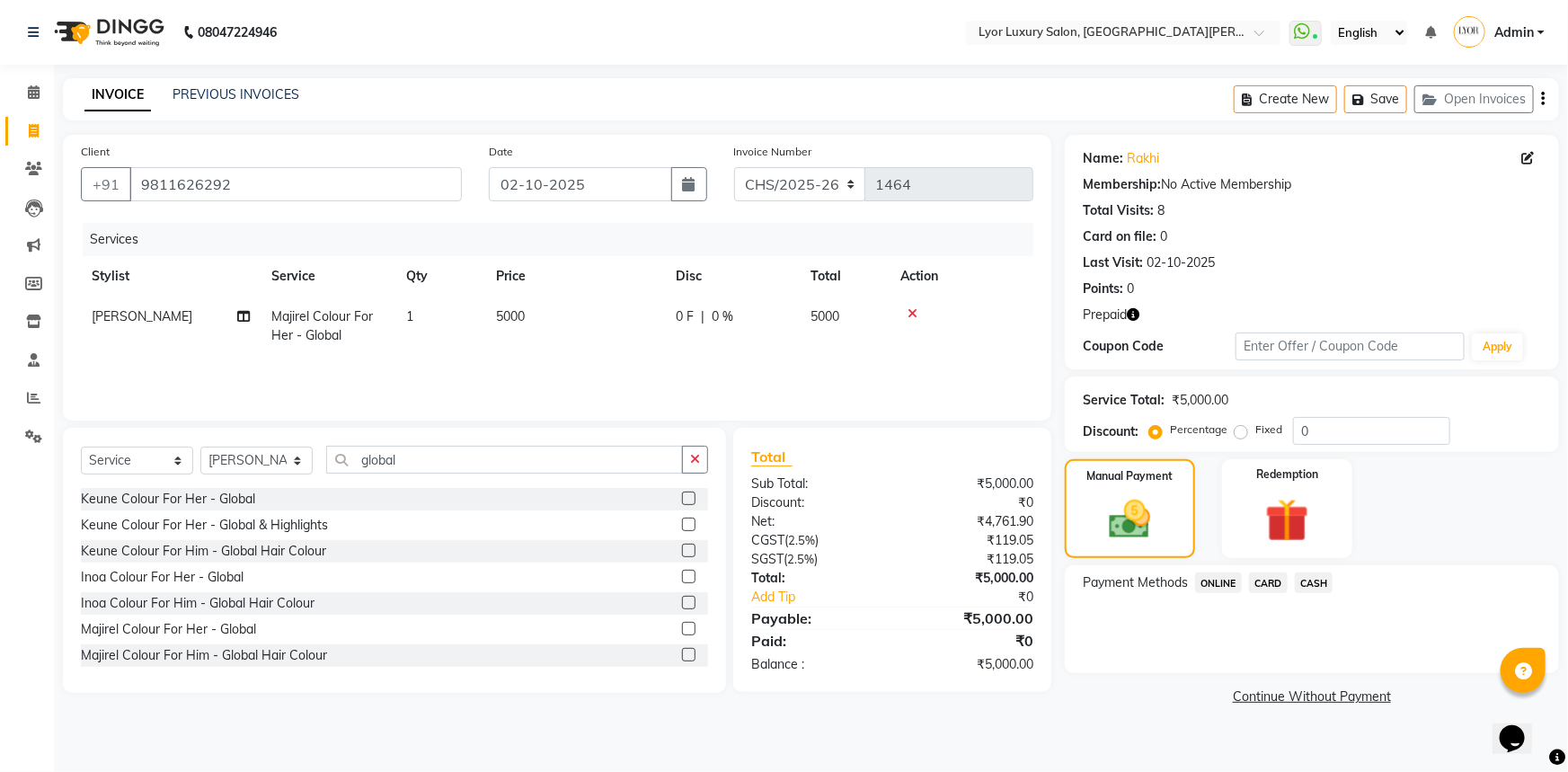
click at [1313, 583] on span "CASH" at bounding box center [1315, 583] width 39 height 20
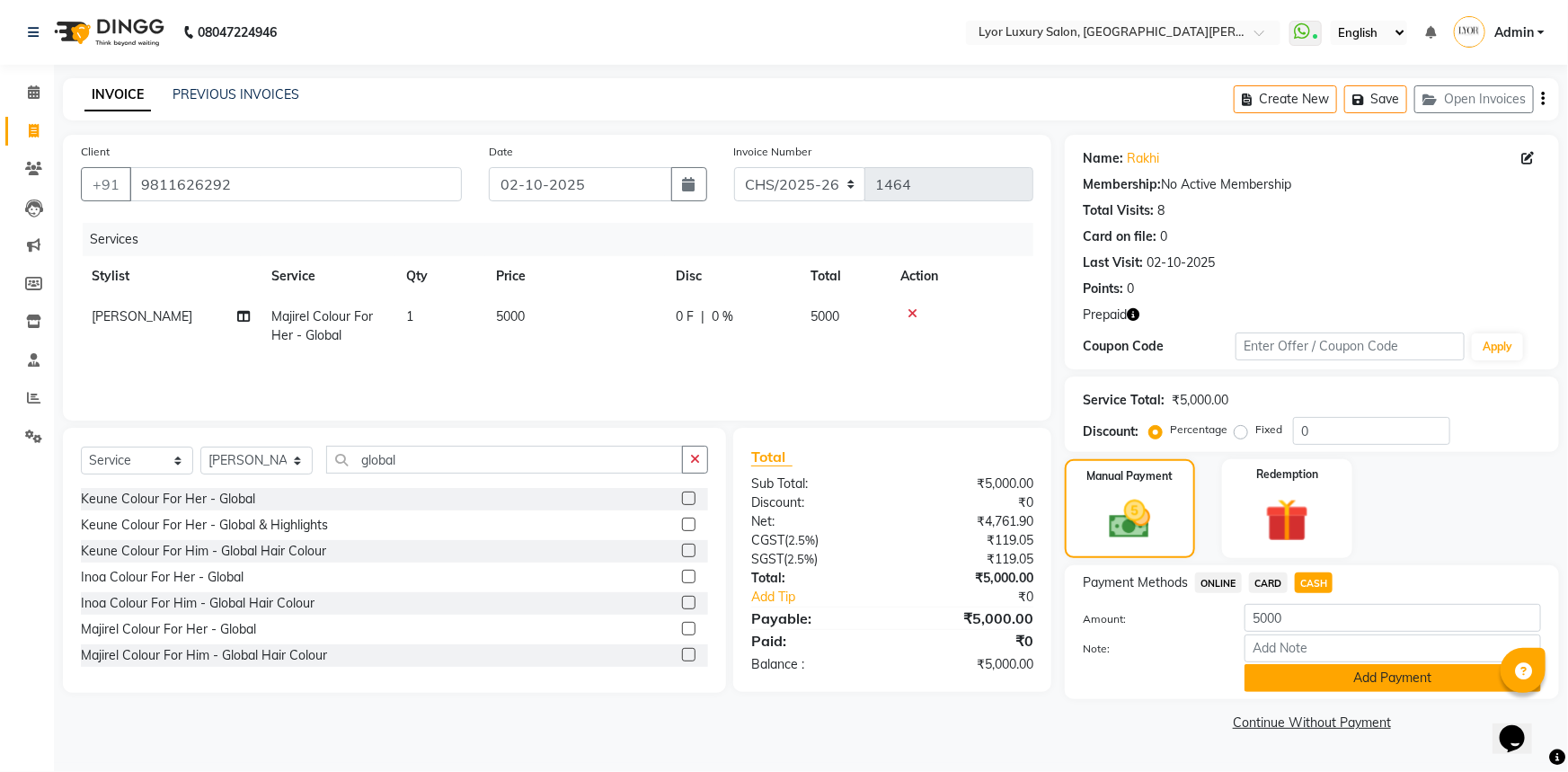
click at [1307, 677] on button "Add Payment" at bounding box center [1392, 678] width 296 height 28
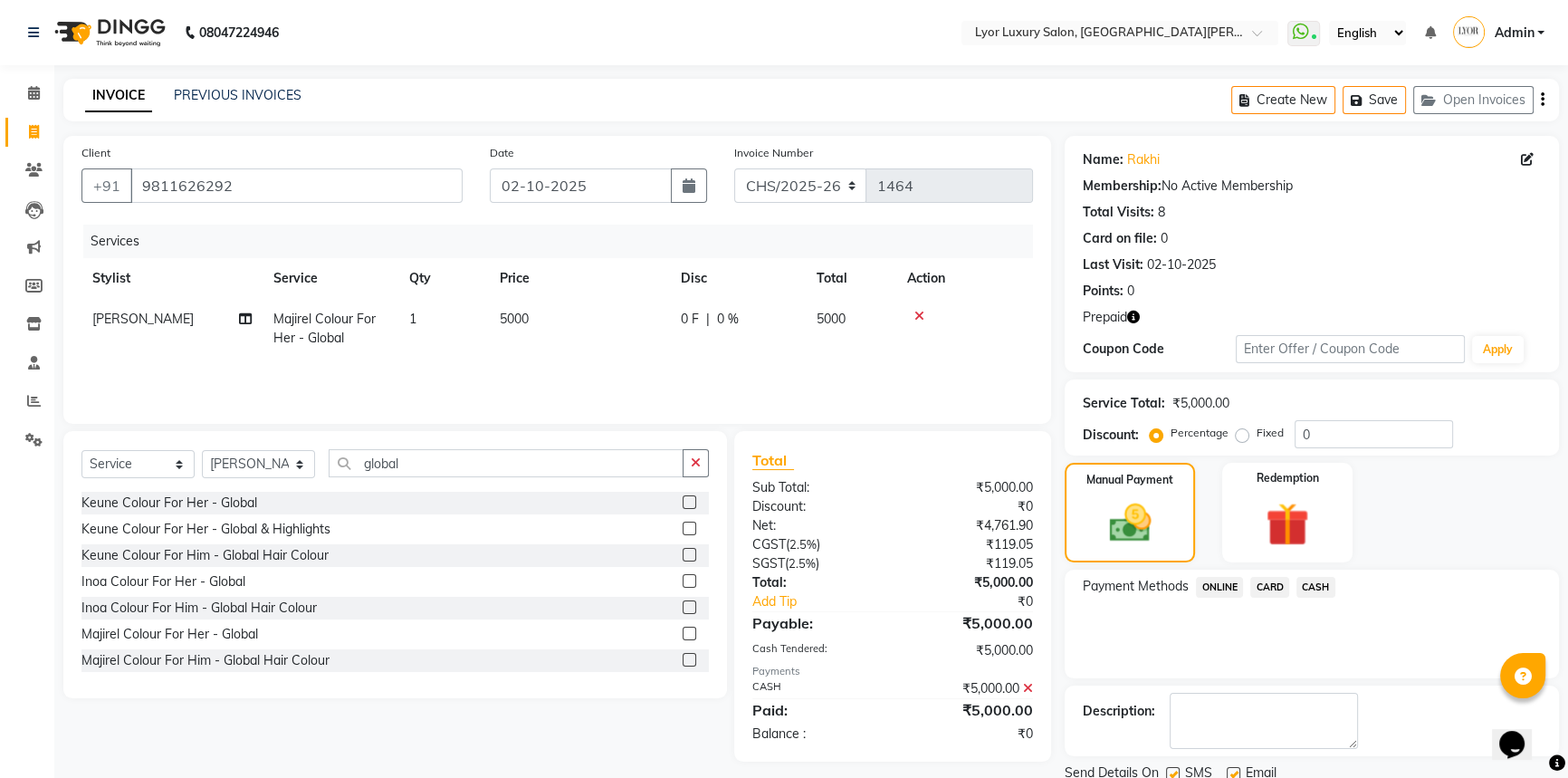
scroll to position [66, 0]
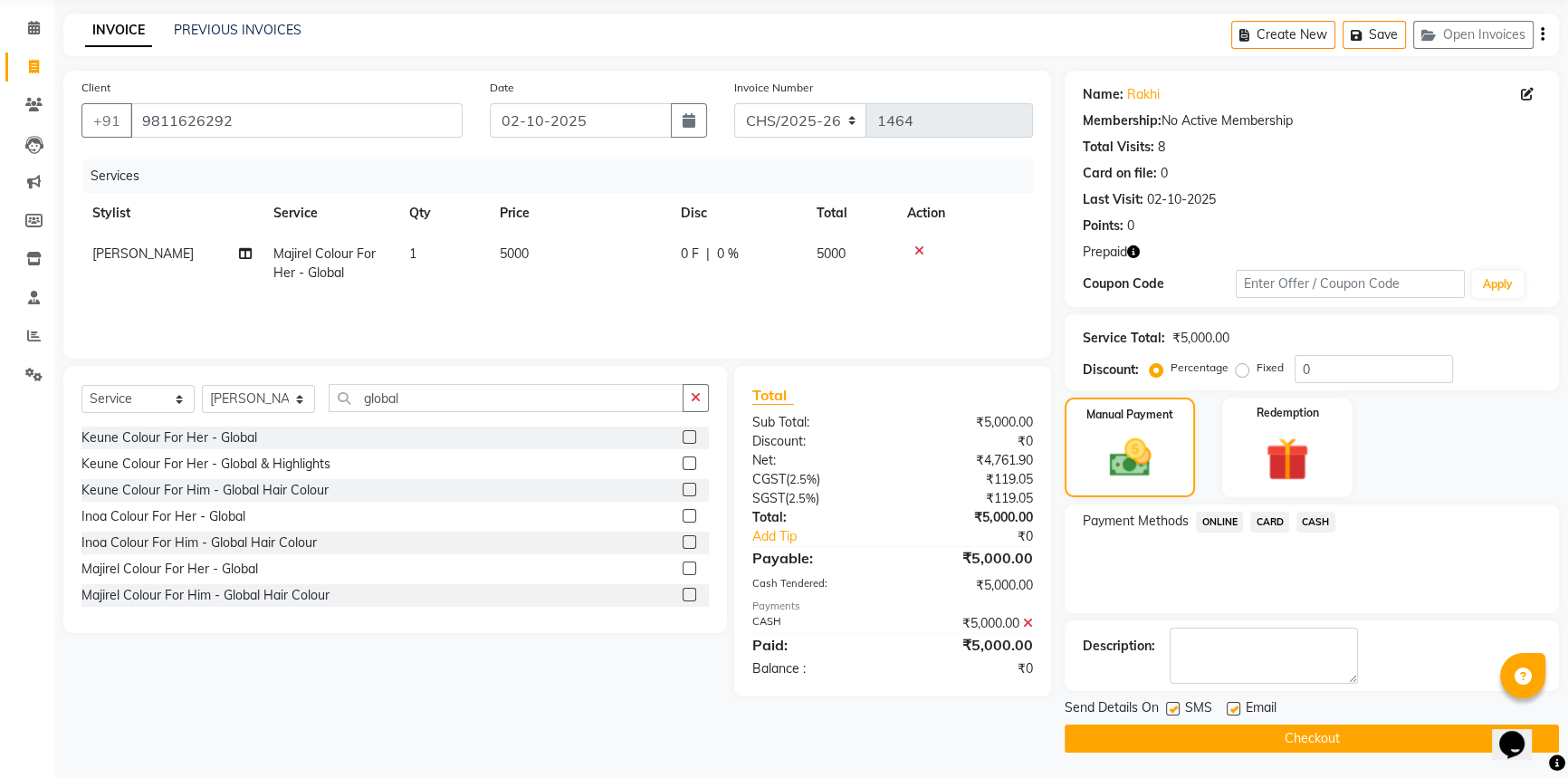
click at [1331, 736] on button "Checkout" at bounding box center [1311, 738] width 494 height 28
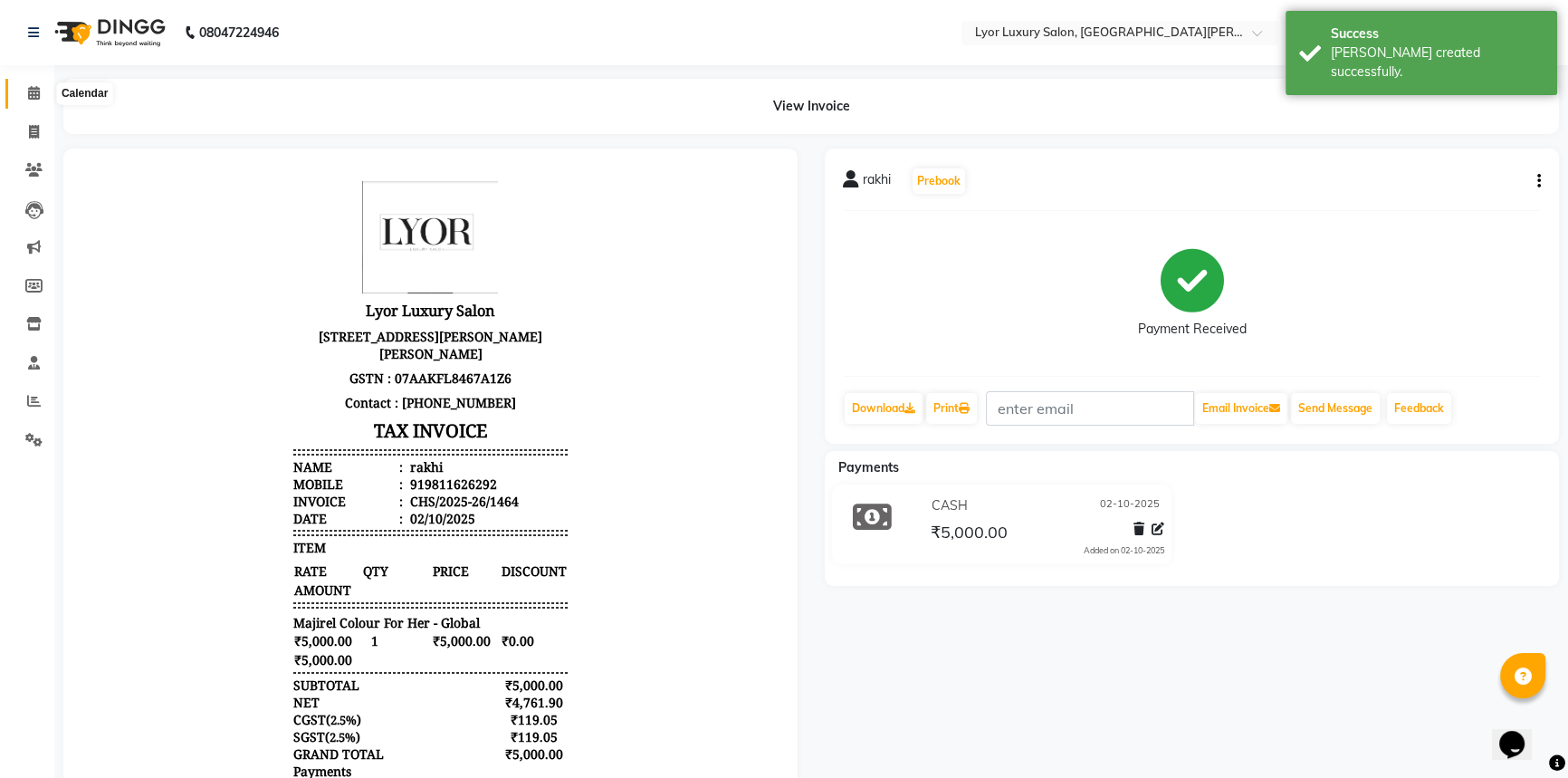
click at [26, 88] on span at bounding box center [34, 93] width 31 height 21
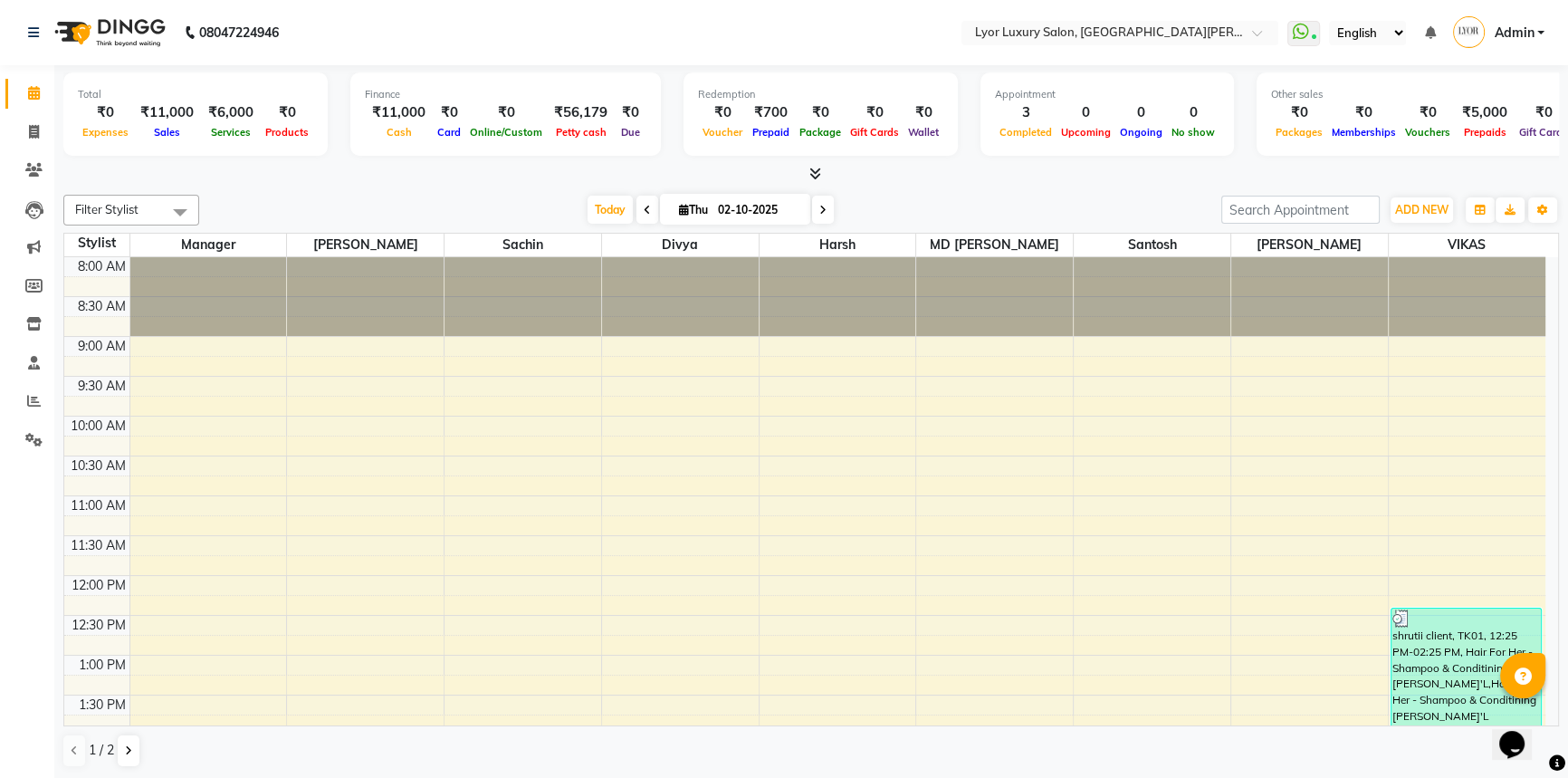
click at [240, 135] on span "Services" at bounding box center [231, 132] width 49 height 13
click at [43, 175] on span at bounding box center [34, 170] width 31 height 21
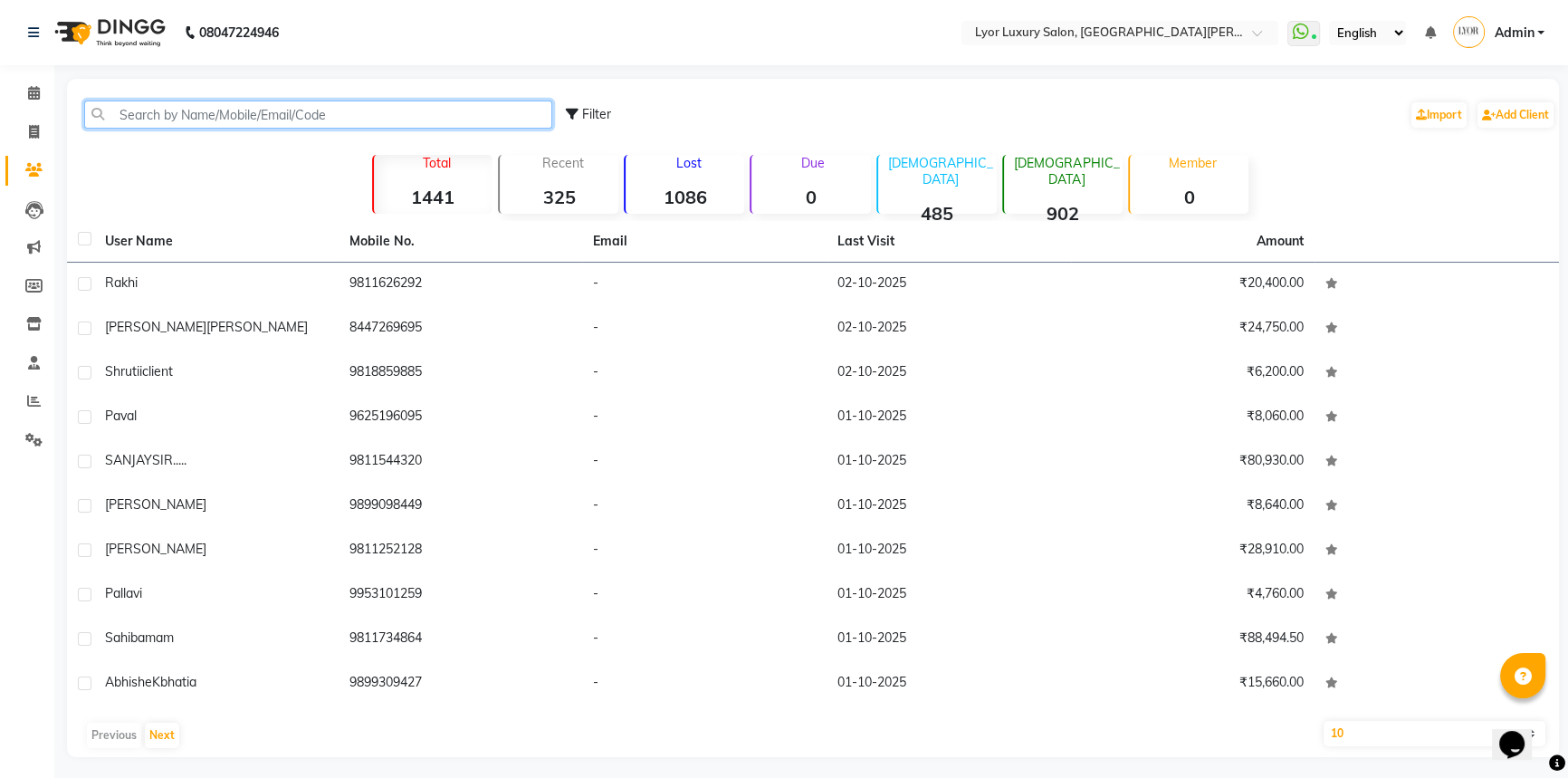
click at [277, 114] on input "text" at bounding box center [318, 114] width 469 height 28
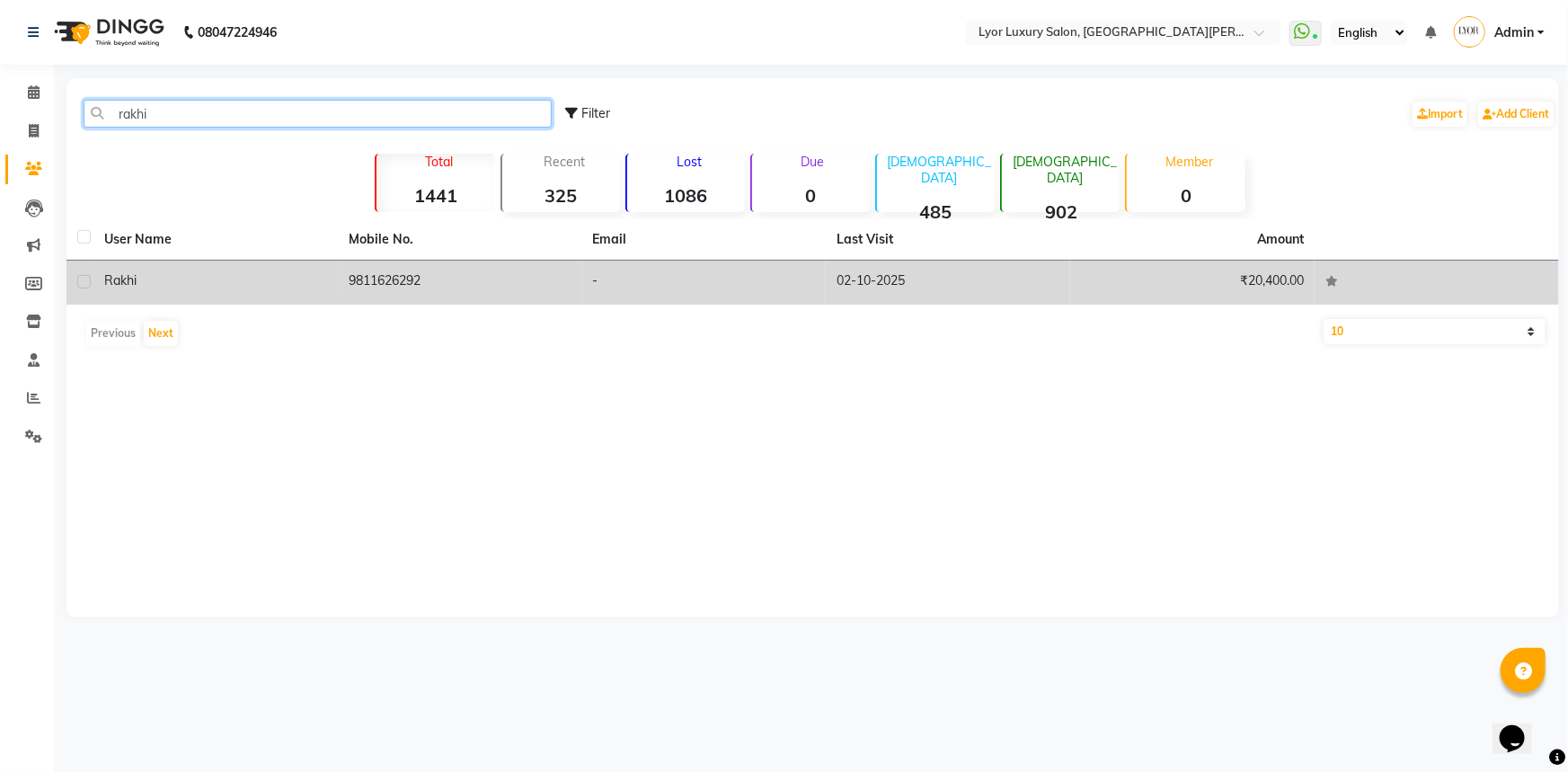
type input "rakhi"
click at [465, 288] on td "9811626292" at bounding box center [460, 282] width 245 height 44
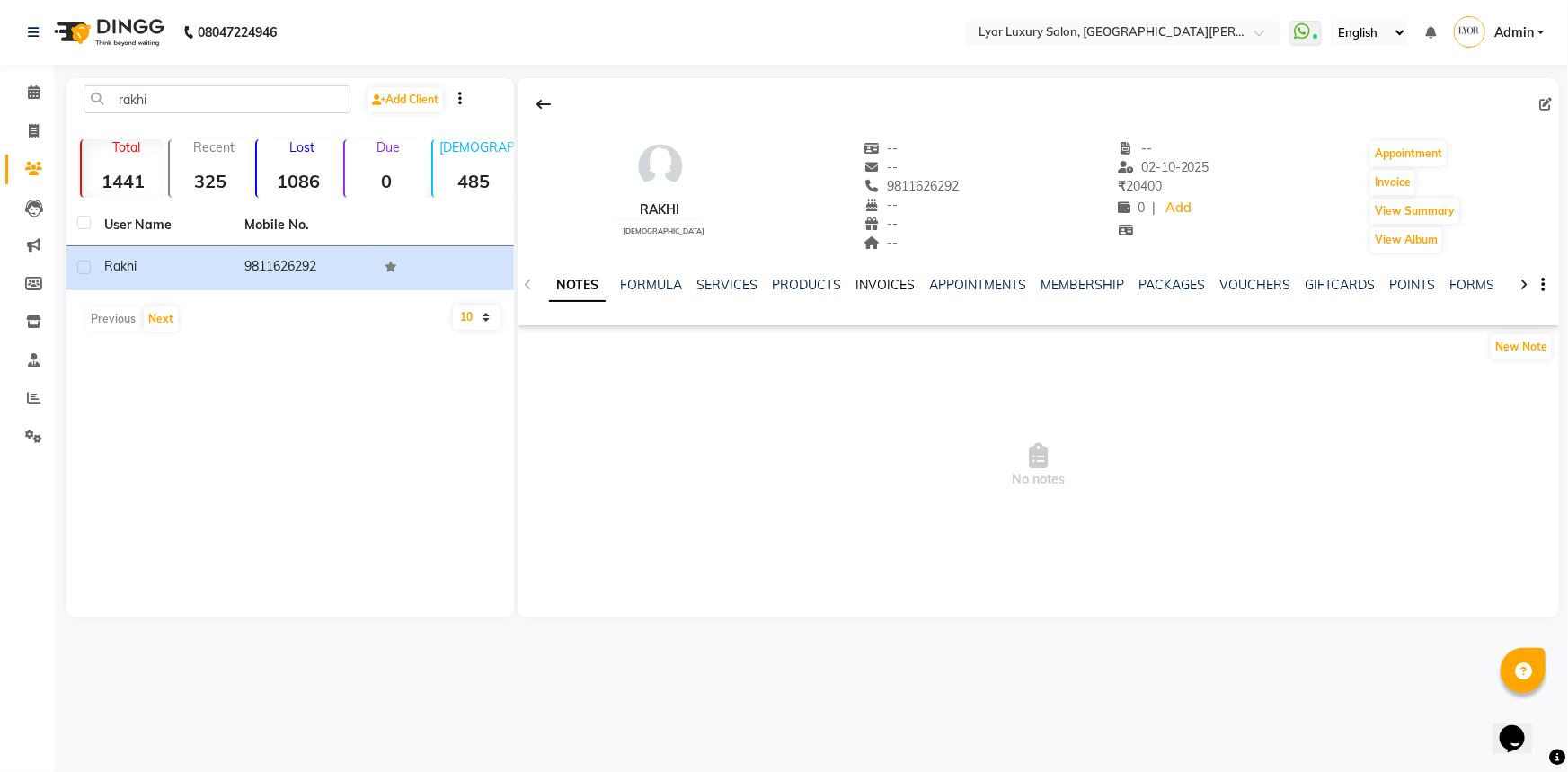
click at [881, 283] on link "INVOICES" at bounding box center [884, 285] width 59 height 17
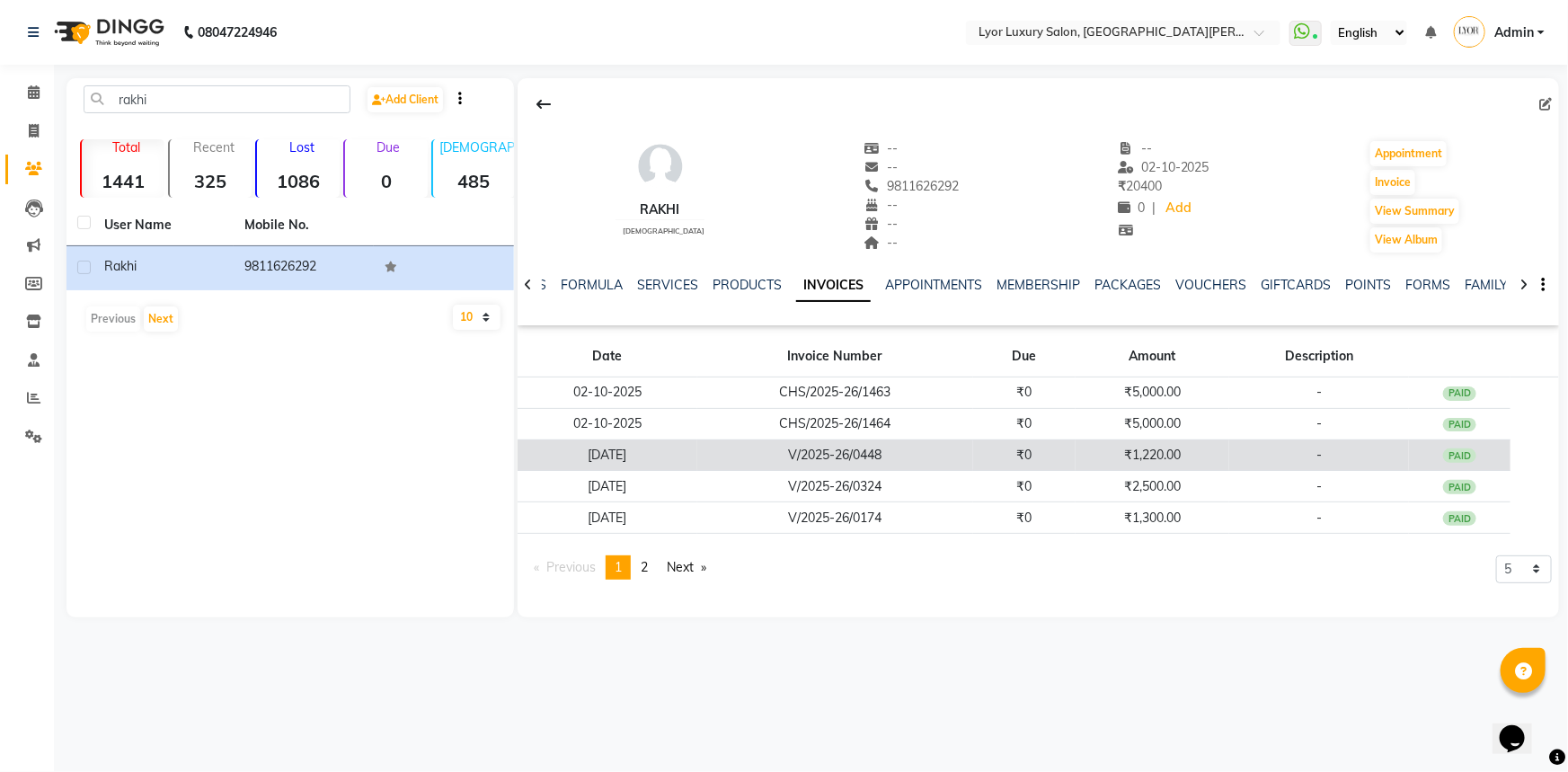
click at [622, 465] on td "[DATE]" at bounding box center [607, 455] width 179 height 31
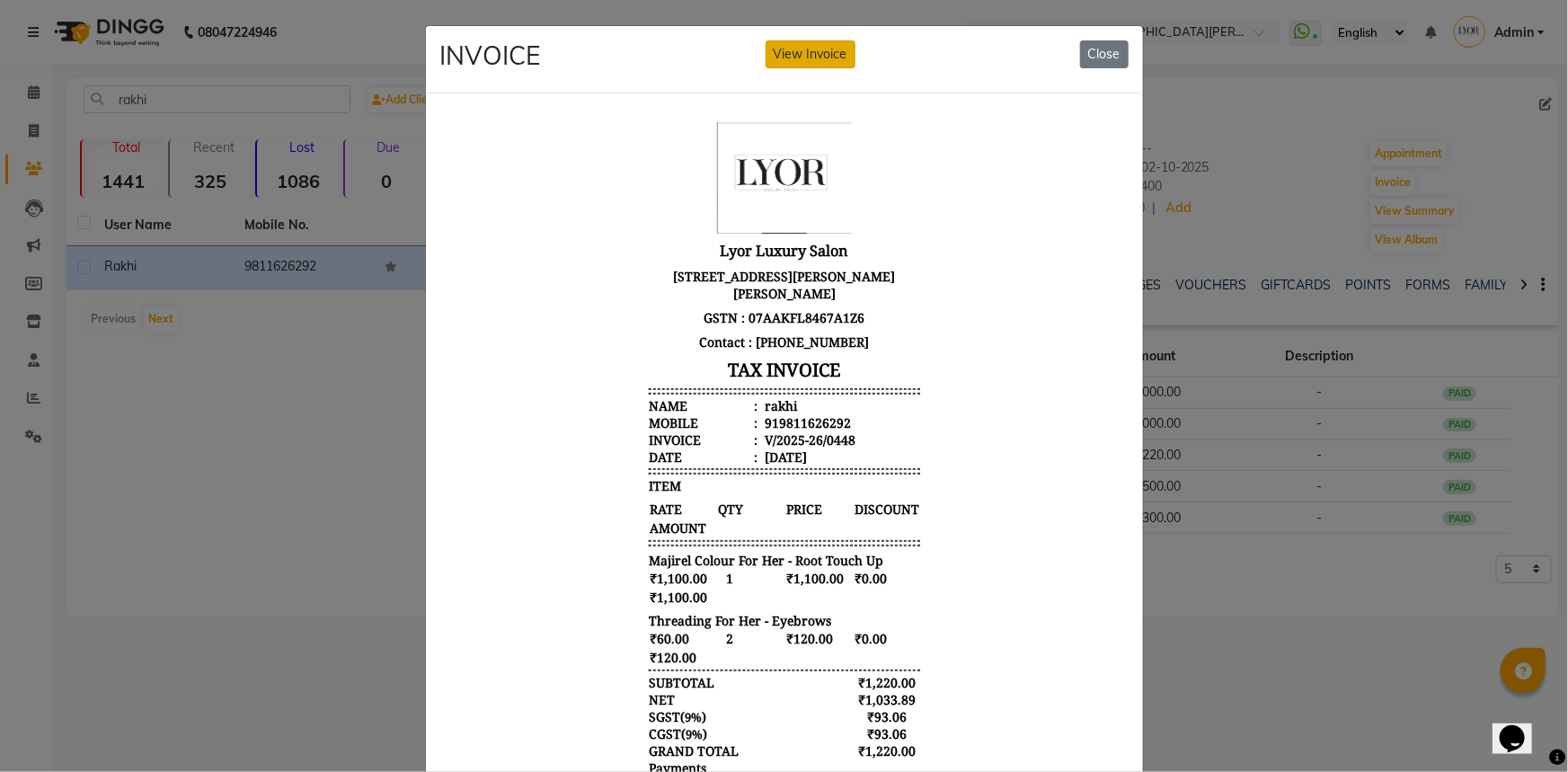
click at [806, 65] on button "View Invoice" at bounding box center [811, 54] width 90 height 28
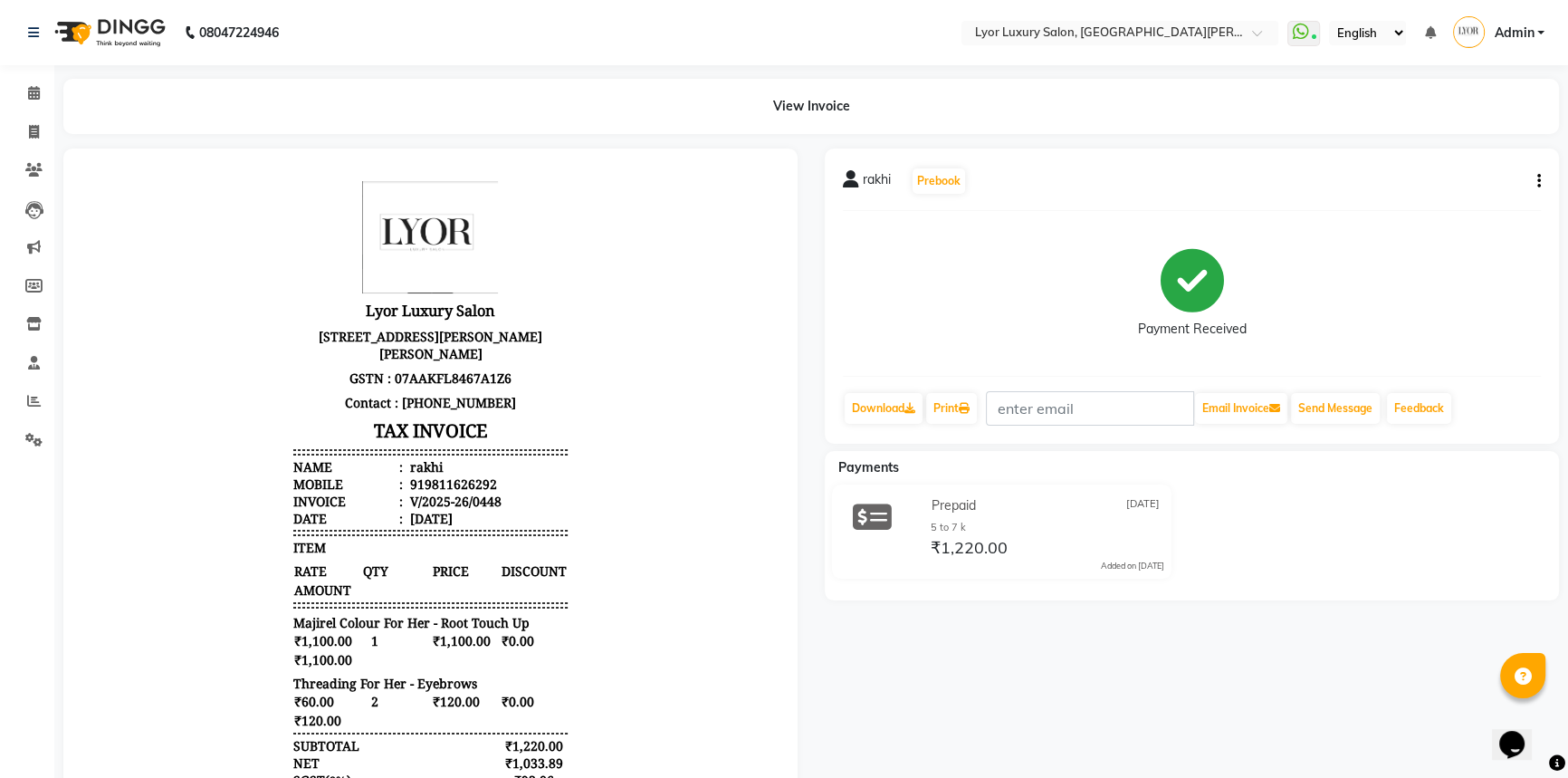
click at [1540, 183] on div "rakhi Prebook Payment Received Download Print Email Invoice Send Message Feedba…" at bounding box center [1191, 297] width 735 height 296
click at [1539, 181] on icon "button" at bounding box center [1540, 181] width 4 height 1
click at [1456, 201] on div "Edit Invoice" at bounding box center [1448, 203] width 124 height 23
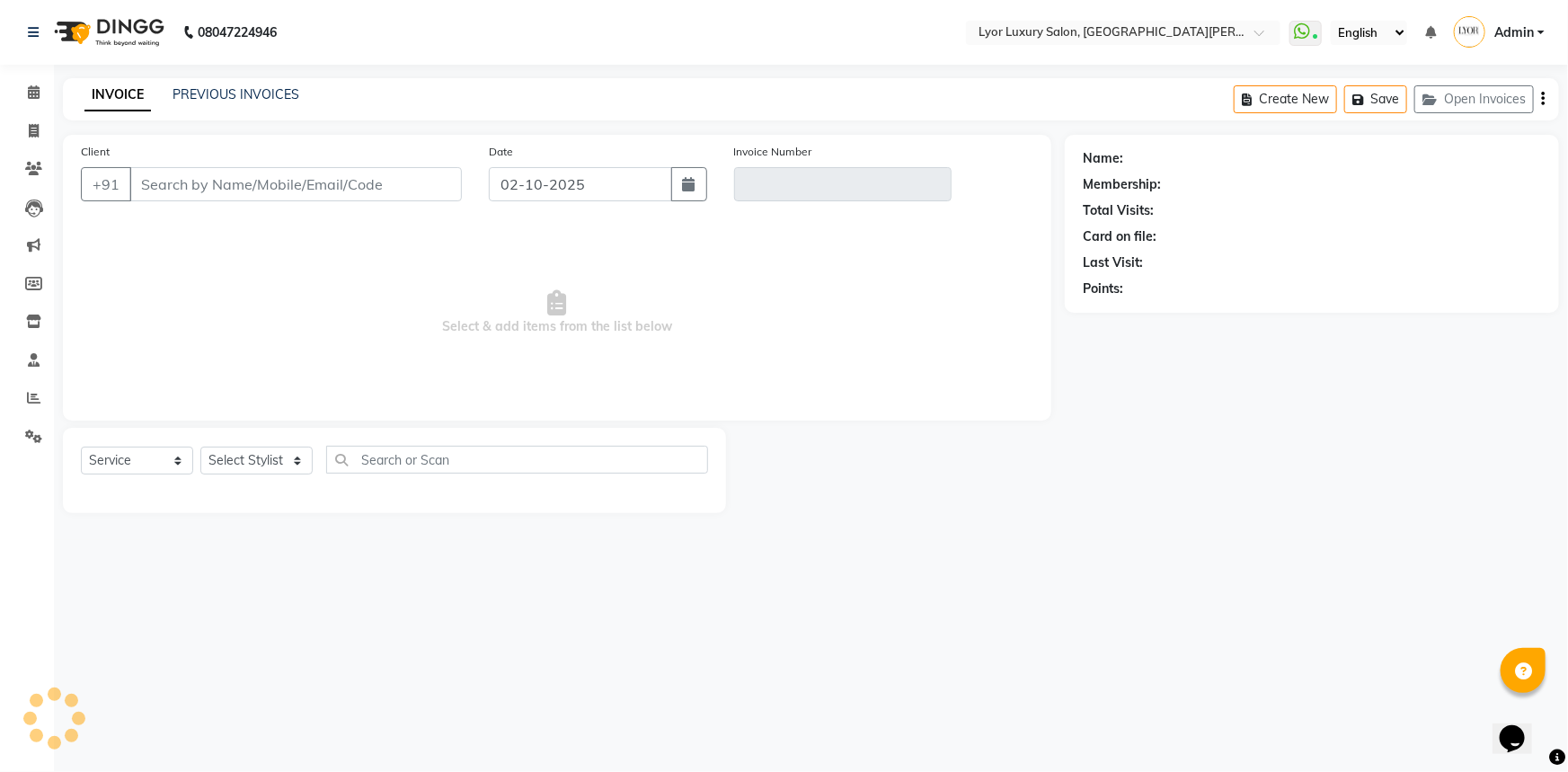
select select "P"
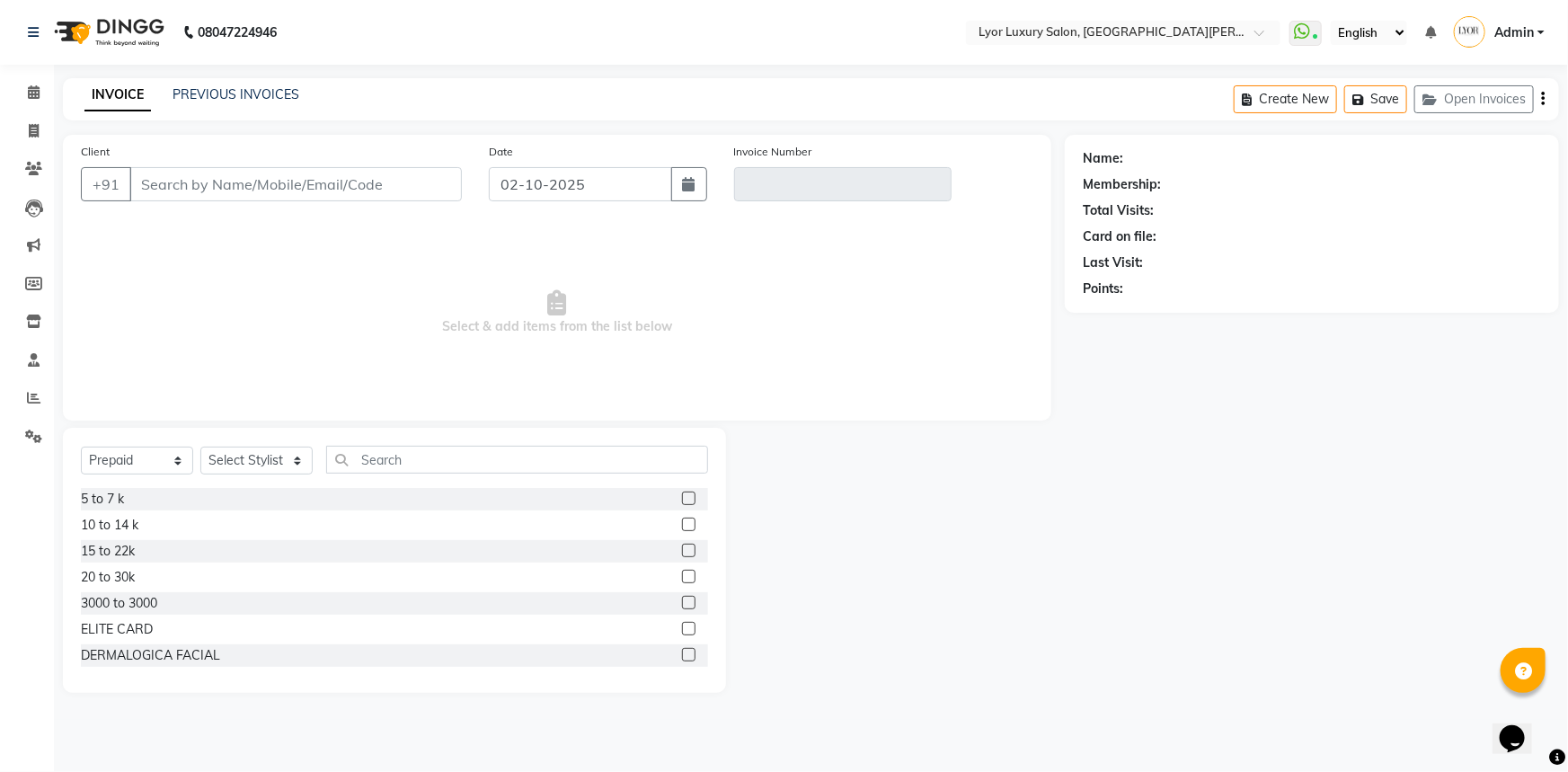
type input "9811626292"
type input "V/2025-26/0448"
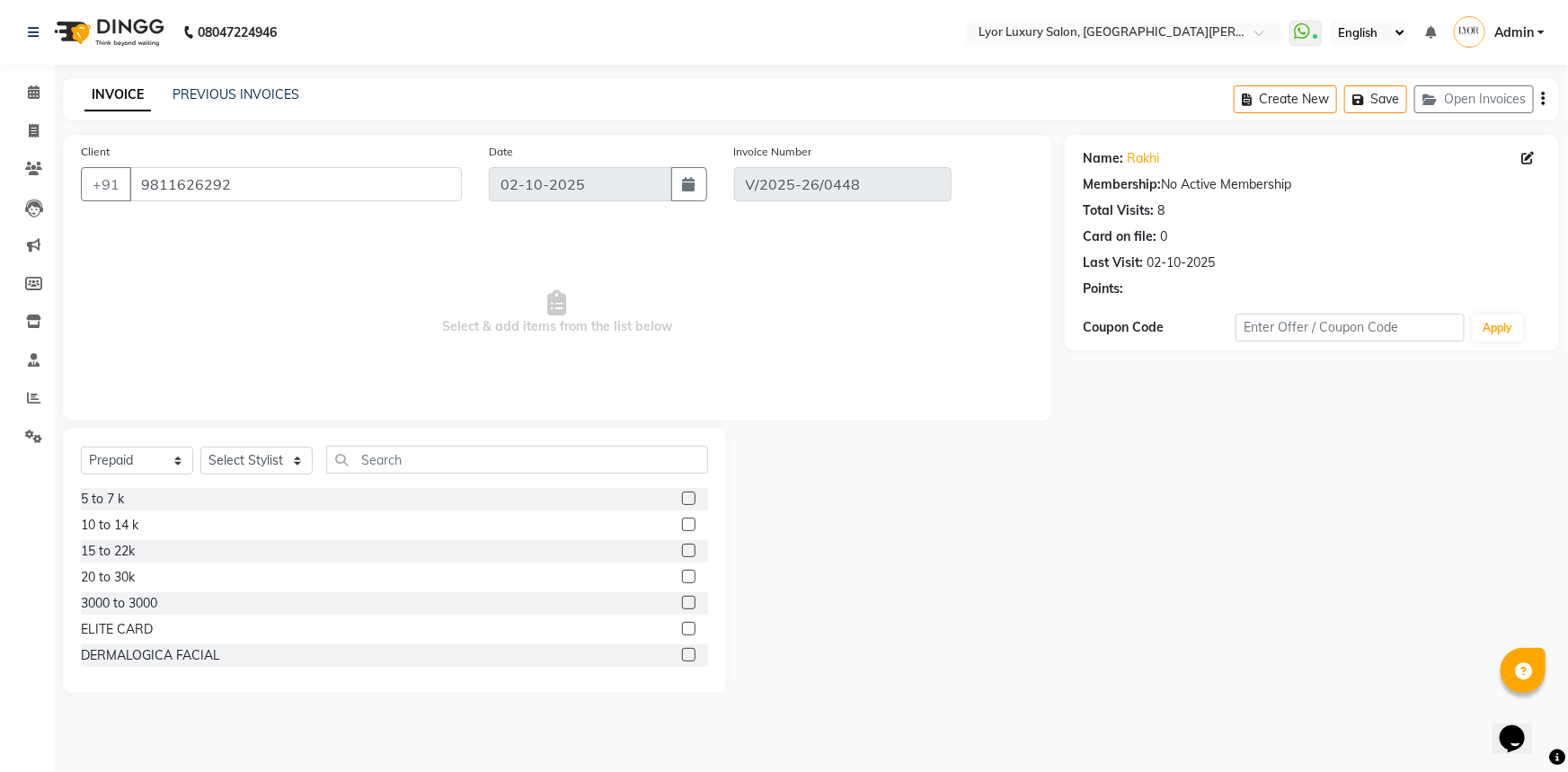
type input "[DATE]"
select select "select"
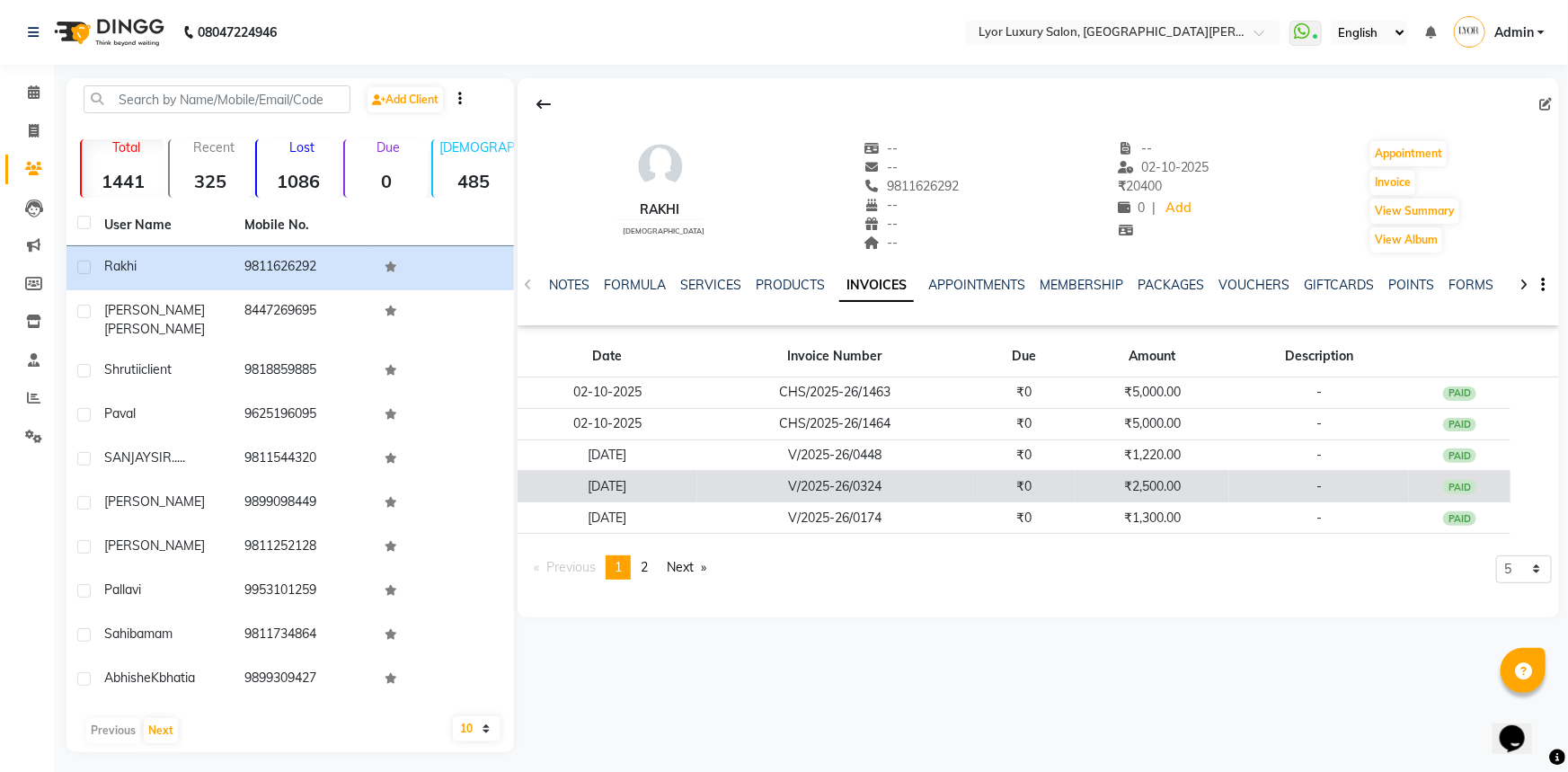
click at [1006, 496] on td "₹0" at bounding box center [1024, 487] width 103 height 31
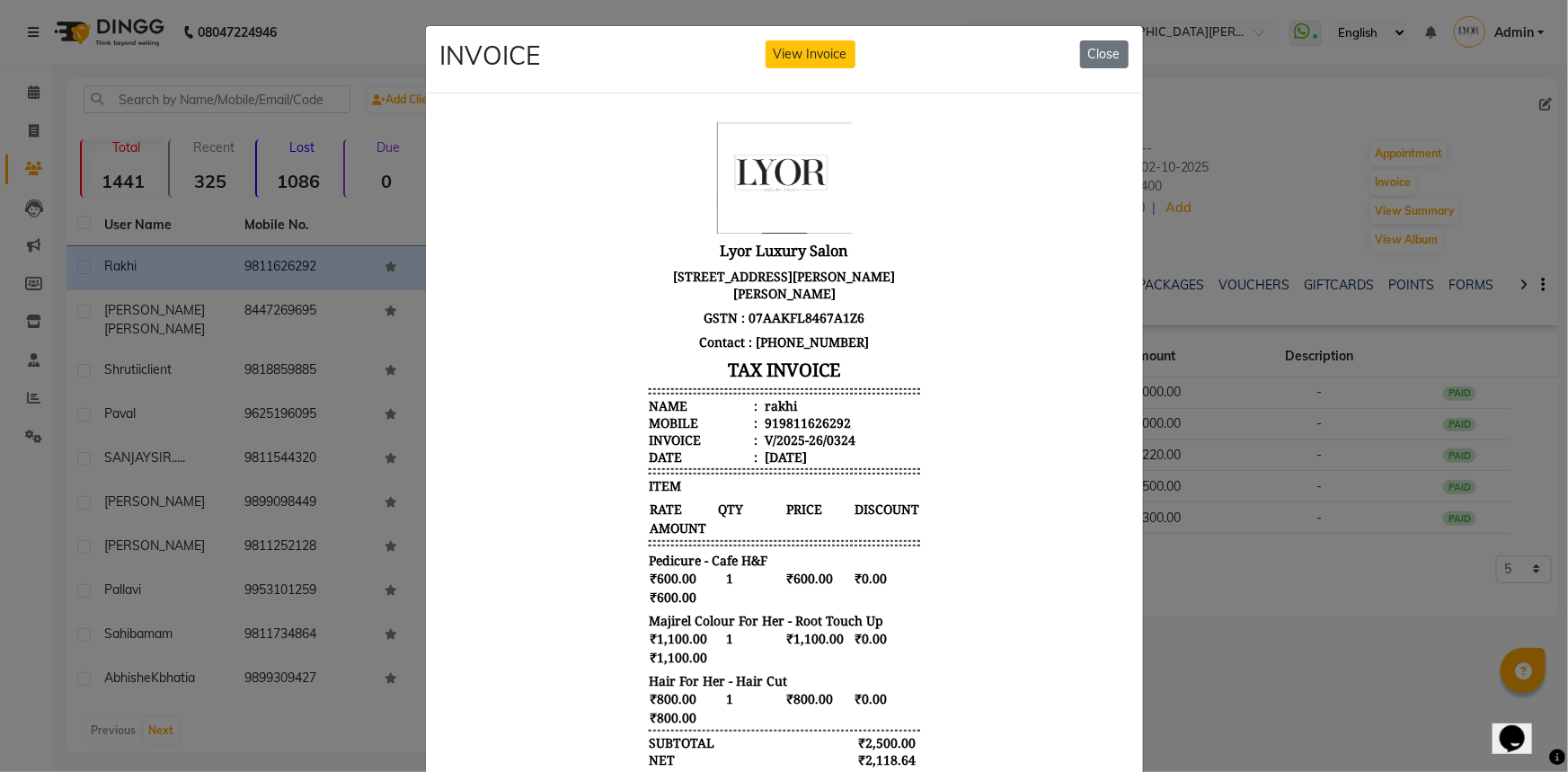
click at [799, 72] on div "INVOICE View Invoice Close" at bounding box center [784, 59] width 717 height 67
click at [802, 54] on button "View Invoice" at bounding box center [811, 54] width 90 height 28
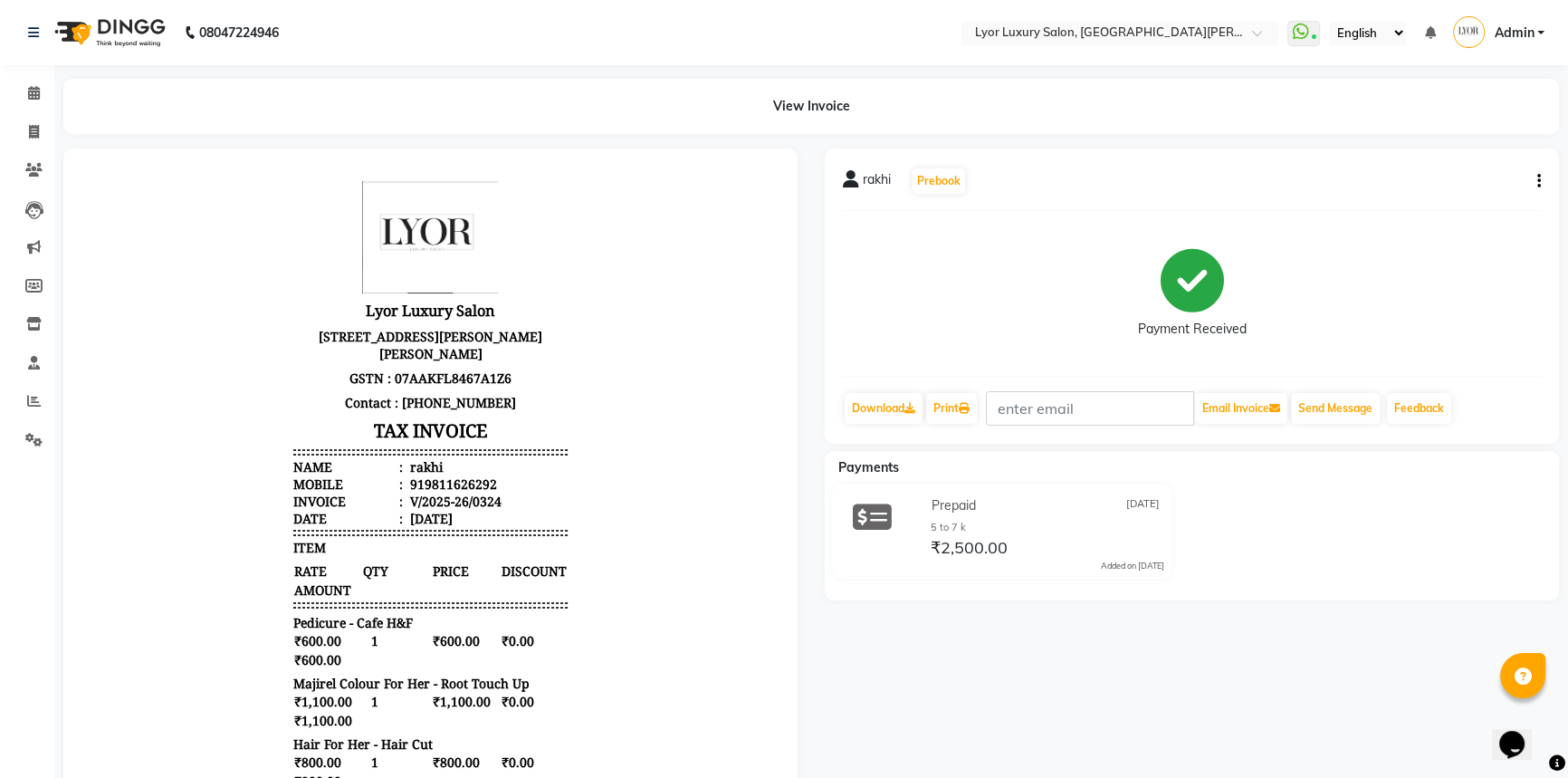
click at [1540, 186] on div "rakhi Prebook Payment Received Download Print Email Invoice Send Message Feedba…" at bounding box center [1191, 297] width 735 height 296
click at [1539, 182] on icon "button" at bounding box center [1540, 181] width 4 height 1
click at [1477, 196] on div "Edit Invoice" at bounding box center [1448, 203] width 124 height 23
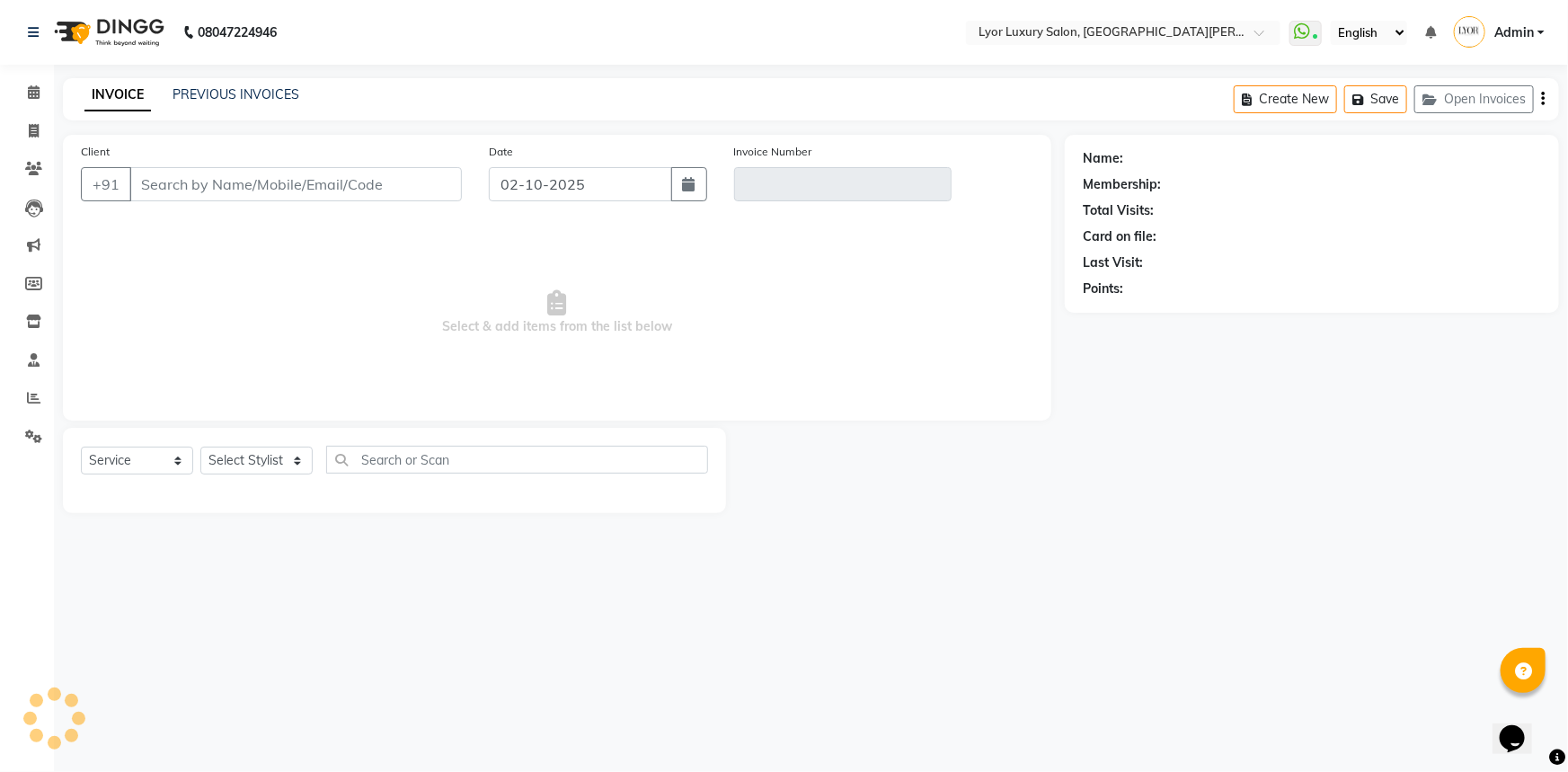
select select "P"
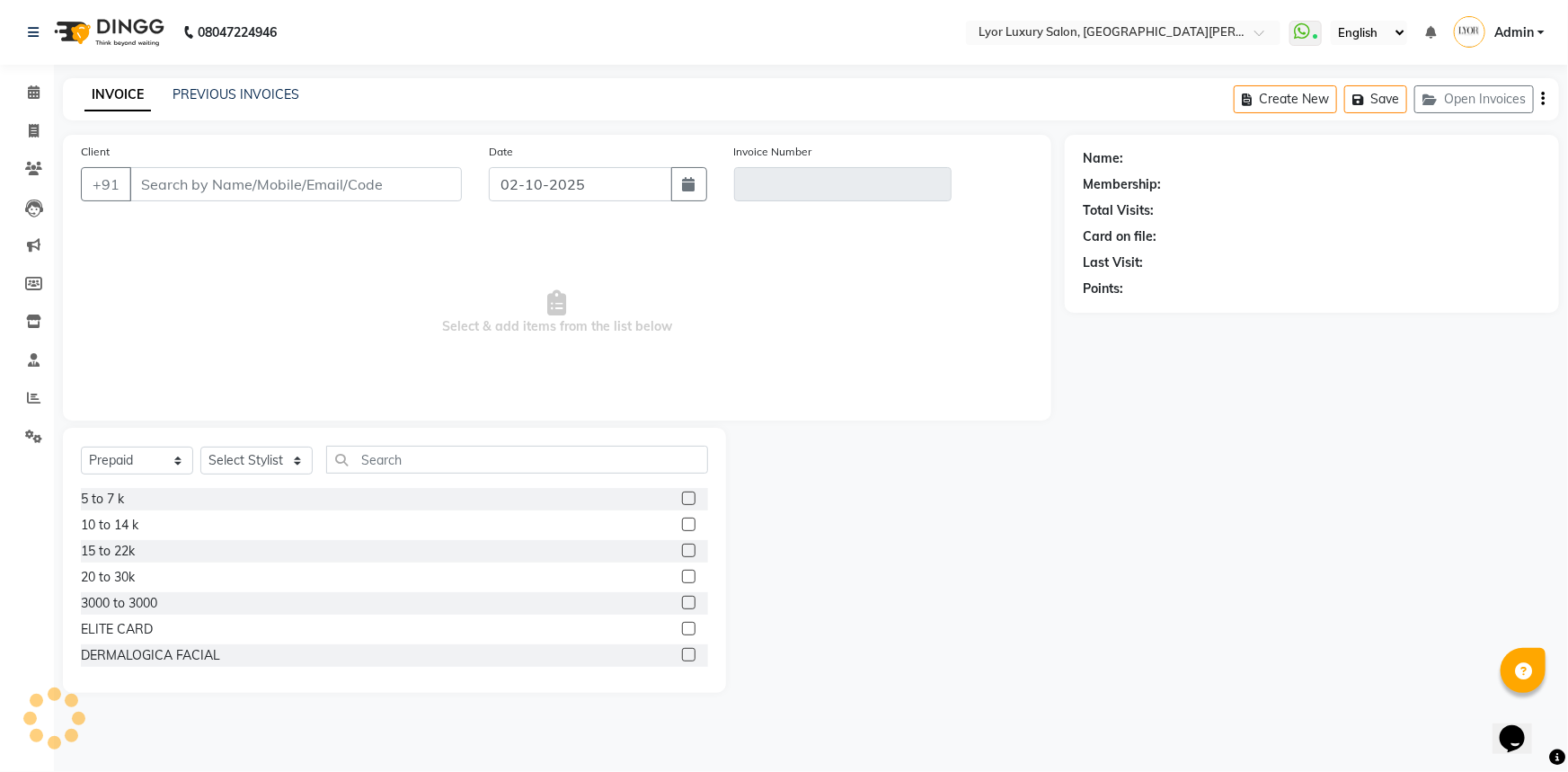
type input "9811626292"
type input "V/2025-26/0324"
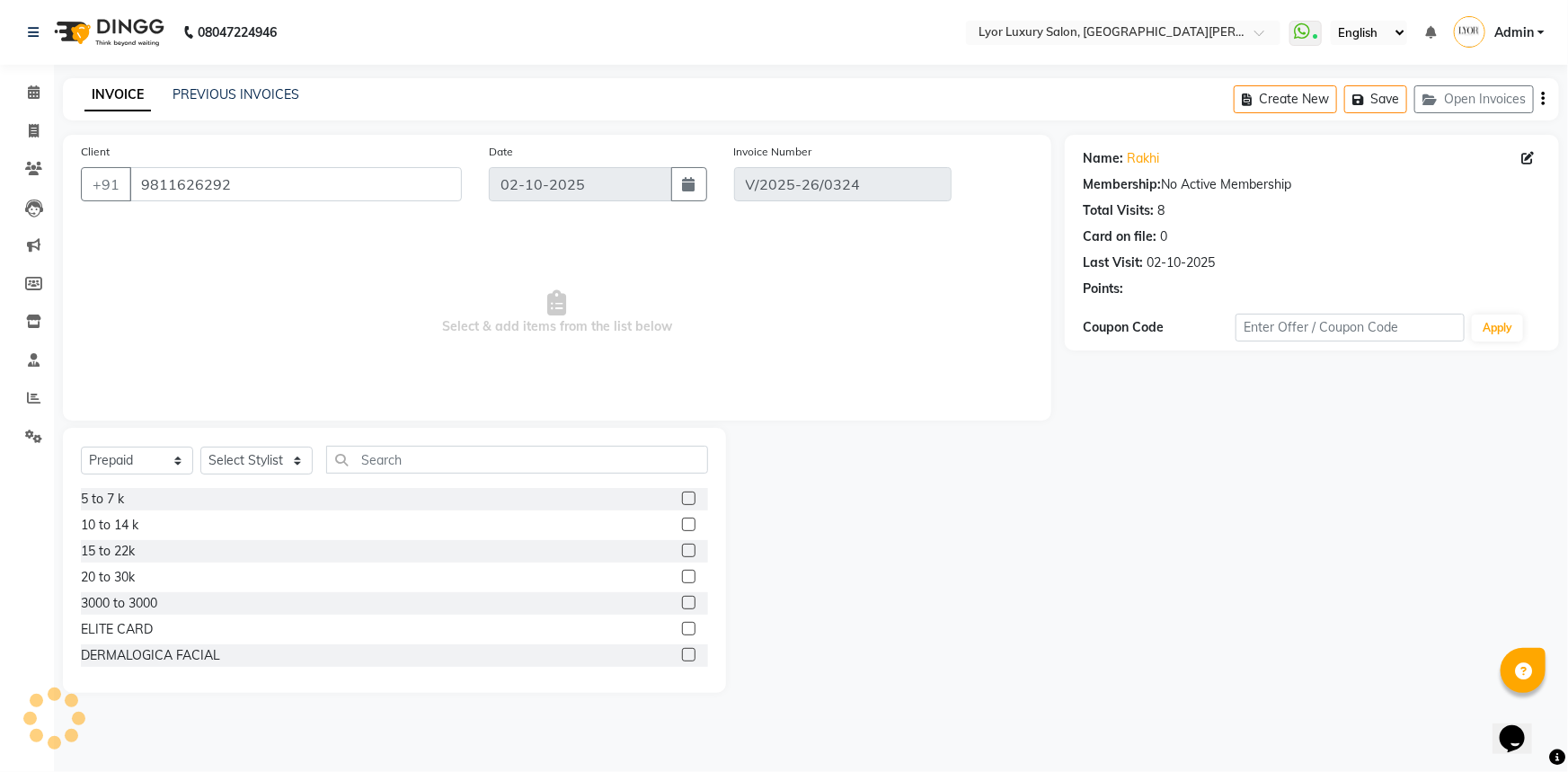
type input "[DATE]"
select select "select"
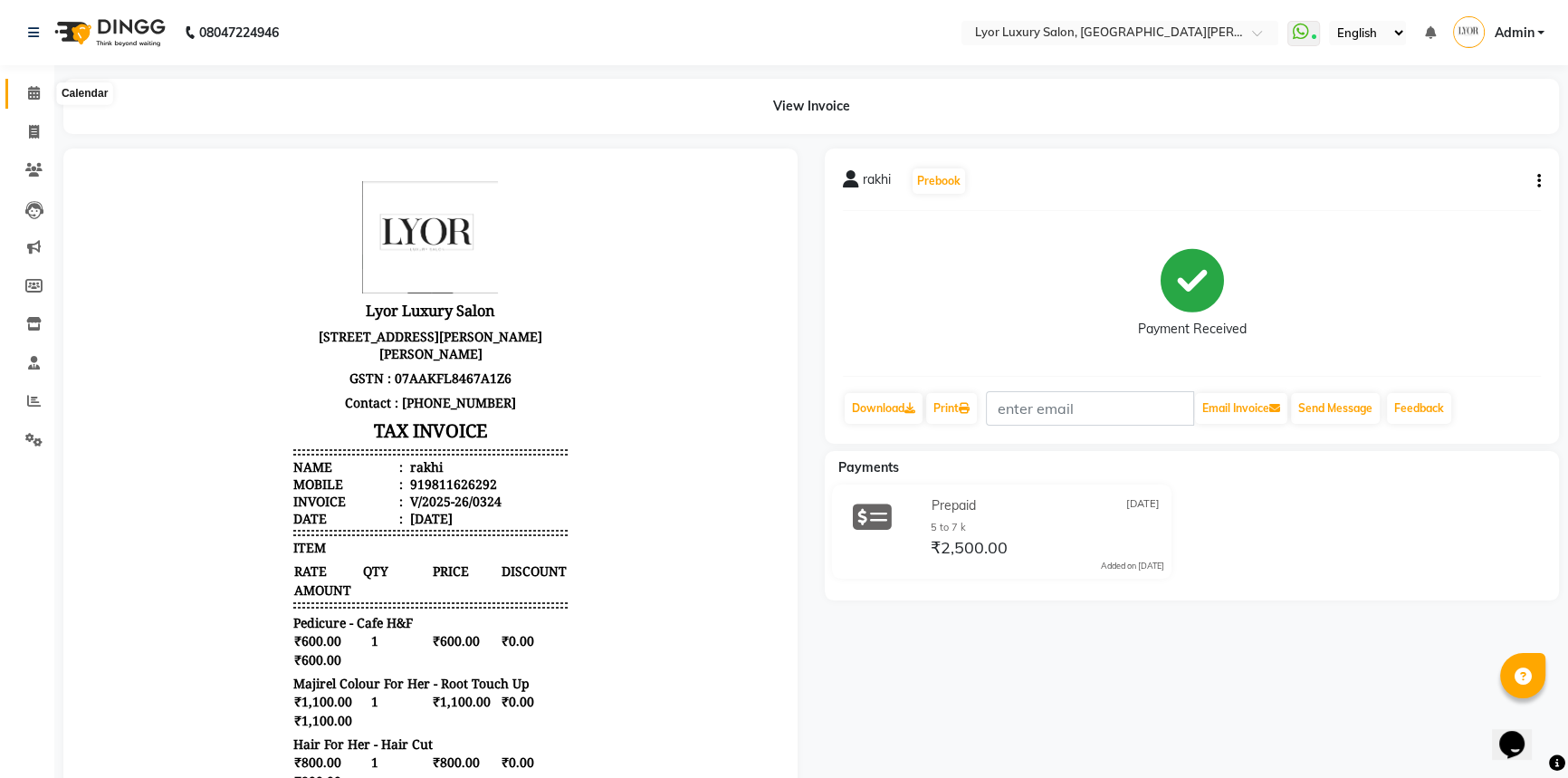
click at [29, 89] on icon at bounding box center [34, 93] width 12 height 14
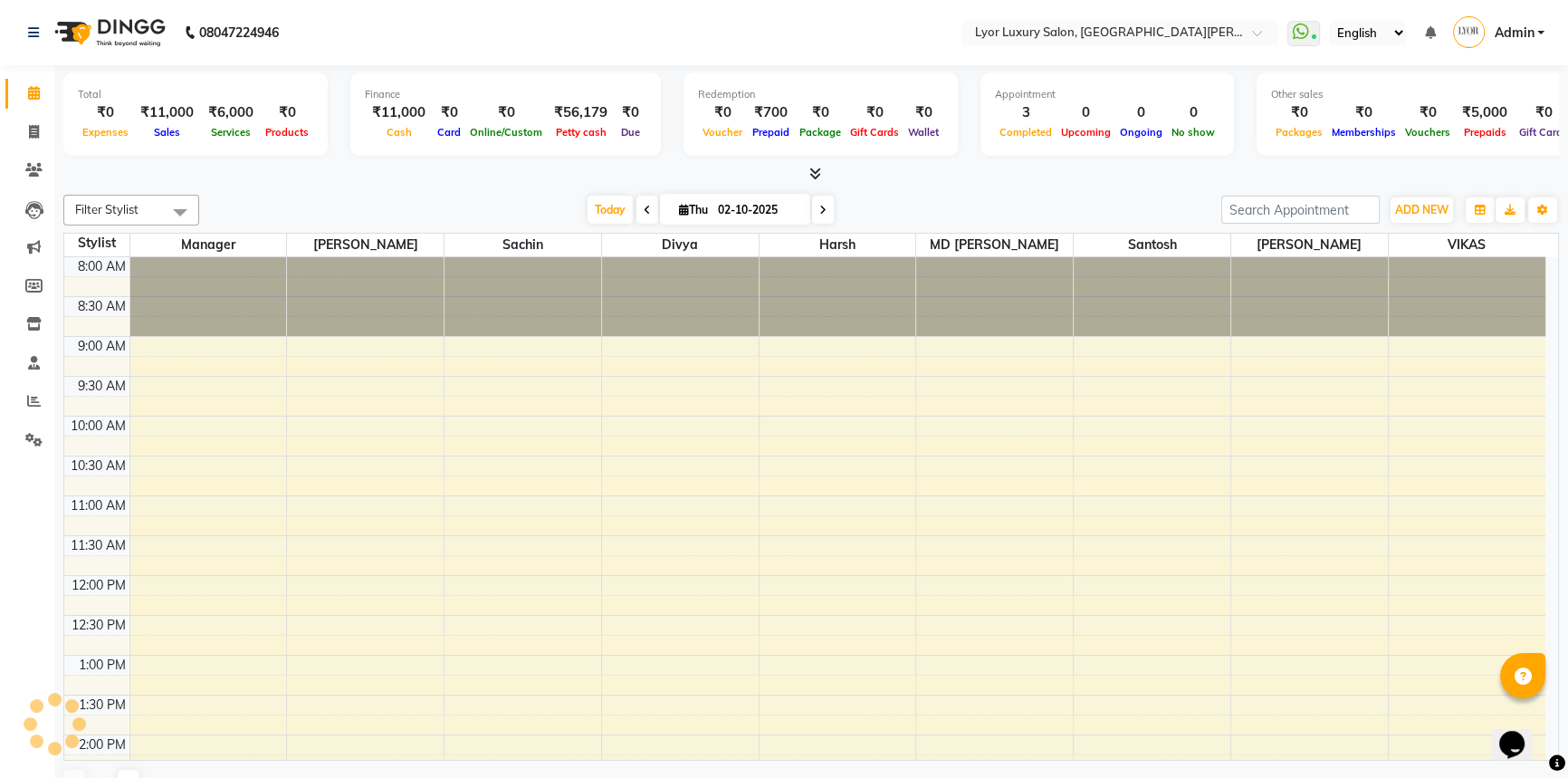
scroll to position [528, 0]
